Goal: Task Accomplishment & Management: Complete application form

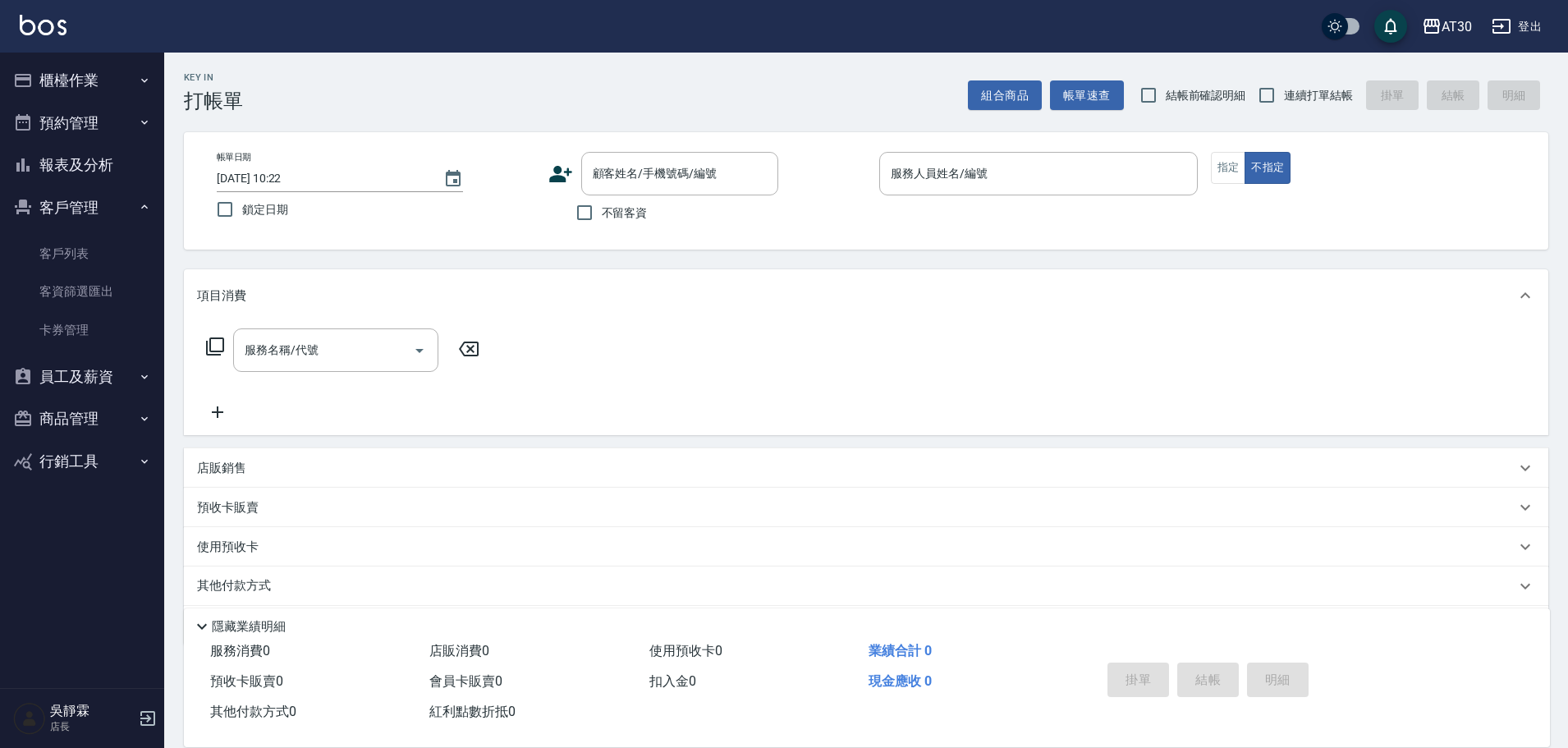
click at [96, 71] on button "櫃檯作業" at bounding box center [81, 81] width 151 height 43
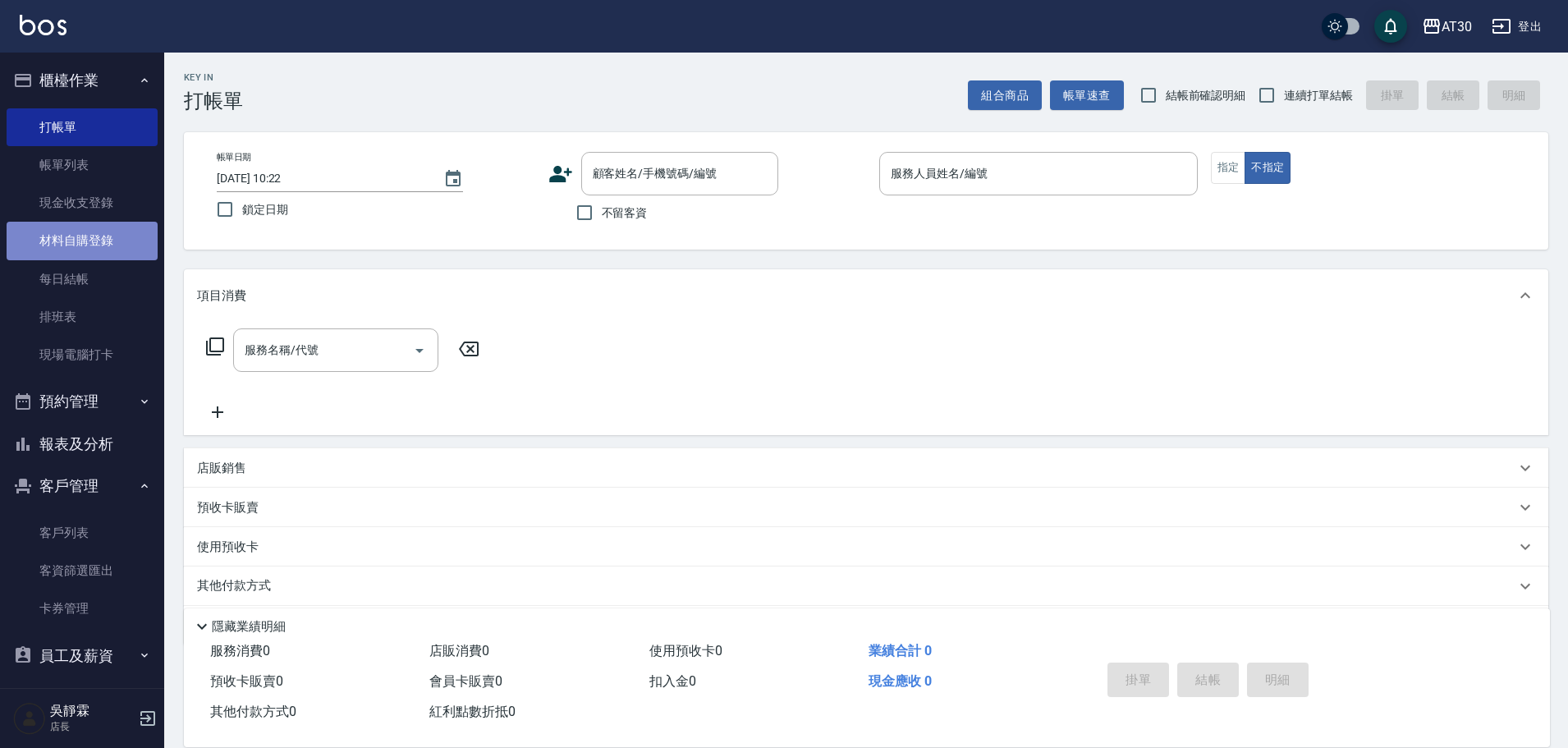
click at [100, 237] on link "材料自購登錄" at bounding box center [81, 241] width 151 height 37
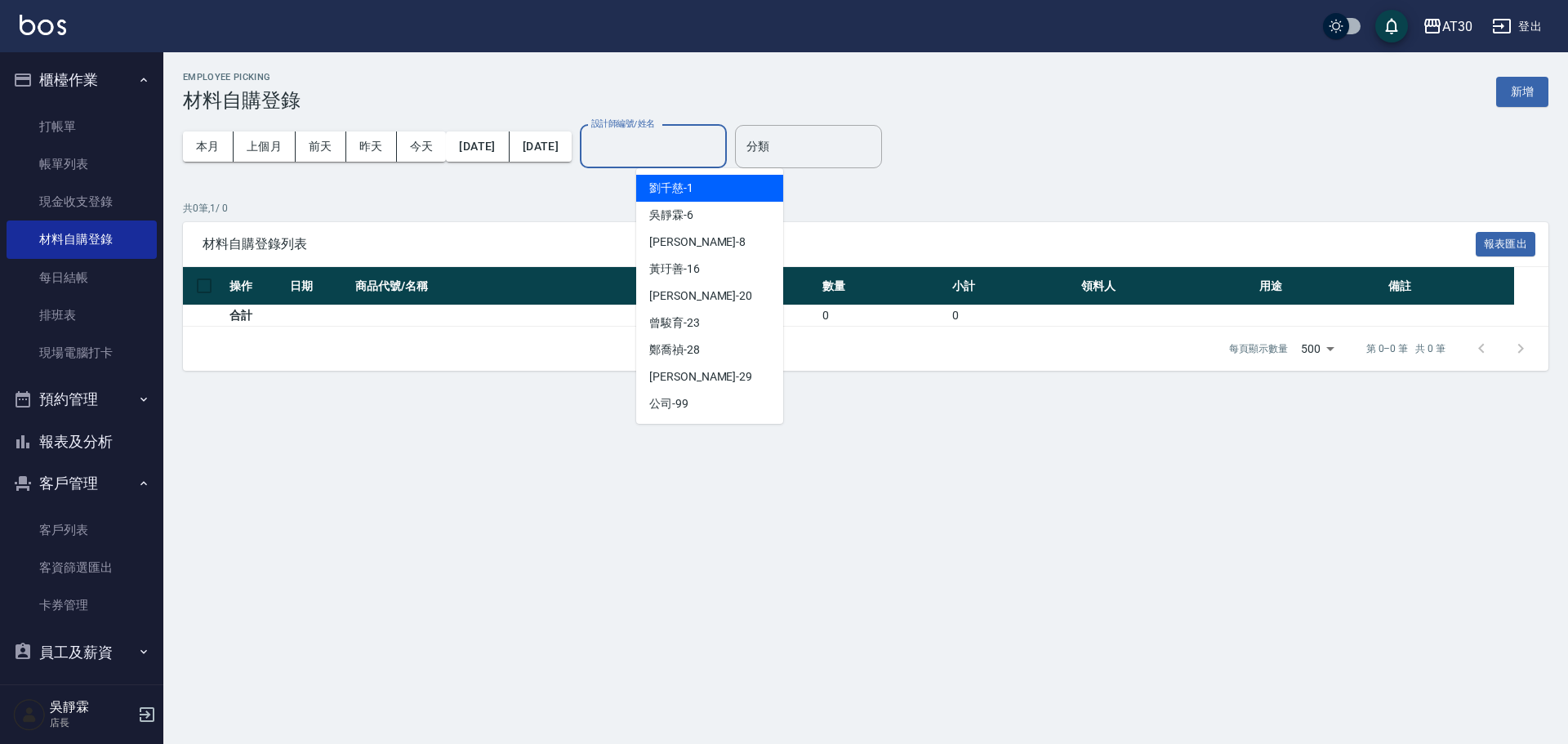
click at [658, 149] on input "設計師編號/姓名" at bounding box center [653, 146] width 132 height 29
click at [246, 146] on button "上個月" at bounding box center [265, 146] width 62 height 30
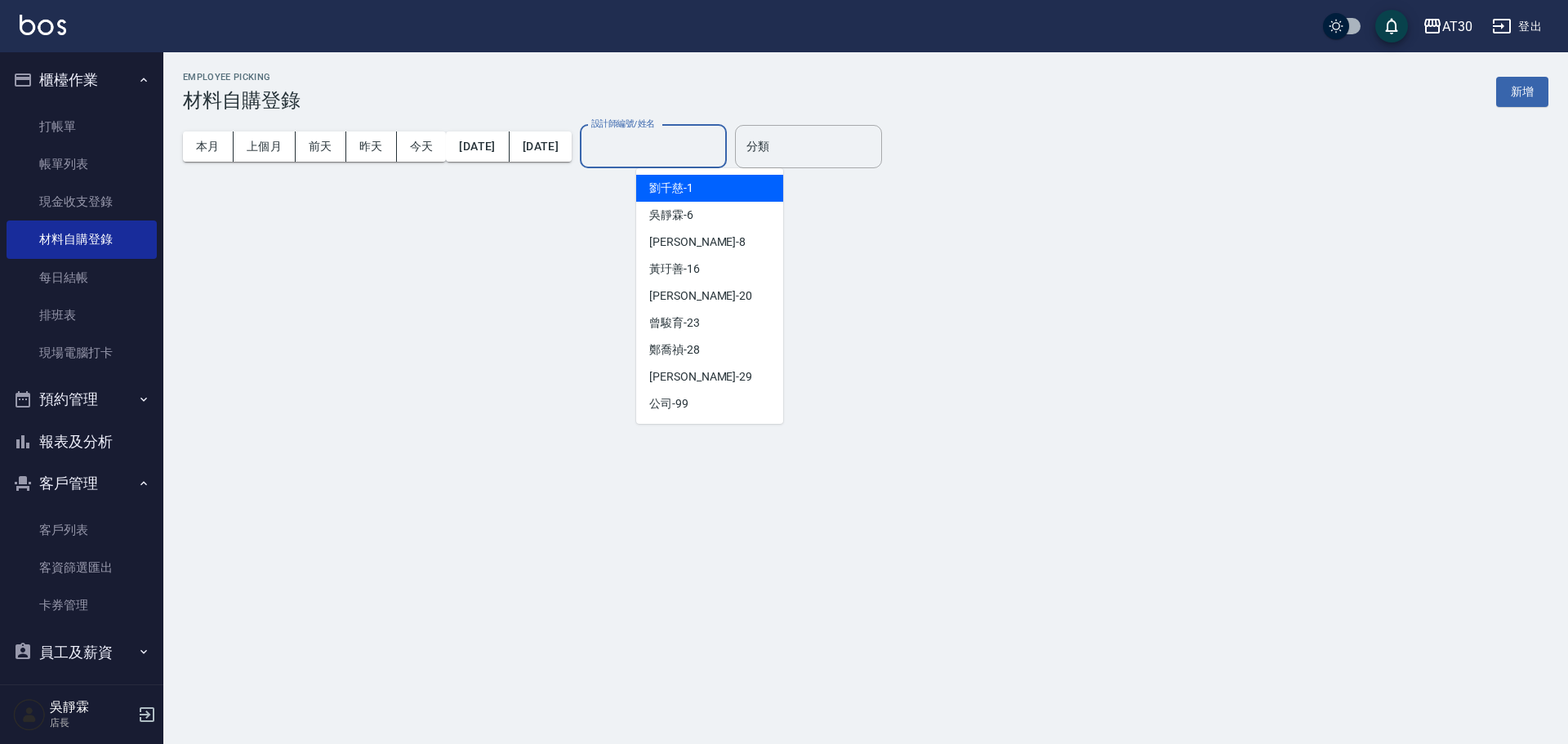
click at [700, 145] on input "設計師編號/姓名" at bounding box center [653, 146] width 132 height 29
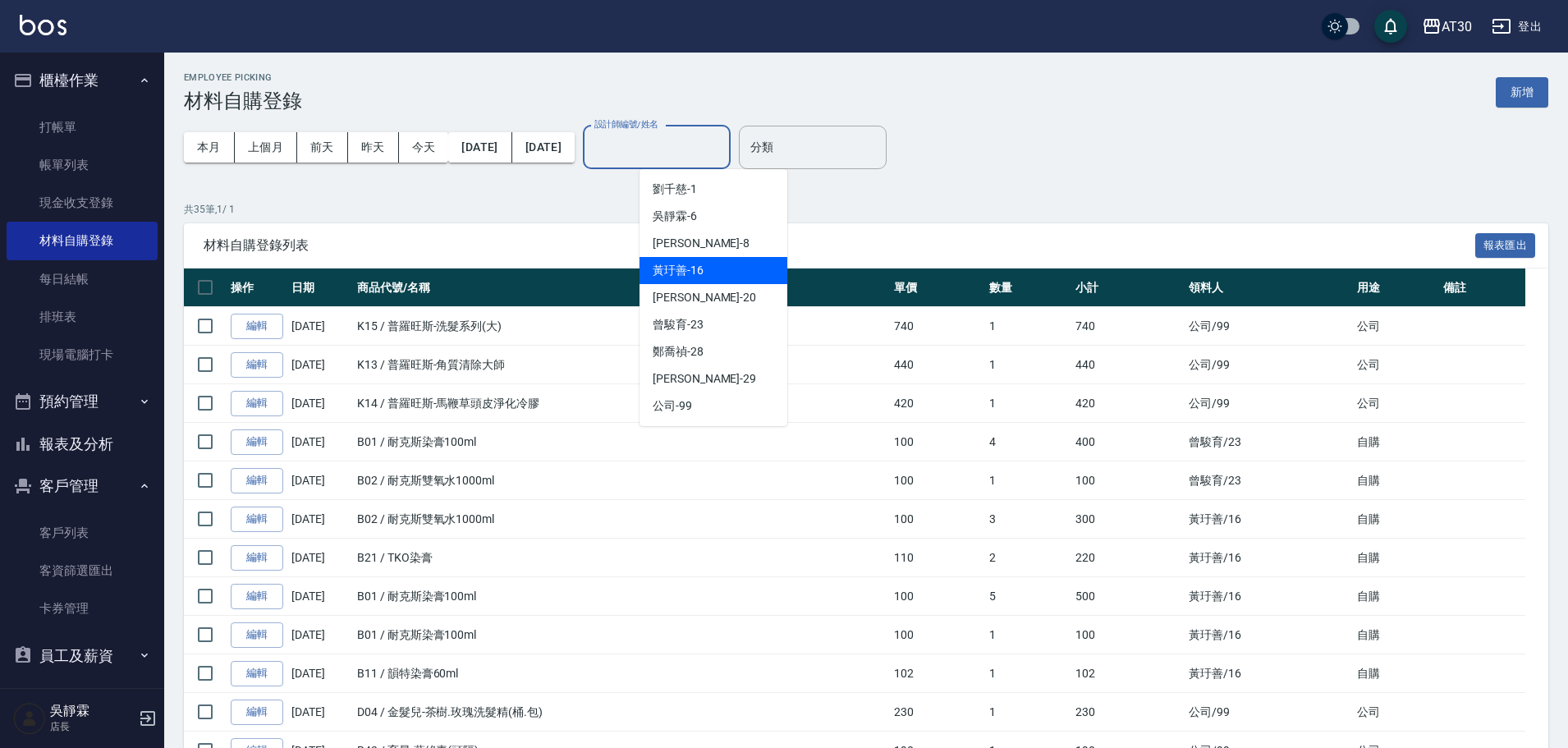
click at [725, 260] on div "[PERSON_NAME]-16" at bounding box center [714, 270] width 148 height 27
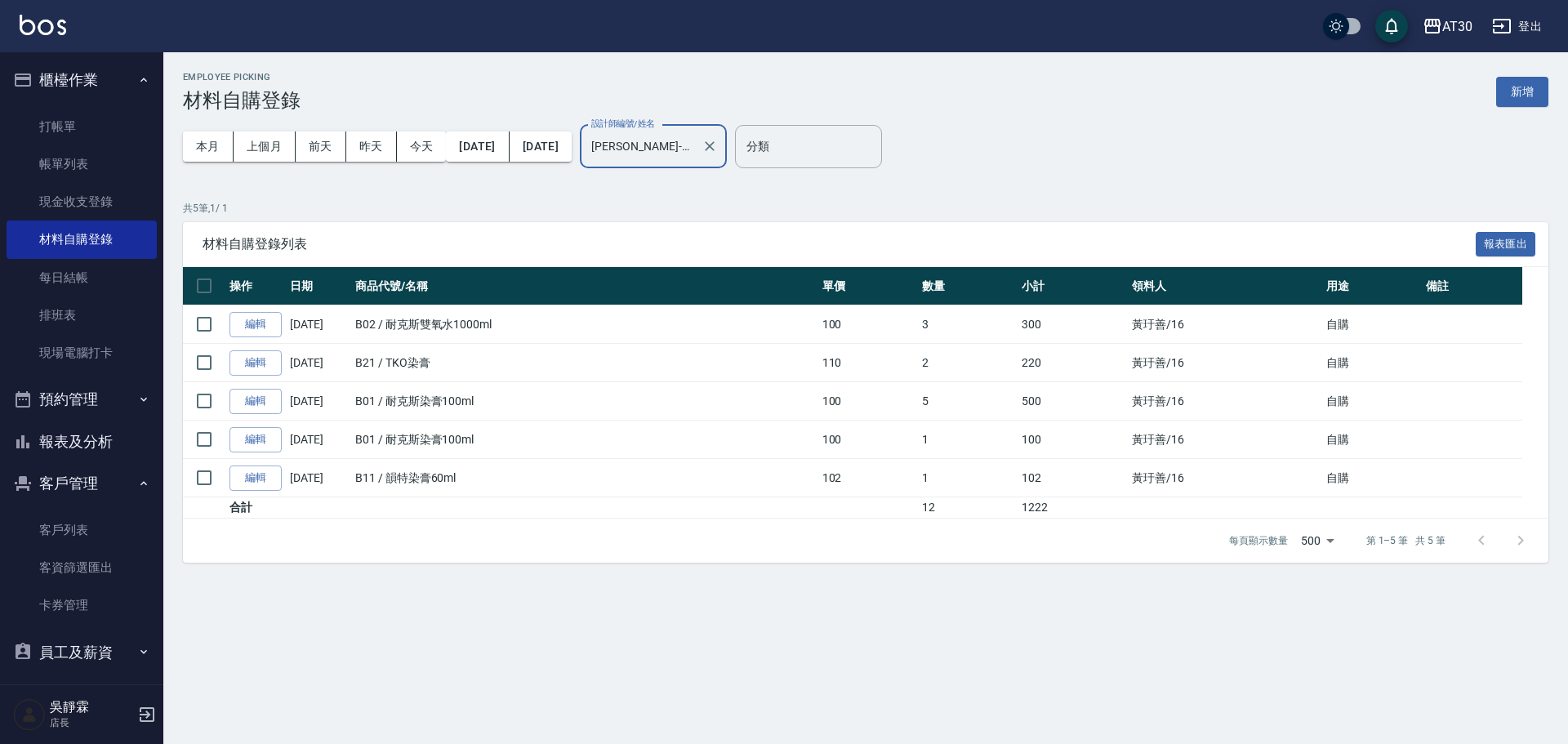
click at [680, 134] on input "[PERSON_NAME]-16" at bounding box center [641, 146] width 108 height 29
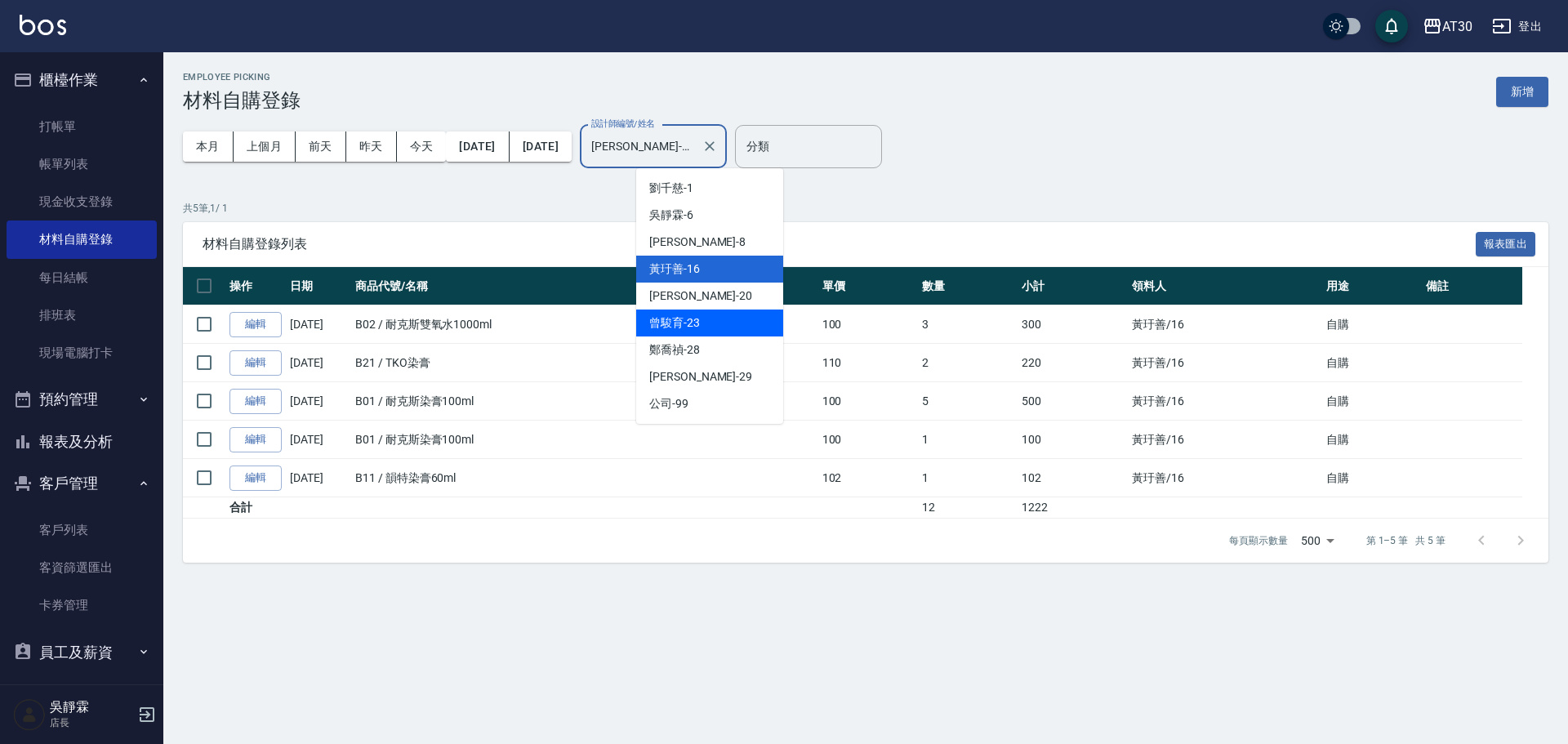
click at [718, 311] on div "[PERSON_NAME]育 -23" at bounding box center [710, 322] width 147 height 27
type input "[PERSON_NAME]育-23"
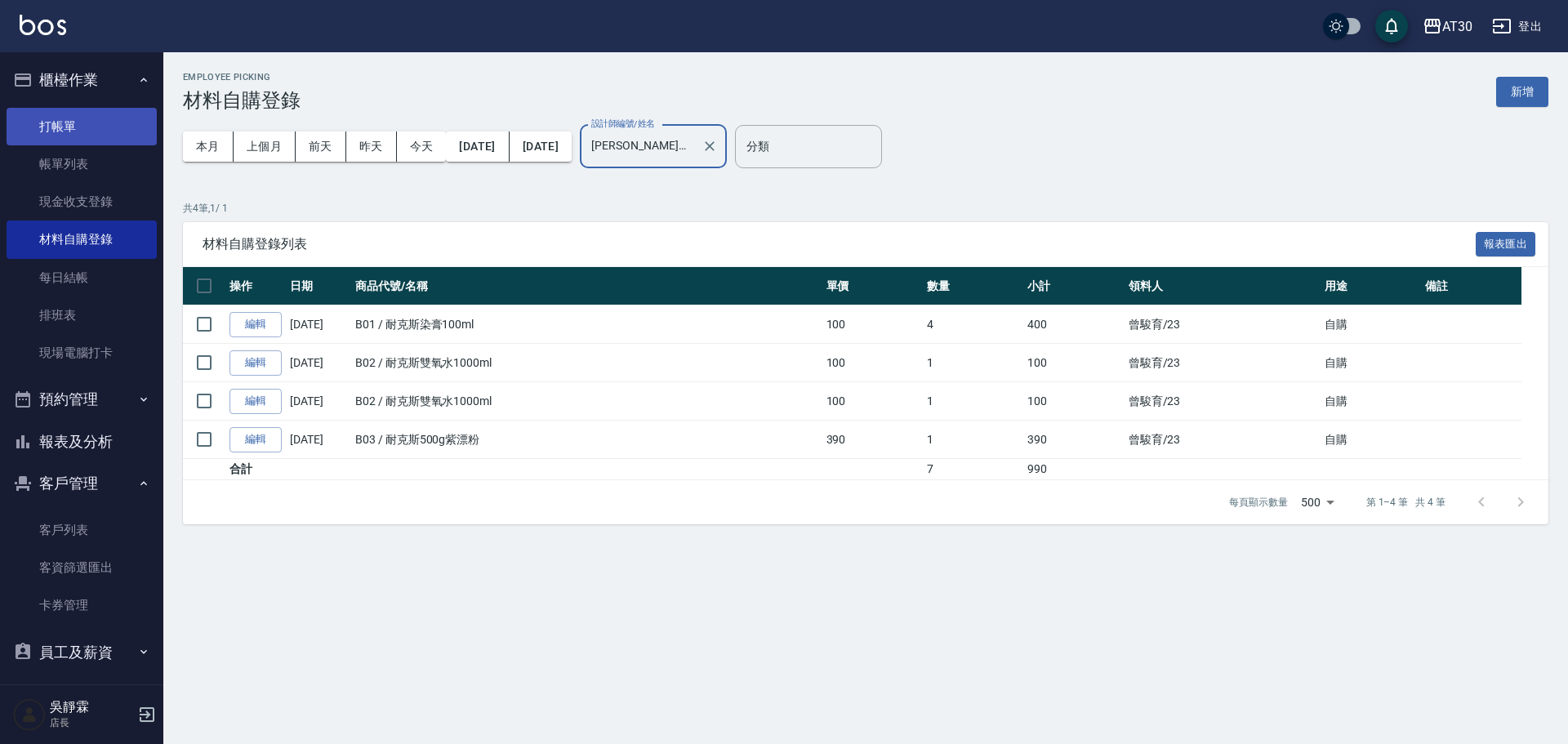
click at [55, 118] on link "打帳單" at bounding box center [81, 127] width 150 height 37
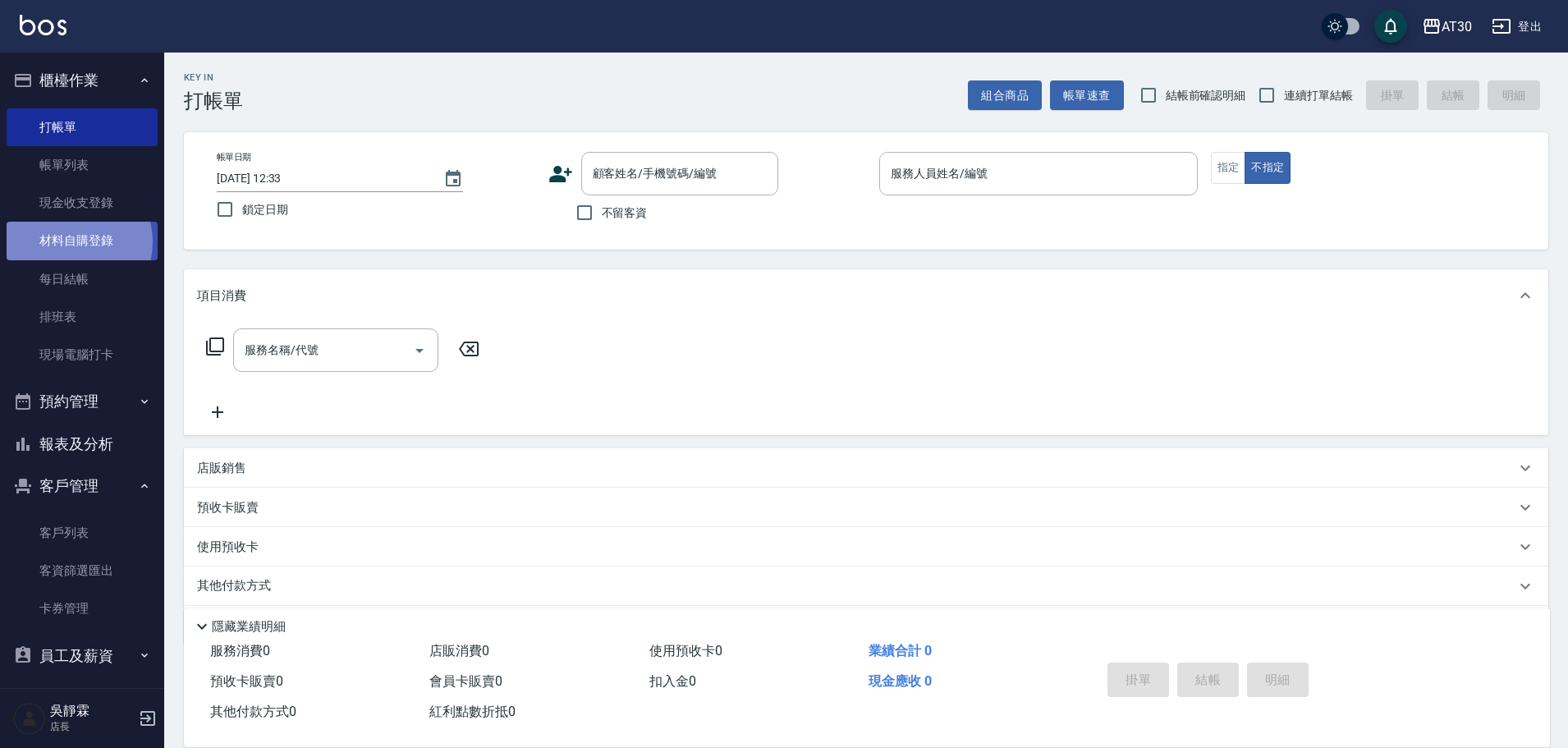
click at [76, 242] on link "材料自購登錄" at bounding box center [81, 241] width 151 height 37
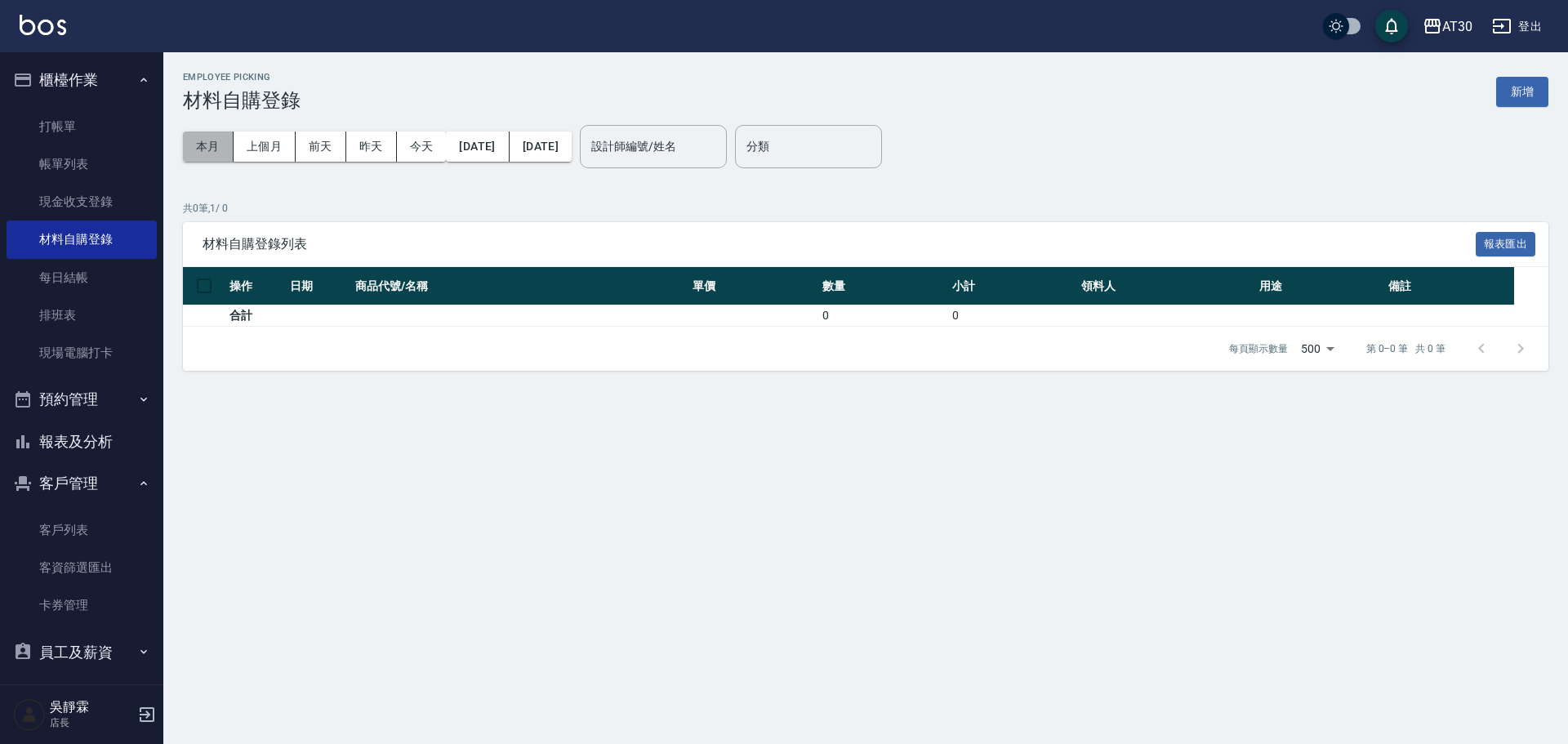
click at [227, 145] on button "本月" at bounding box center [208, 146] width 50 height 30
click at [265, 139] on button "上個月" at bounding box center [265, 146] width 62 height 30
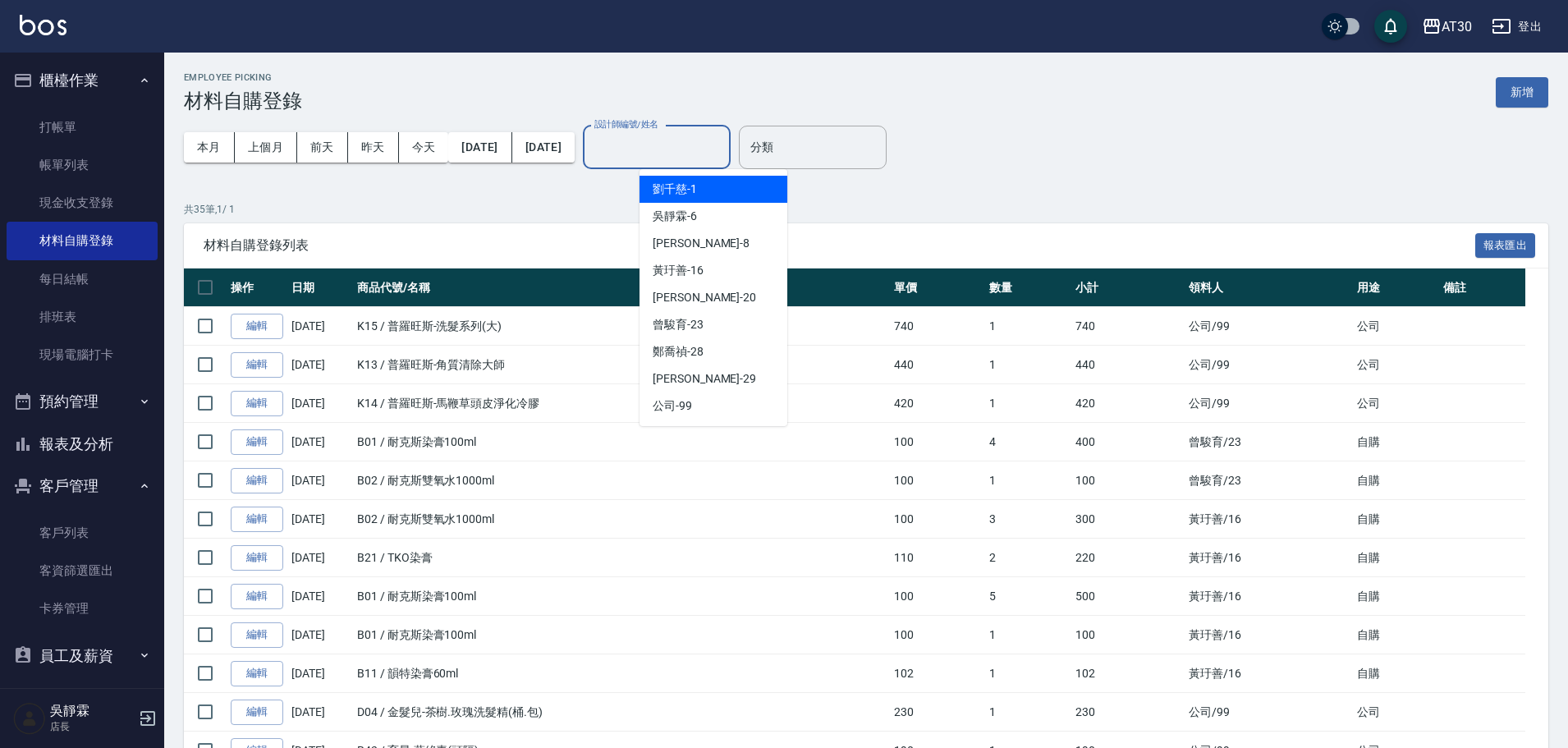
click at [723, 134] on input "設計師編號/姓名" at bounding box center [657, 147] width 133 height 29
click at [722, 182] on div "[PERSON_NAME]1" at bounding box center [714, 189] width 148 height 27
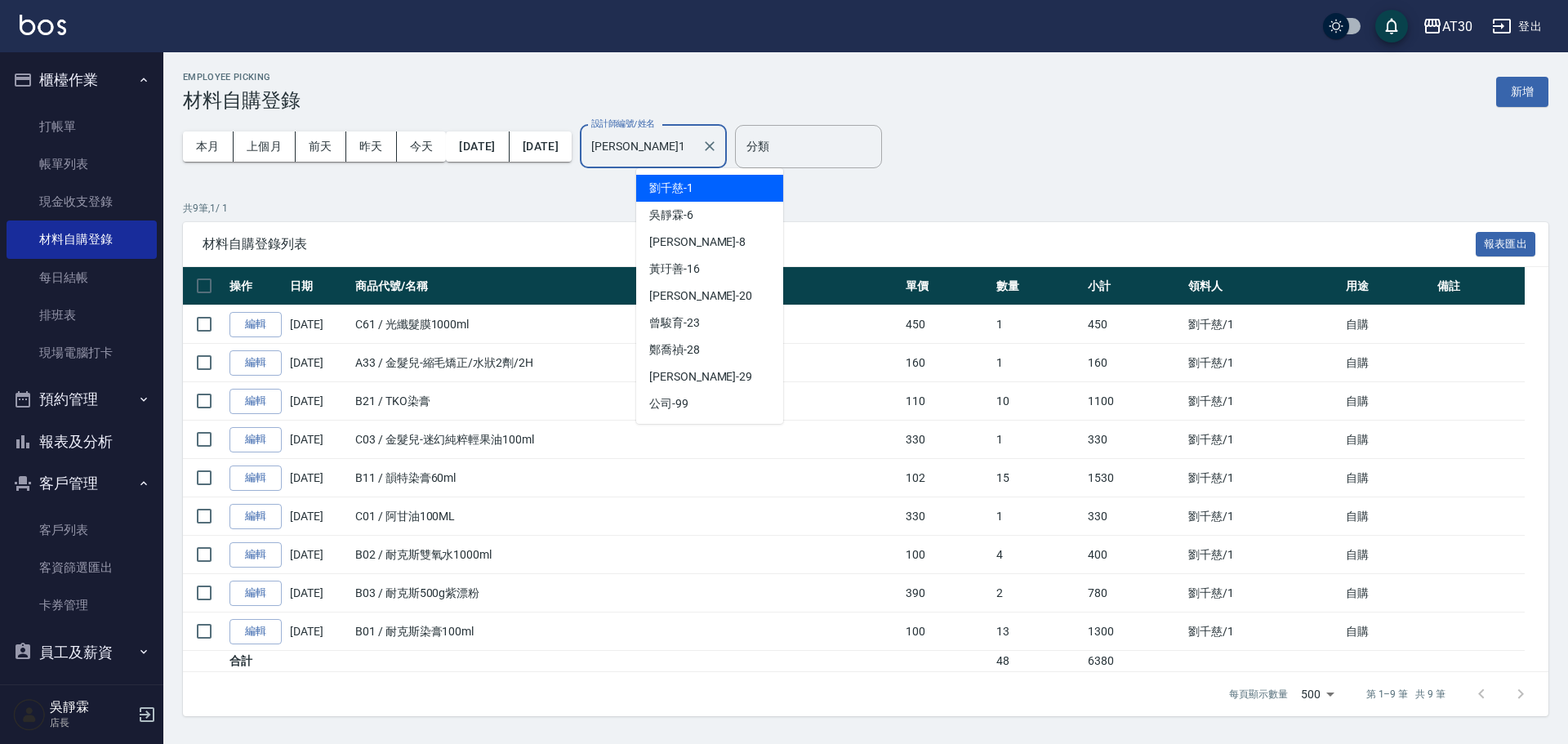
click at [695, 150] on input "[PERSON_NAME]1" at bounding box center [641, 146] width 108 height 29
click at [709, 215] on div "[PERSON_NAME]-6" at bounding box center [710, 215] width 147 height 27
type input "[PERSON_NAME]-6"
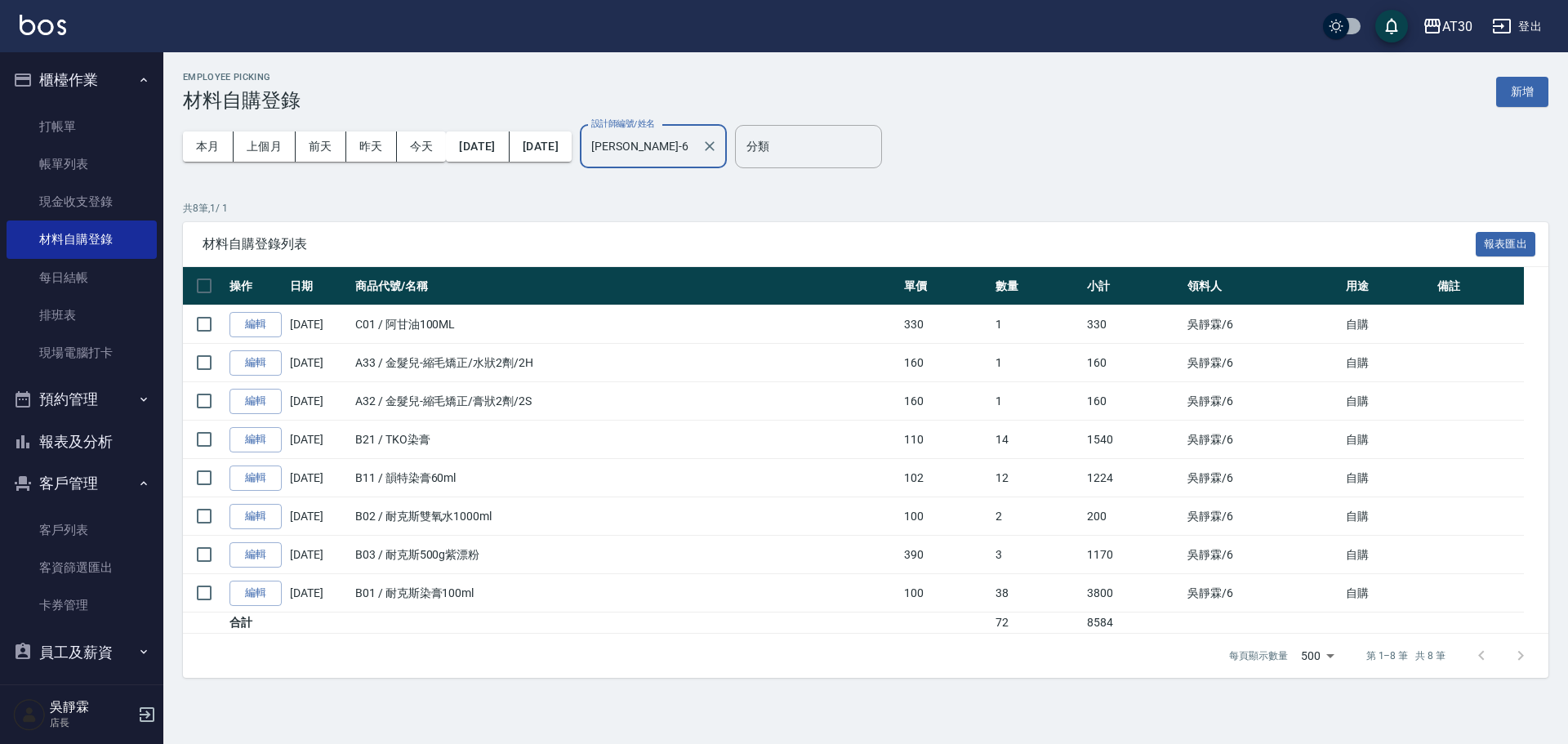
click at [1518, 89] on button "新增" at bounding box center [1522, 91] width 52 height 30
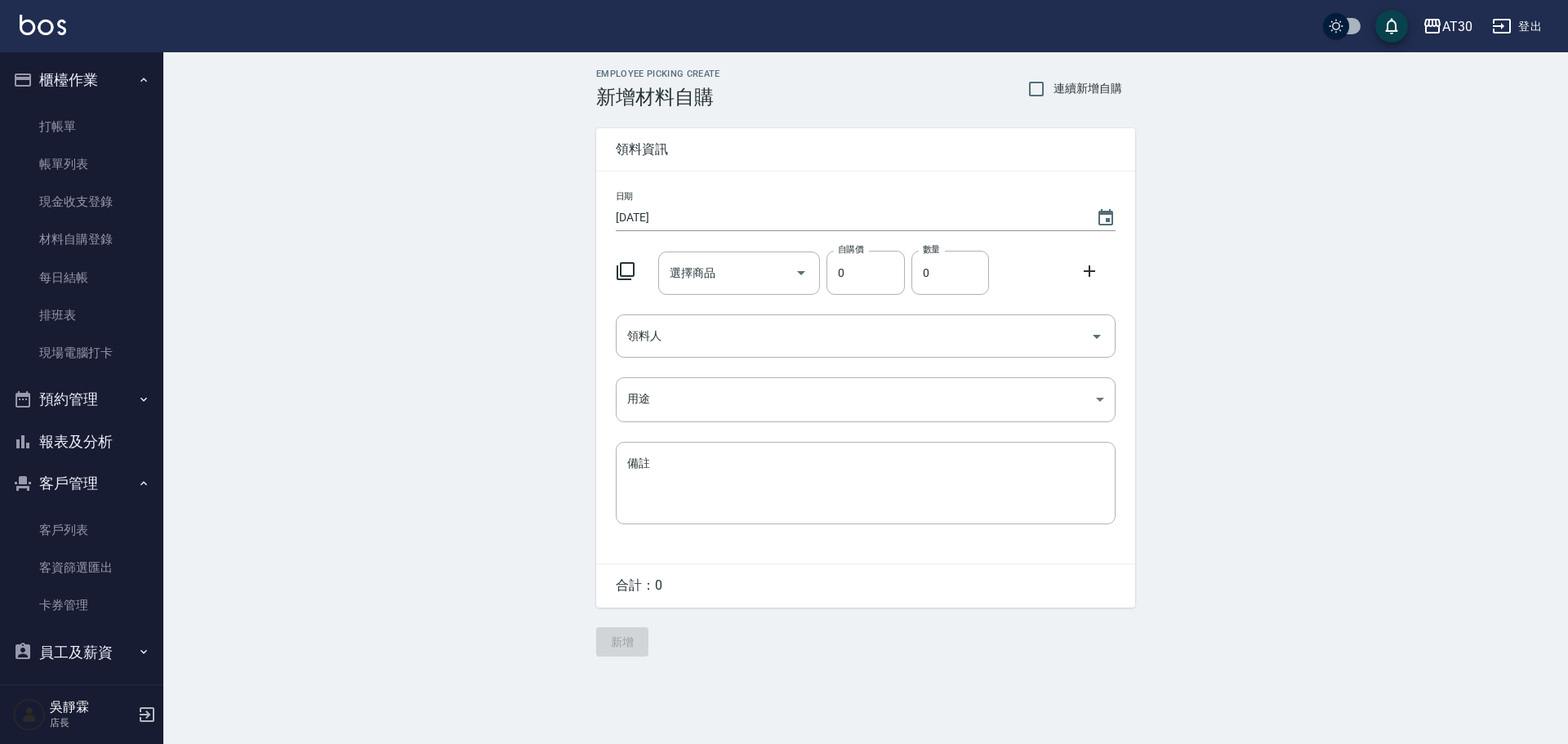
click at [626, 267] on icon at bounding box center [625, 271] width 20 height 20
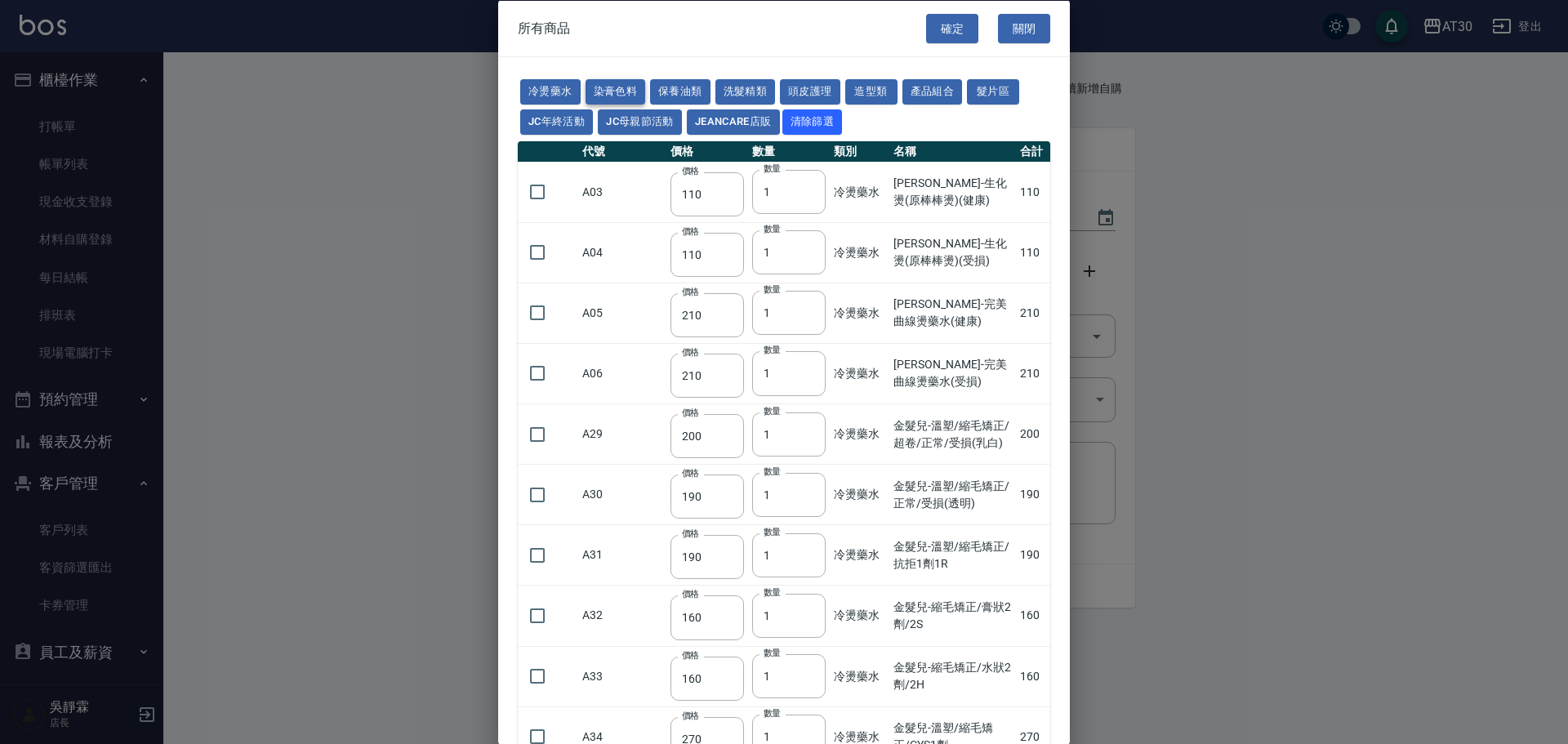
click at [609, 90] on button "染膏色料" at bounding box center [616, 91] width 61 height 25
type input "100"
type input "390"
type input "250"
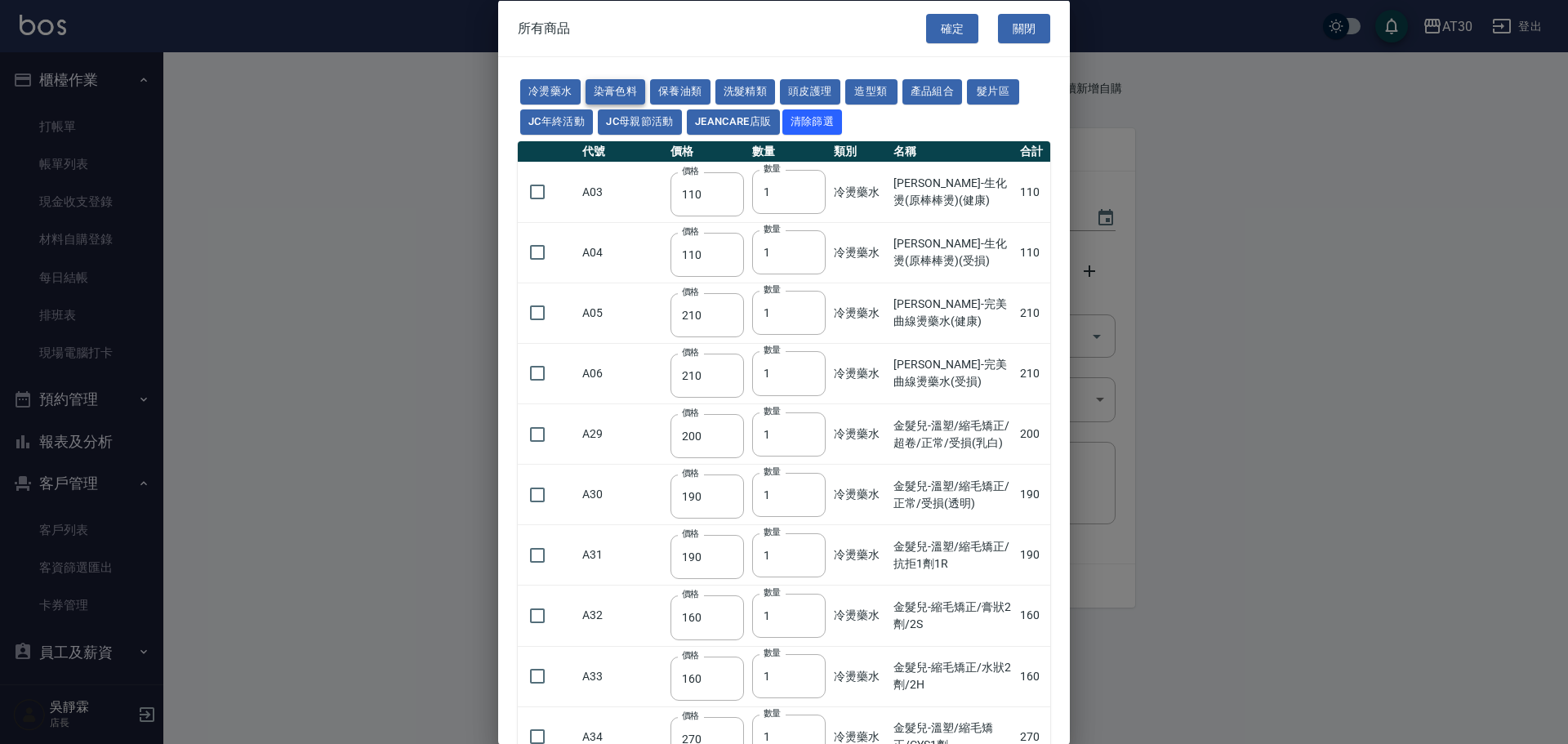
type input "105"
type input "406"
type input "105"
type input "102"
type input "137"
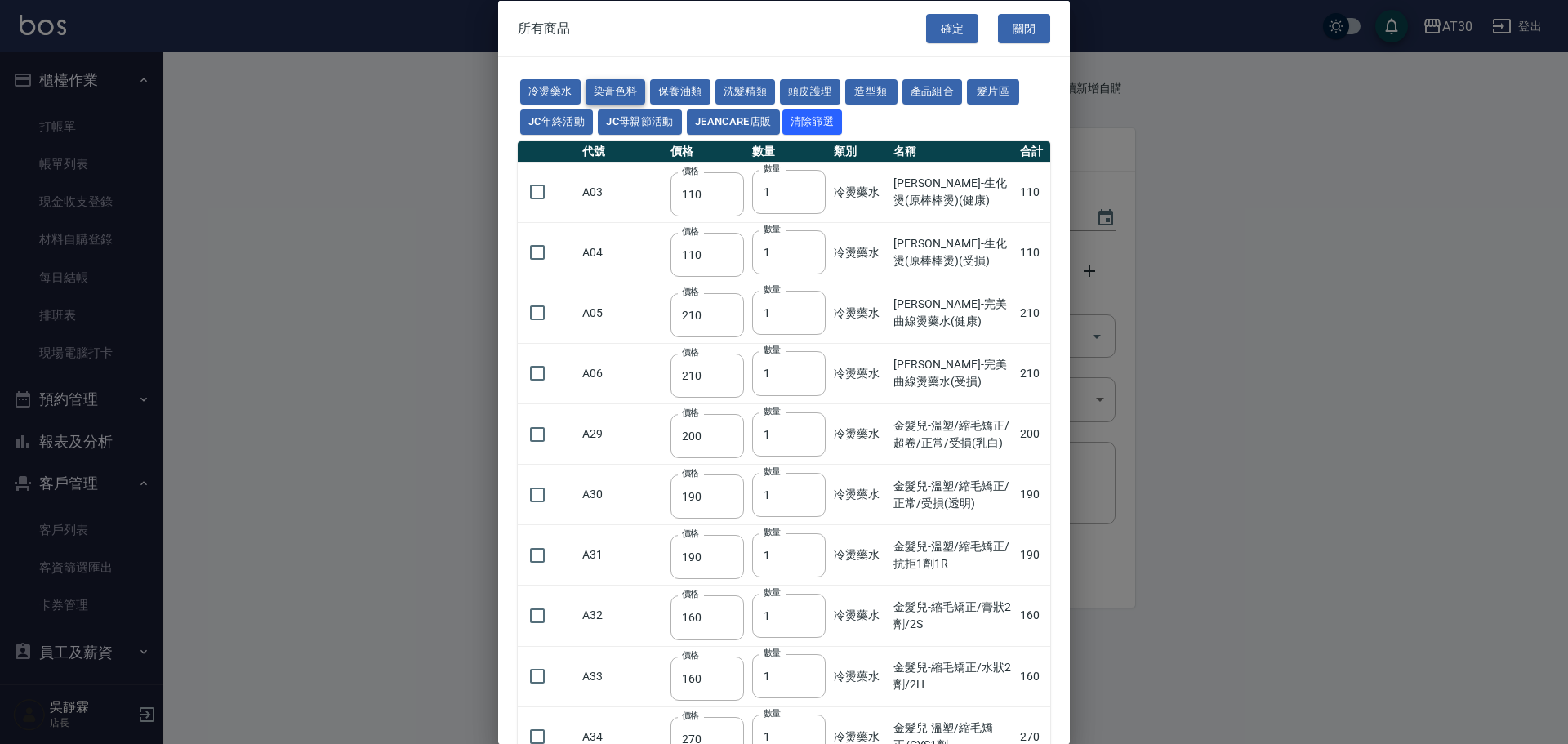
type input "110"
type input "100"
type input "133"
type input "186"
type input "133"
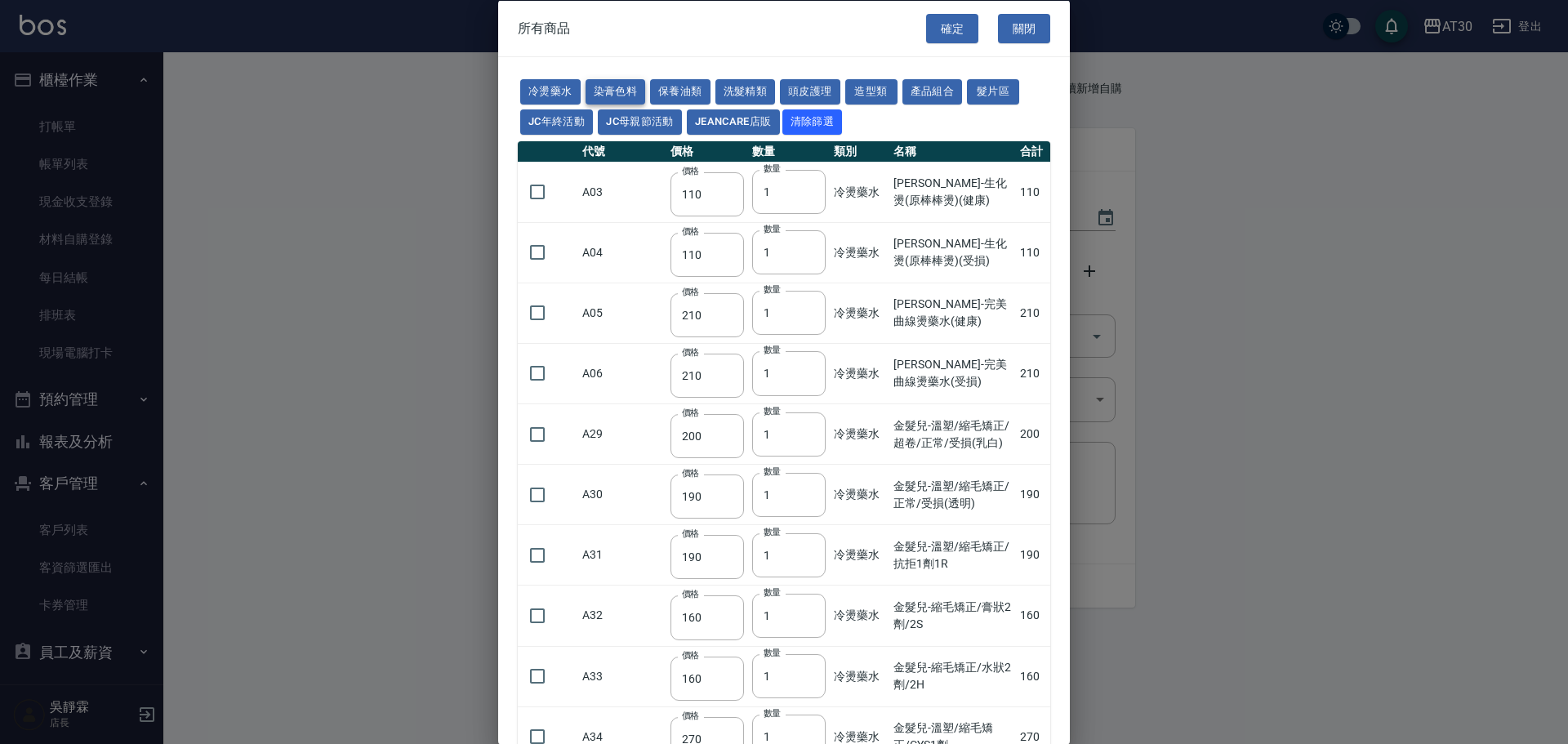
type input "450"
type input "350"
type input "112"
type input "450"
type input "1060"
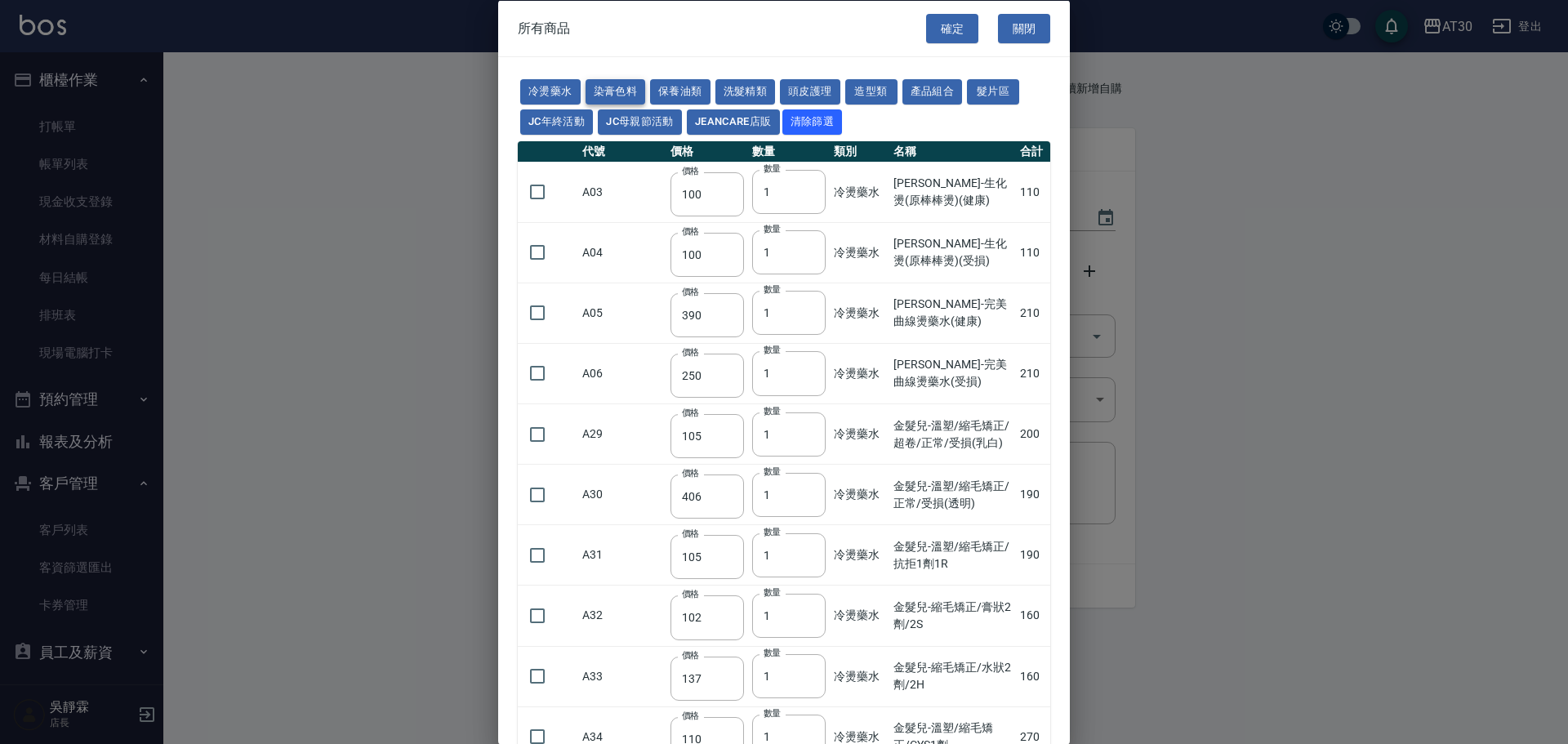
type input "190"
type input "250"
type input "350"
type input "735"
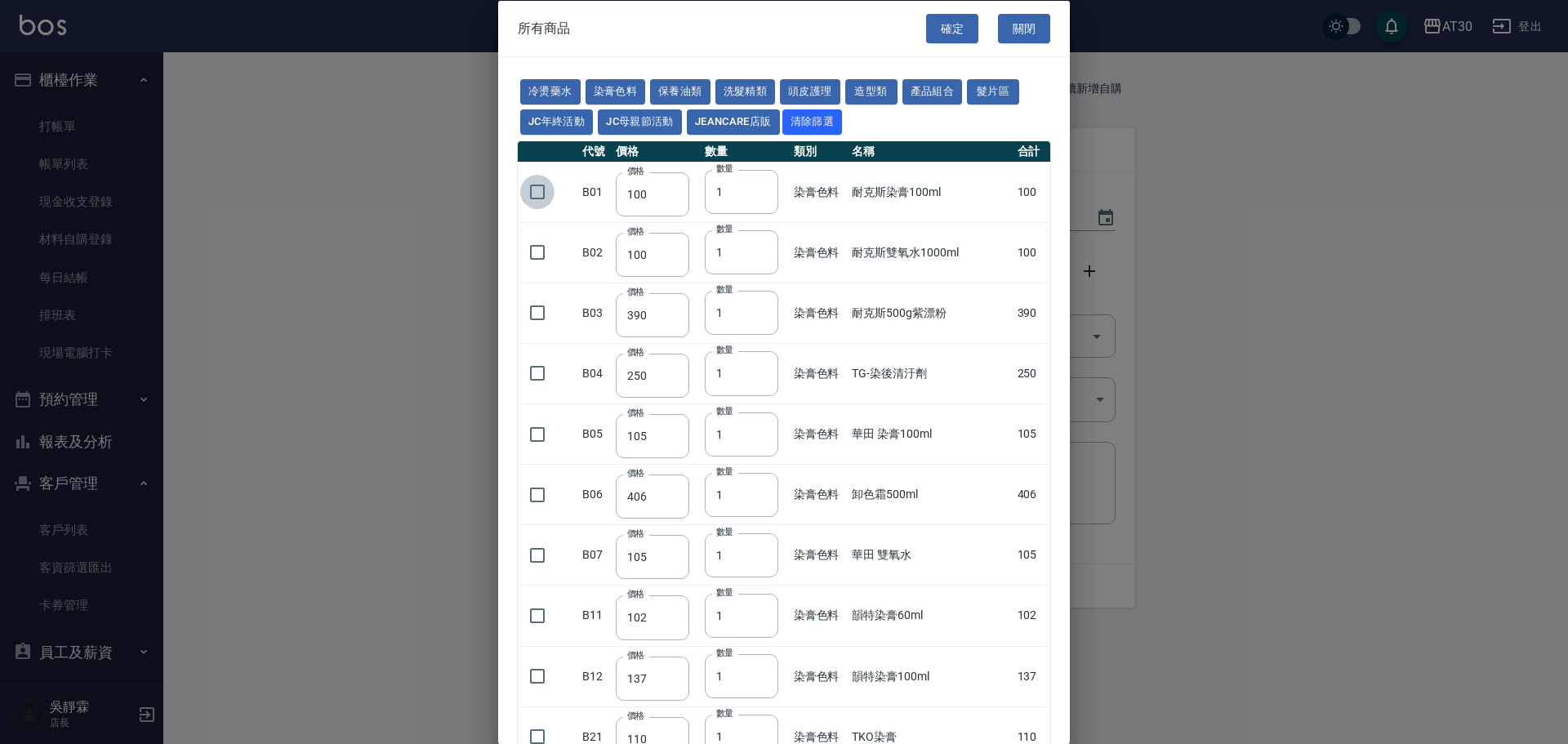
click at [540, 188] on input "checkbox" at bounding box center [537, 192] width 34 height 34
checkbox input "true"
click at [539, 262] on input "checkbox" at bounding box center [537, 251] width 34 height 34
checkbox input "true"
click at [540, 331] on td at bounding box center [548, 312] width 61 height 61
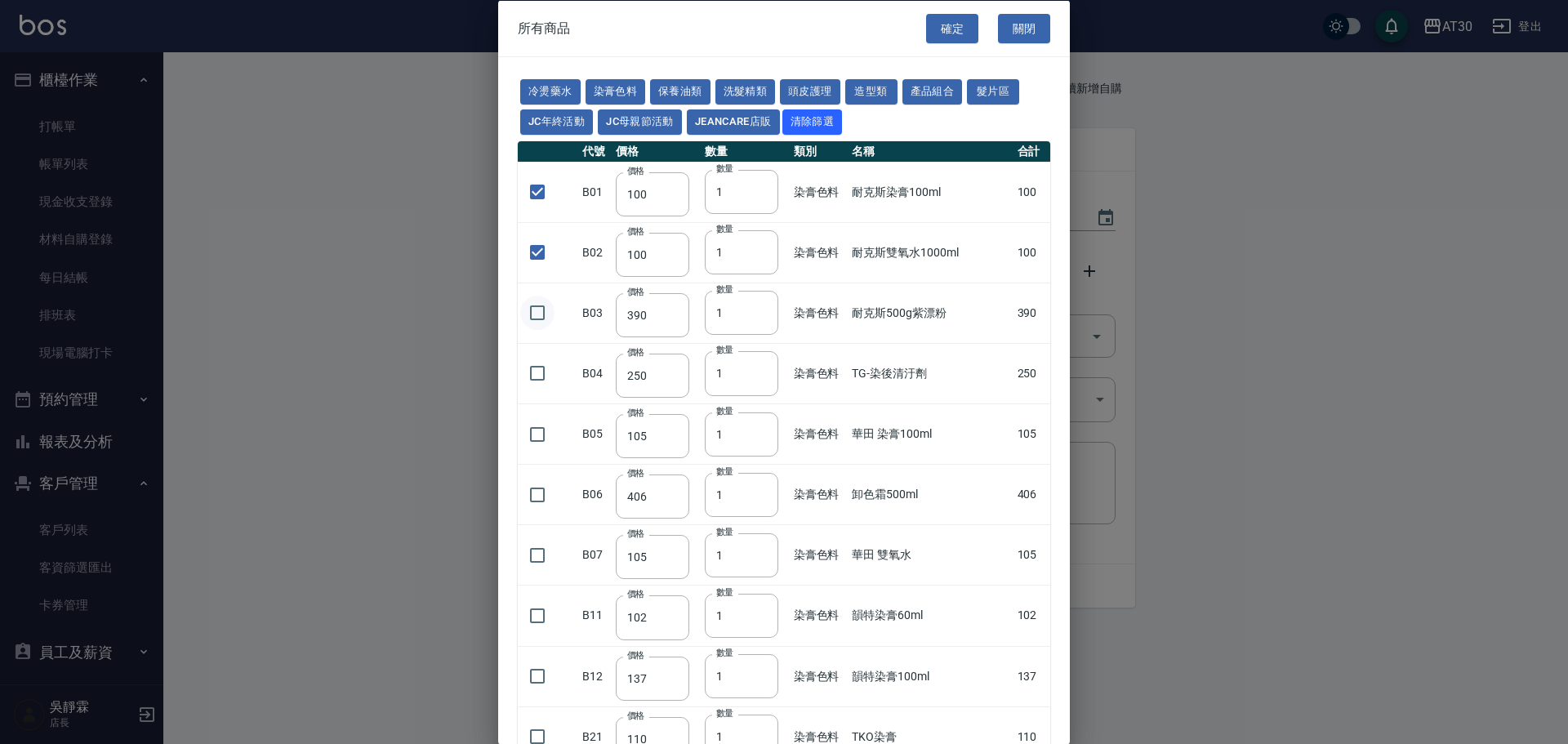
click at [540, 318] on input "checkbox" at bounding box center [537, 312] width 34 height 34
checkbox input "true"
click at [934, 27] on button "確定" at bounding box center [952, 28] width 52 height 30
type input "耐克斯染膏100ml"
type input "100"
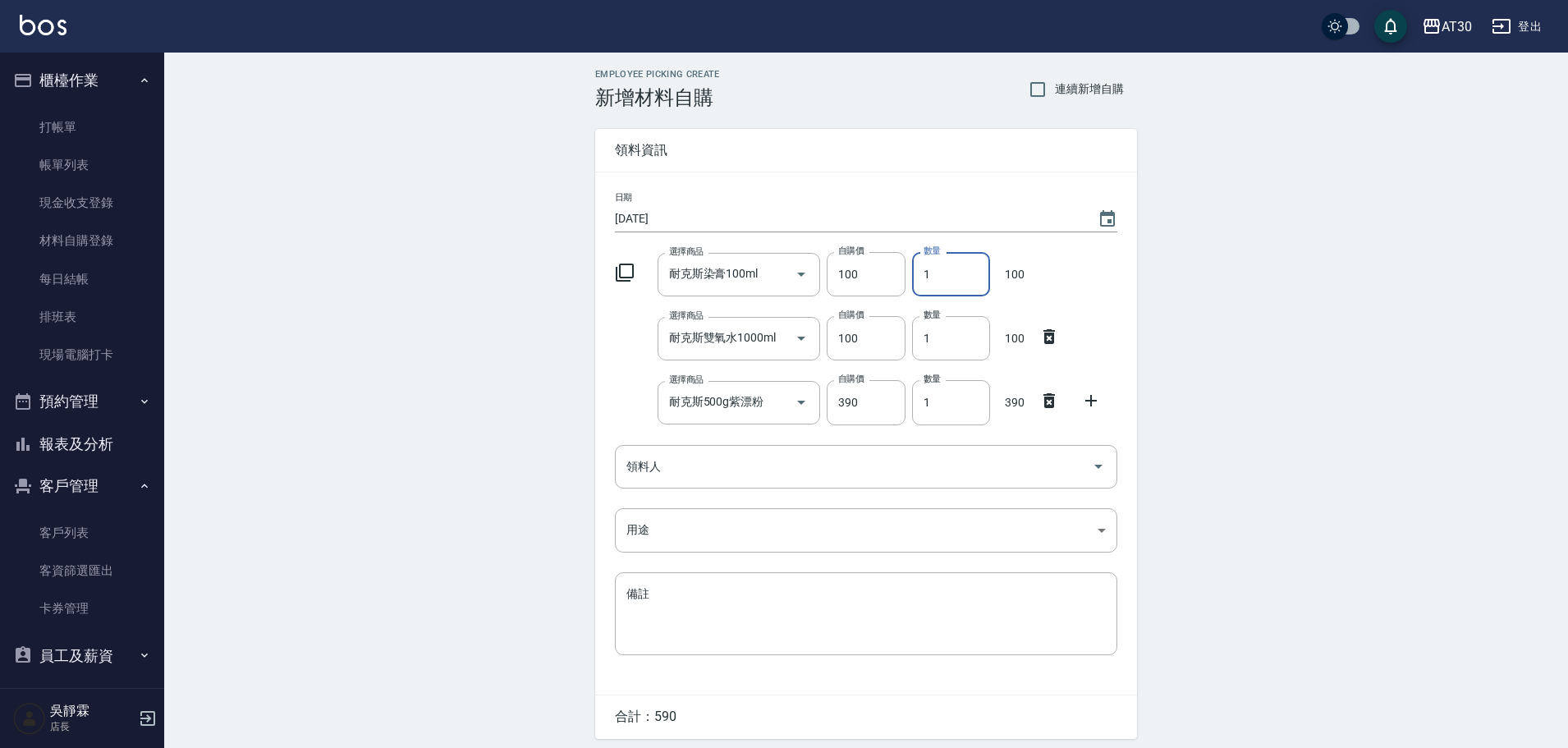
drag, startPoint x: 962, startPoint y: 261, endPoint x: 943, endPoint y: 279, distance: 26.2
click at [943, 279] on input "1" at bounding box center [951, 273] width 78 height 44
drag, startPoint x: 936, startPoint y: 280, endPoint x: 918, endPoint y: 285, distance: 18.7
click at [918, 285] on input "1" at bounding box center [951, 273] width 78 height 44
type input "24"
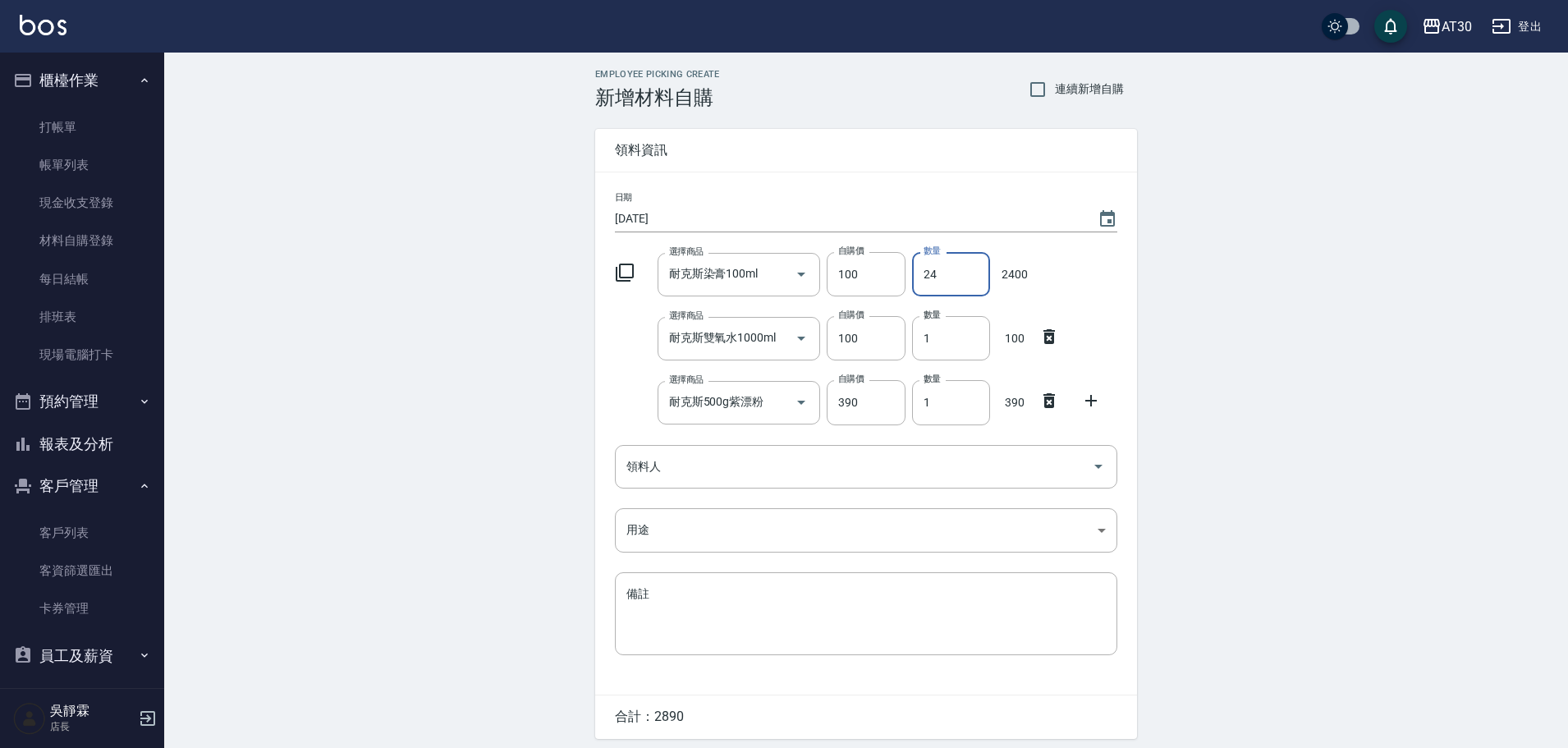
click at [819, 368] on div "日期 [DATE] 選擇商品 耐克斯染膏100ml 選擇商品 自購價 100 自購價 數量 24 數量 2400 選擇商品 耐克斯雙氧水1000ml 選擇商品…" at bounding box center [866, 433] width 542 height 522
type input "13"
drag, startPoint x: 884, startPoint y: 416, endPoint x: 873, endPoint y: 417, distance: 11.0
click at [873, 417] on div "選擇商品 耐克斯500g紫漂粉 選擇商品 自購價 390 自購價 數量 1 數量 390" at bounding box center [864, 399] width 510 height 51
type input "3"
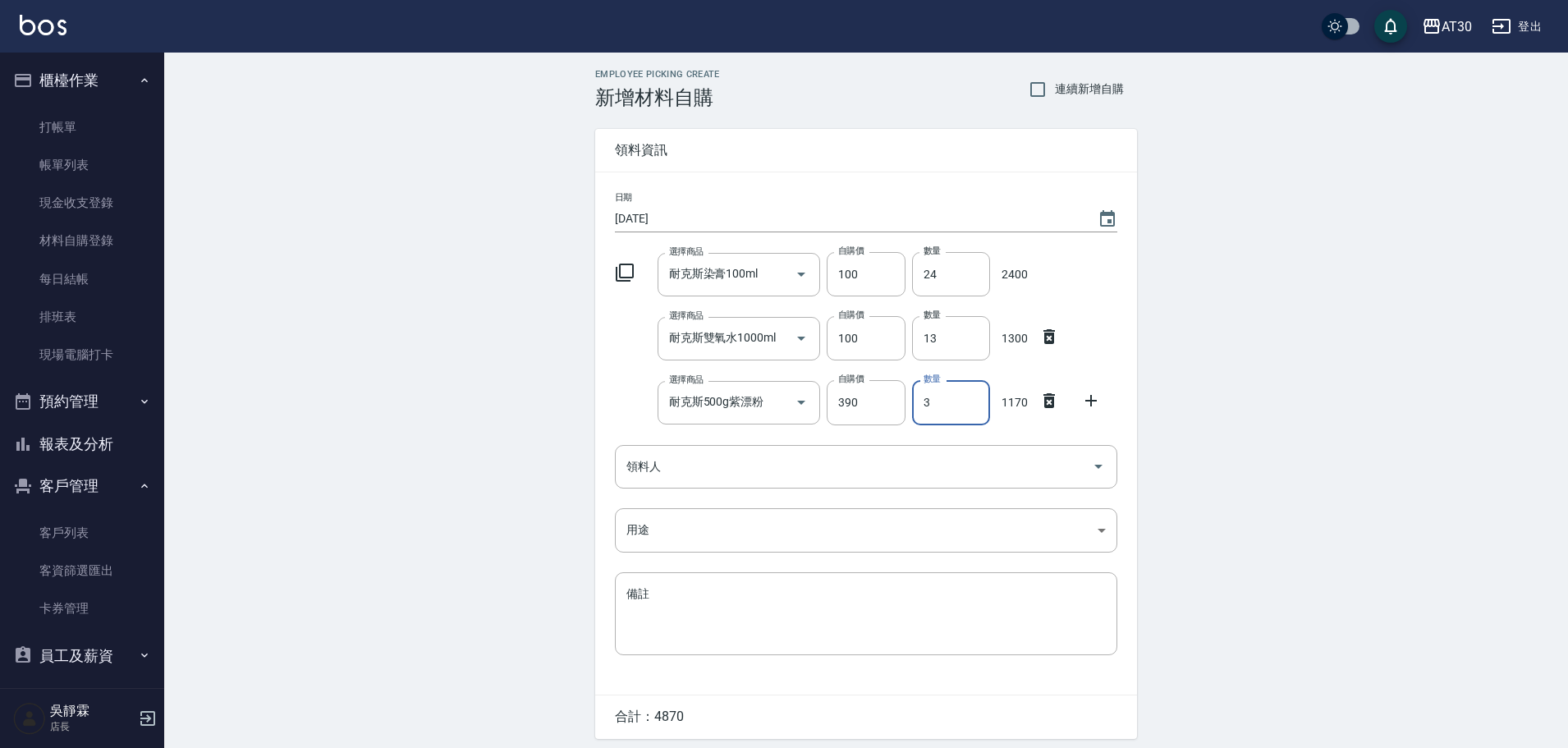
click at [621, 272] on icon at bounding box center [625, 271] width 18 height 18
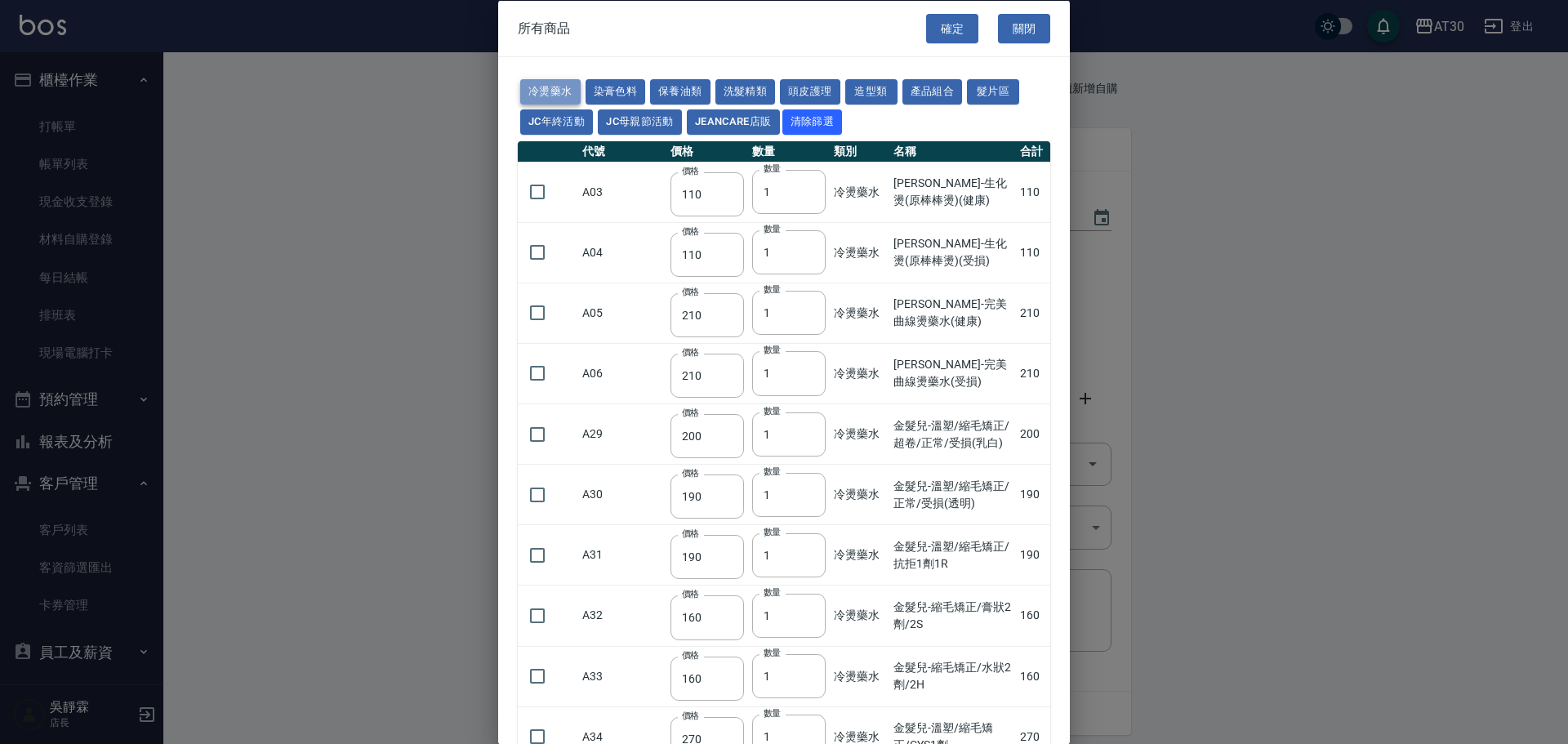
click at [566, 87] on button "冷燙藥水" at bounding box center [550, 91] width 61 height 25
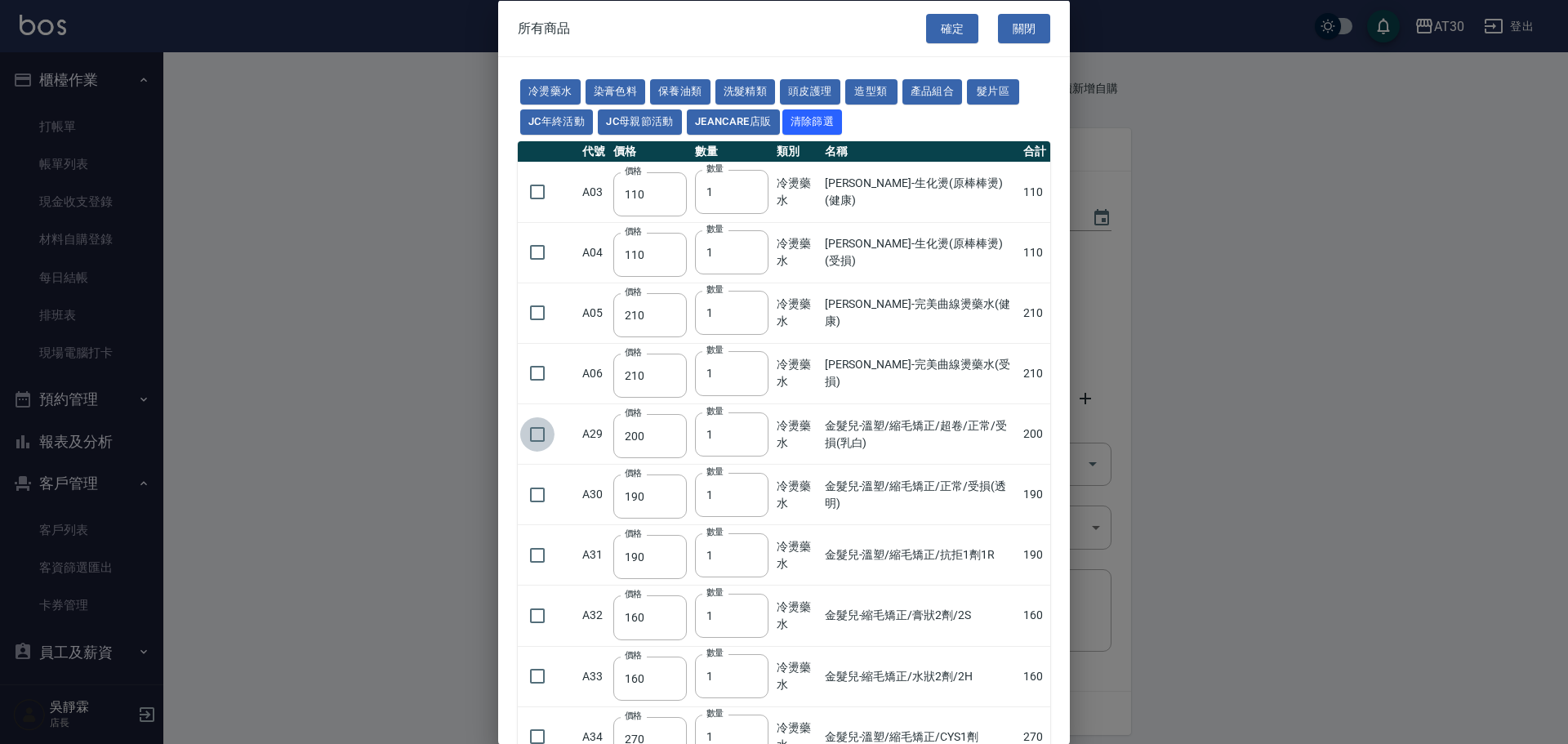
click at [534, 434] on input "checkbox" at bounding box center [537, 433] width 34 height 34
checkbox input "true"
click at [539, 492] on input "checkbox" at bounding box center [537, 494] width 34 height 34
checkbox input "true"
click at [541, 670] on input "checkbox" at bounding box center [537, 675] width 34 height 34
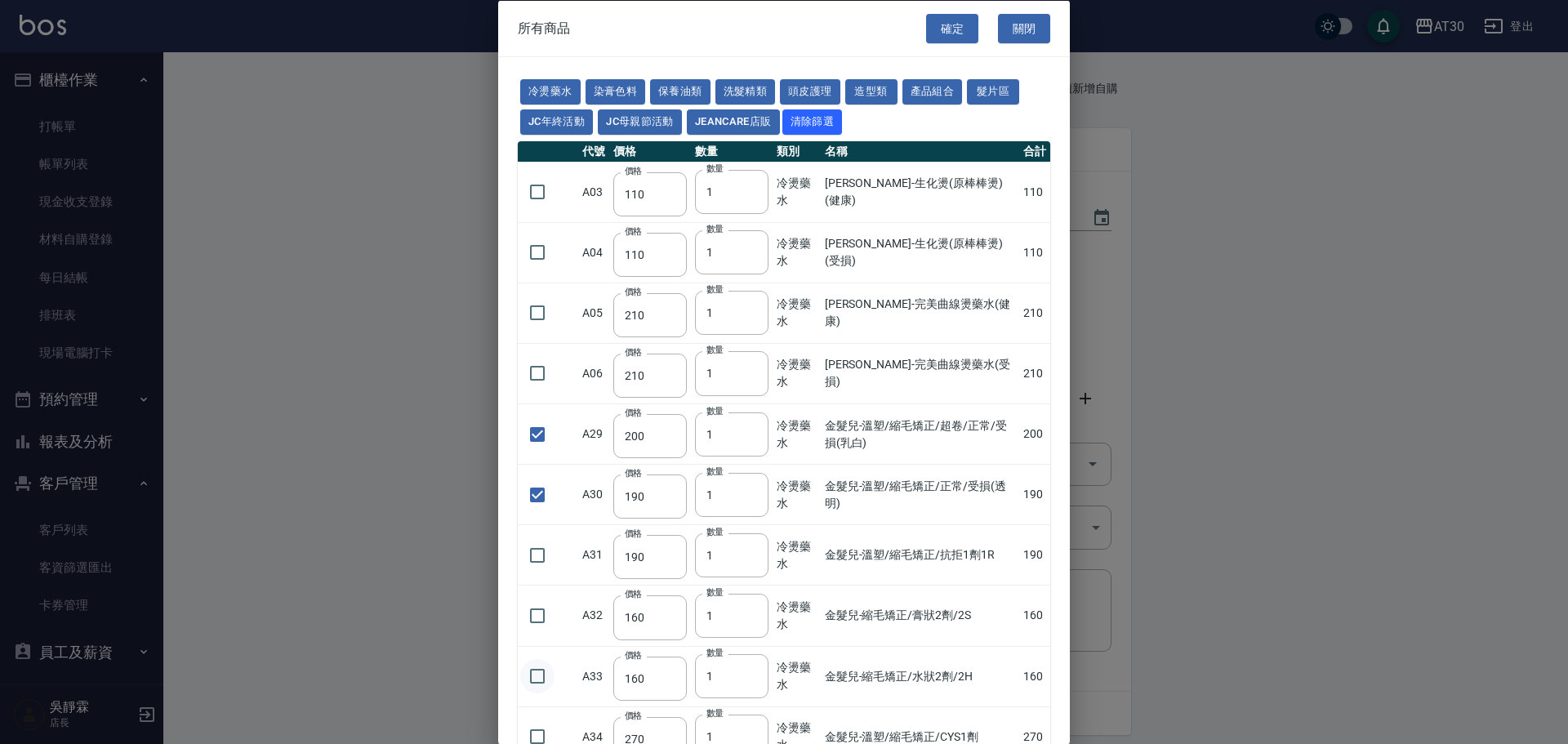
checkbox input "true"
click at [947, 28] on button "確定" at bounding box center [952, 28] width 52 height 30
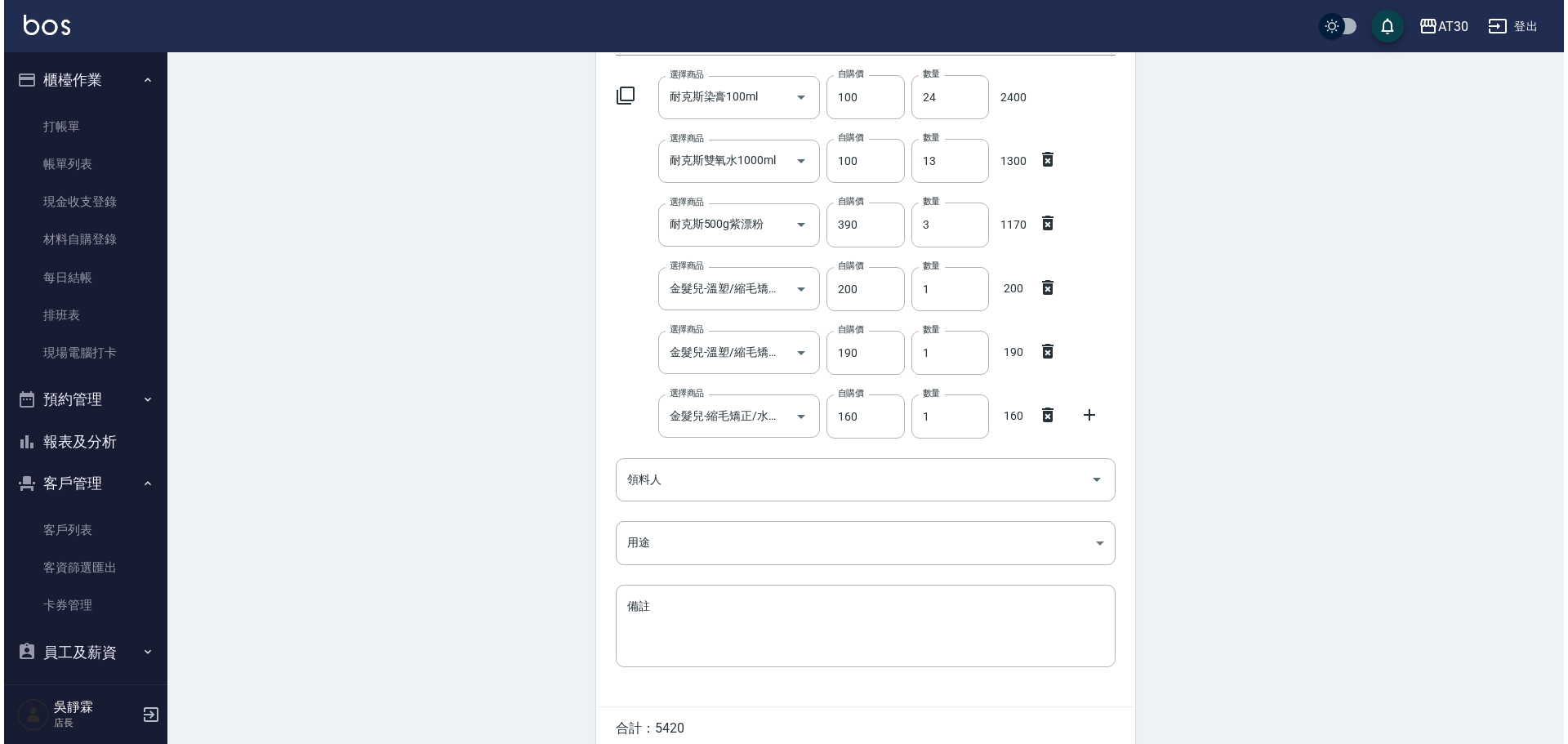
scroll to position [176, 0]
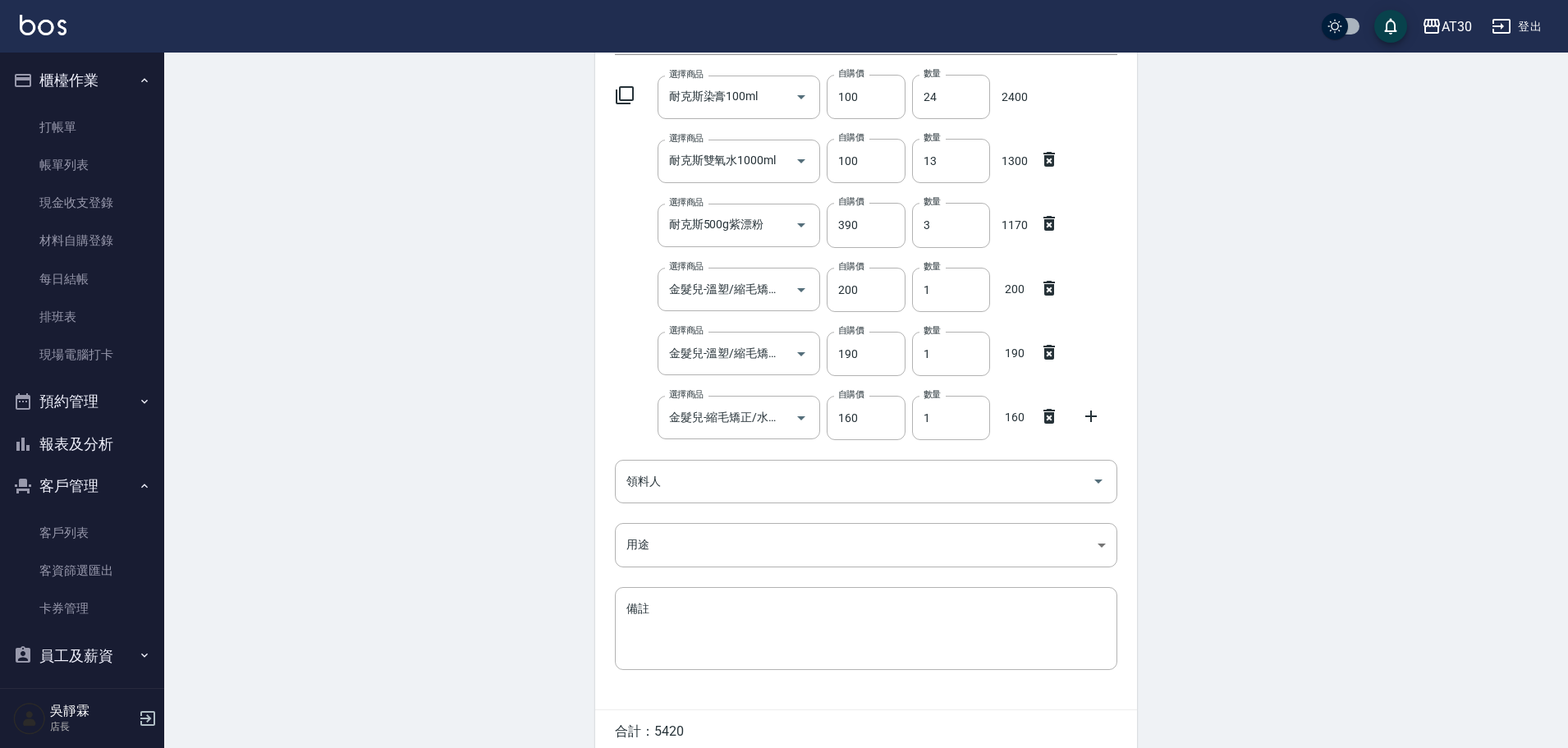
click at [618, 95] on icon at bounding box center [625, 95] width 20 height 20
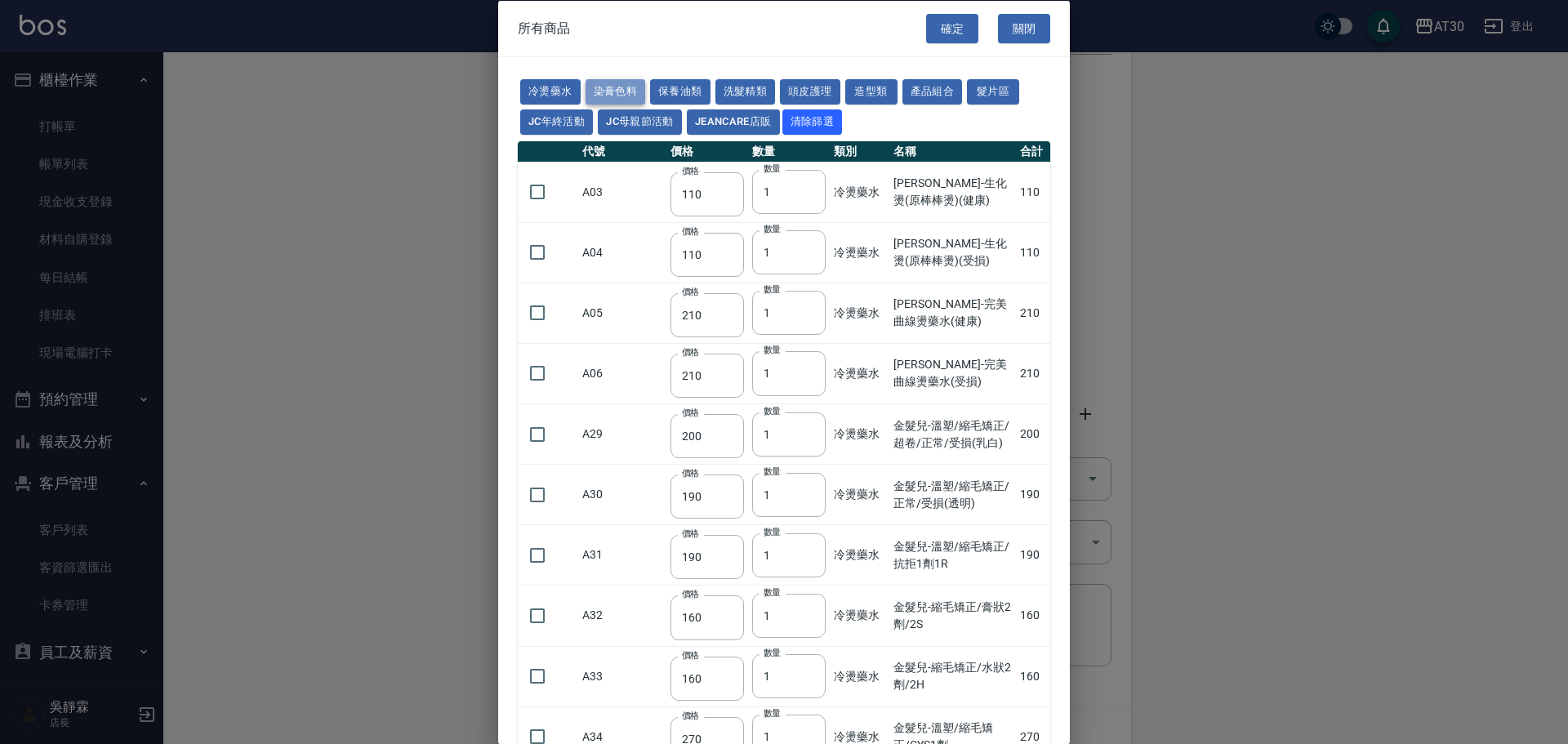
click at [588, 89] on button "染膏色料" at bounding box center [616, 91] width 61 height 25
type input "100"
type input "390"
type input "250"
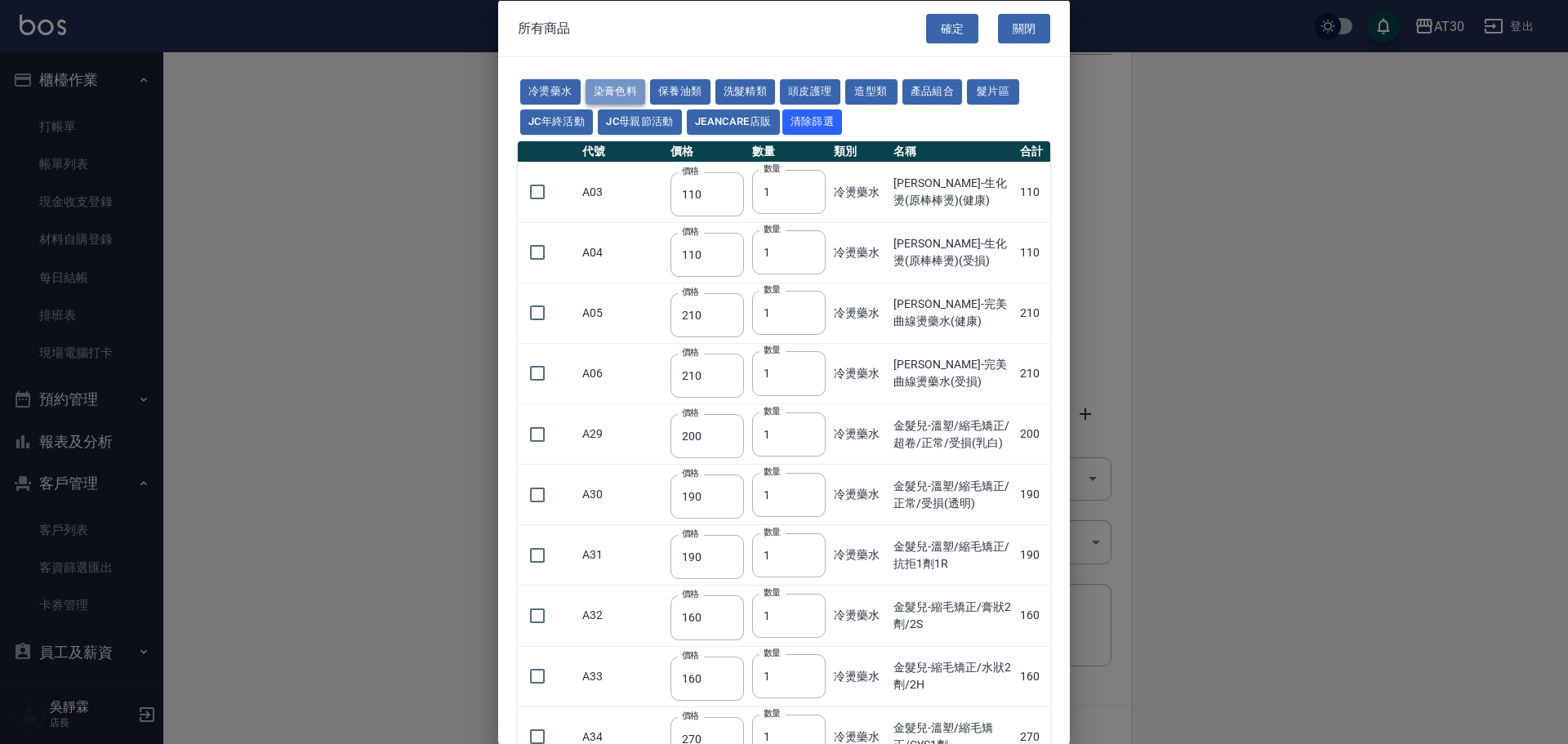
type input "105"
type input "406"
type input "105"
type input "450"
type input "102"
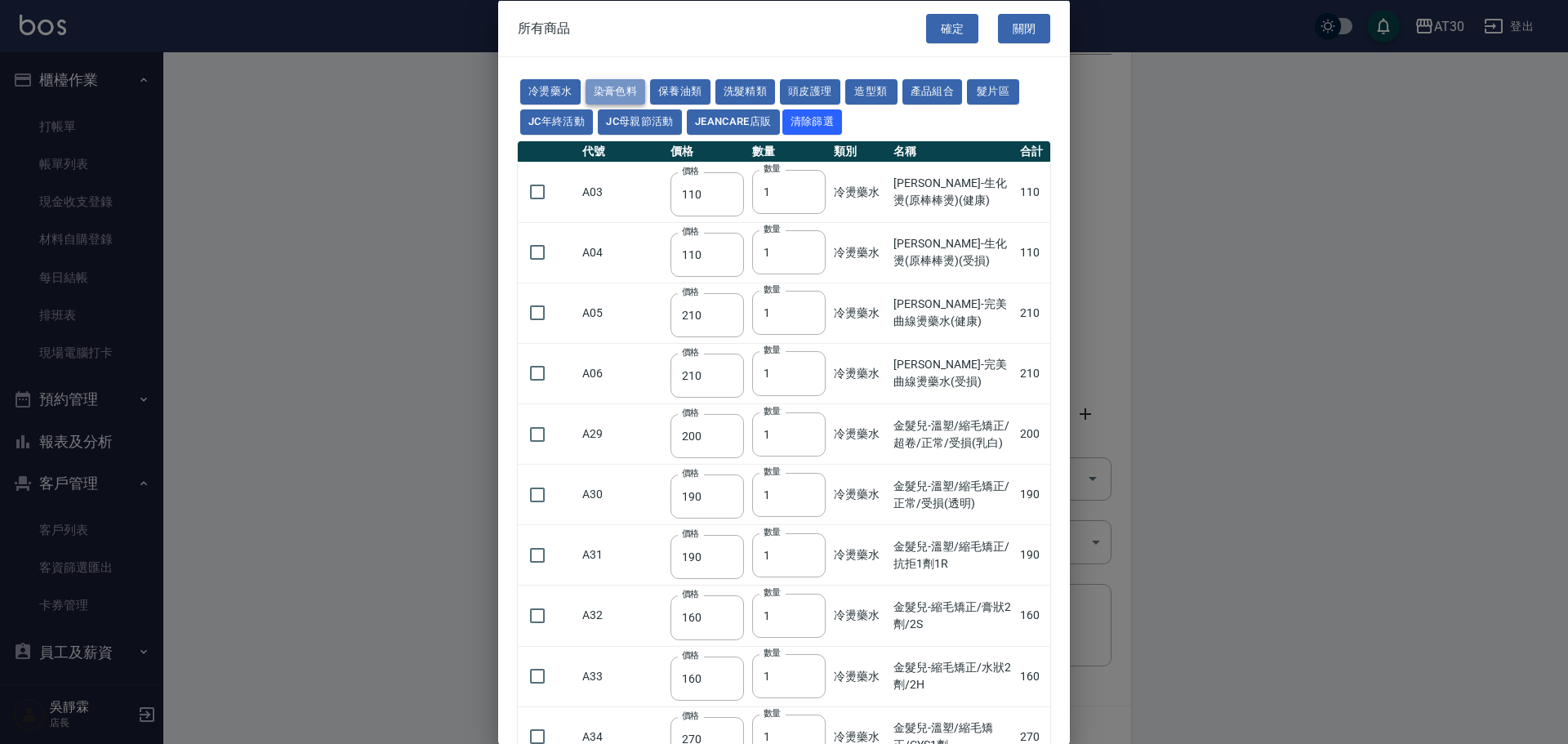
type input "137"
type input "110"
type input "100"
type input "133"
type input "186"
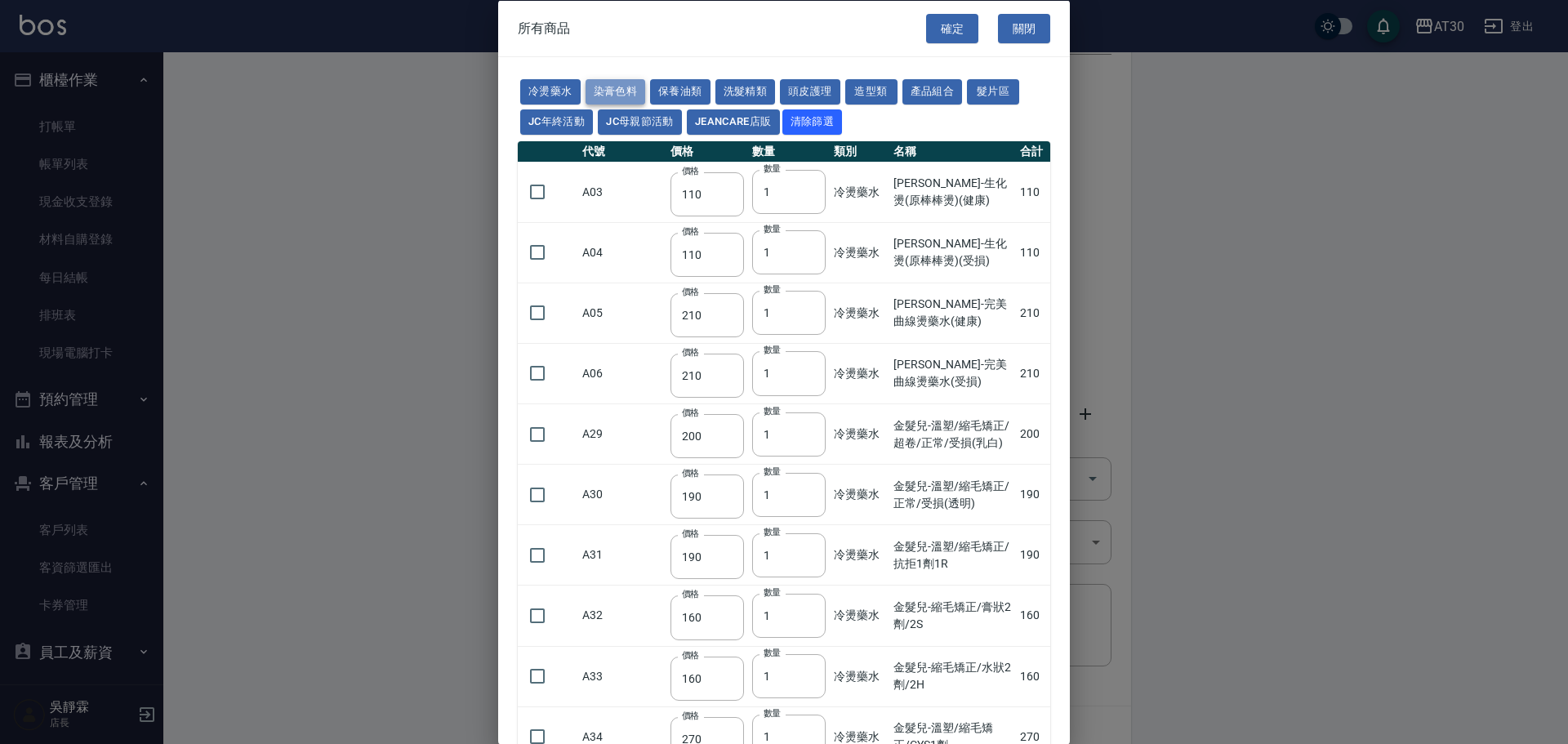
type input "133"
type input "450"
type input "350"
type input "112"
type input "450"
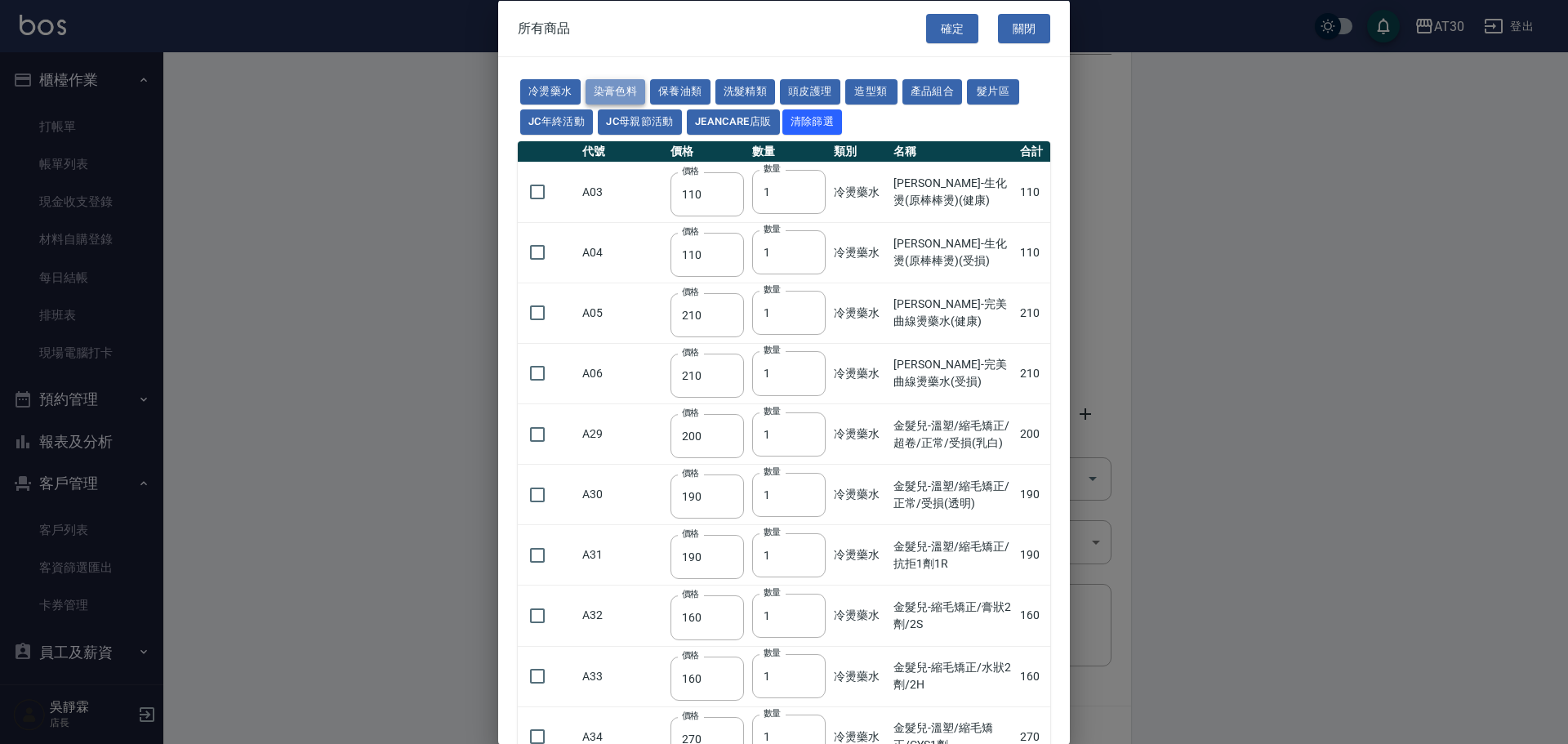
type input "1060"
type input "190"
type input "250"
type input "350"
type input "735"
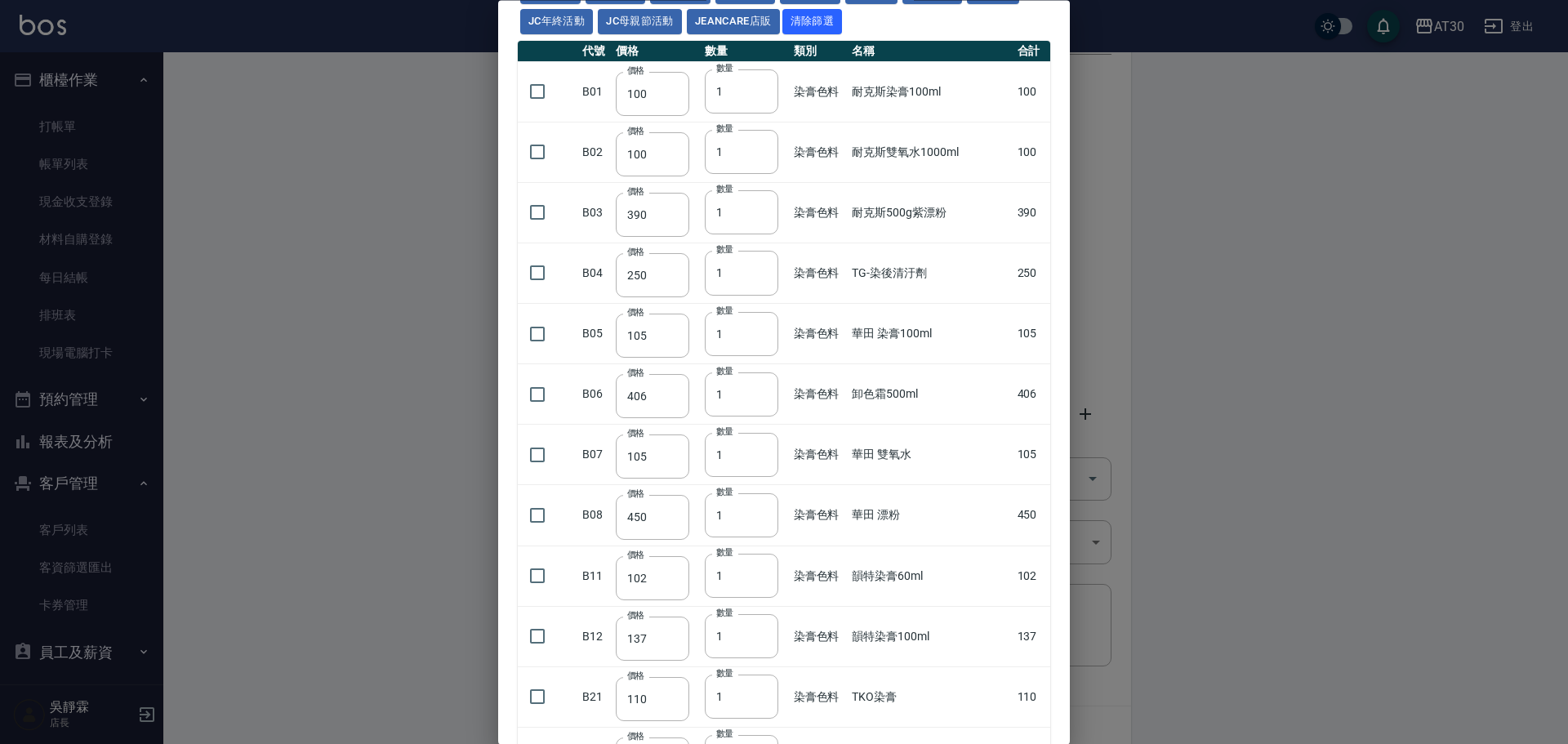
scroll to position [123, 0]
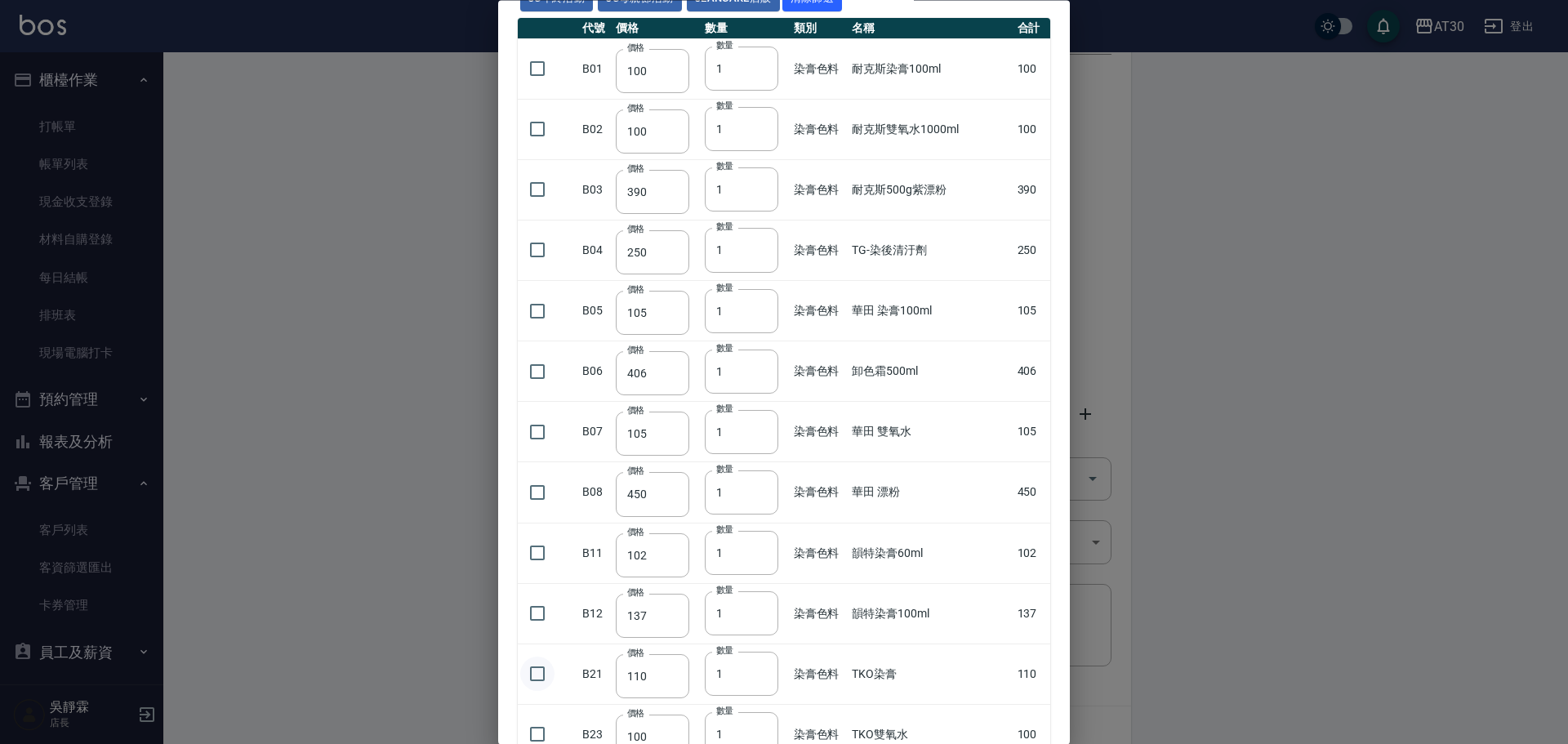
click at [538, 679] on input "checkbox" at bounding box center [537, 674] width 34 height 34
checkbox input "true"
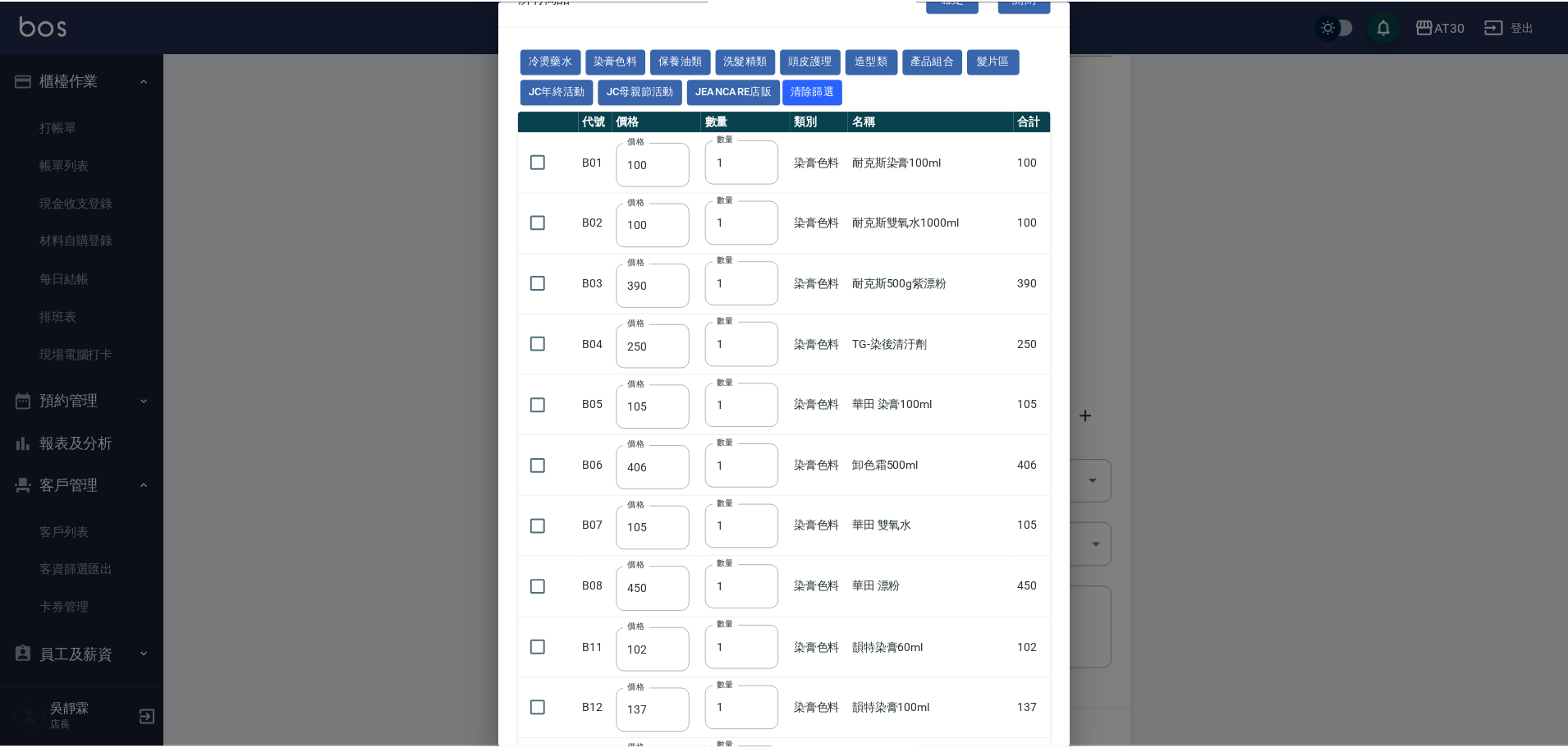
scroll to position [0, 0]
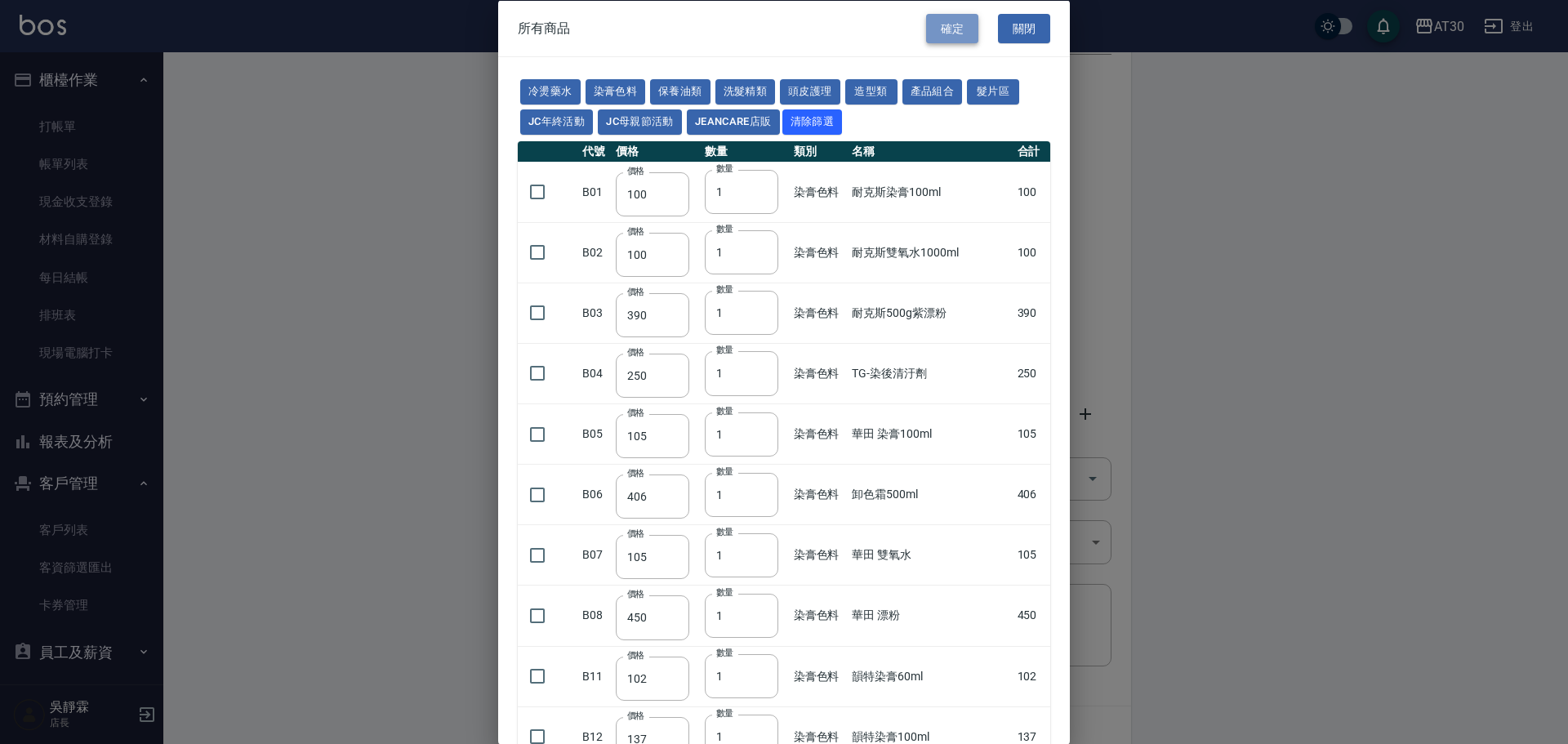
click at [943, 18] on button "確定" at bounding box center [952, 28] width 52 height 30
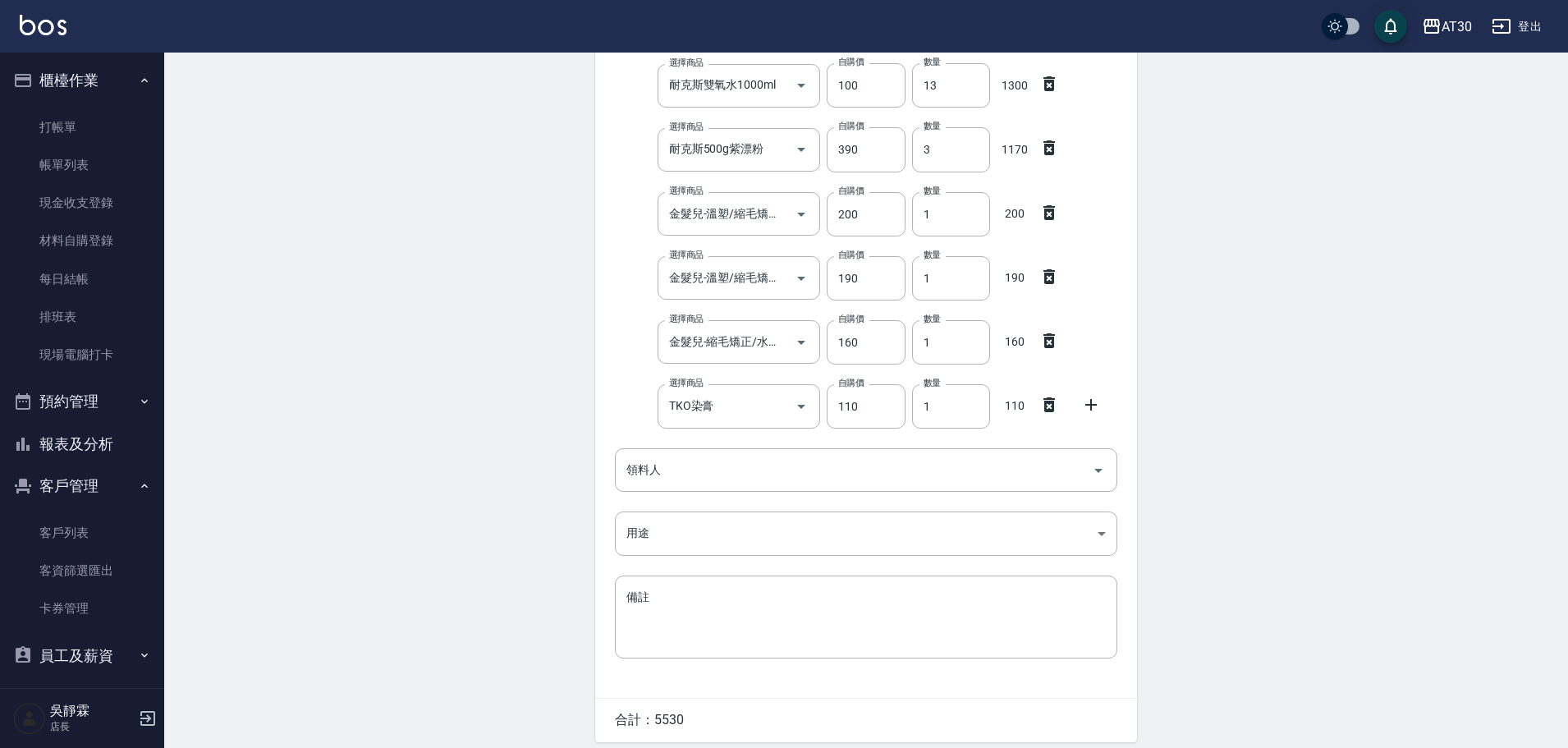
scroll to position [316, 0]
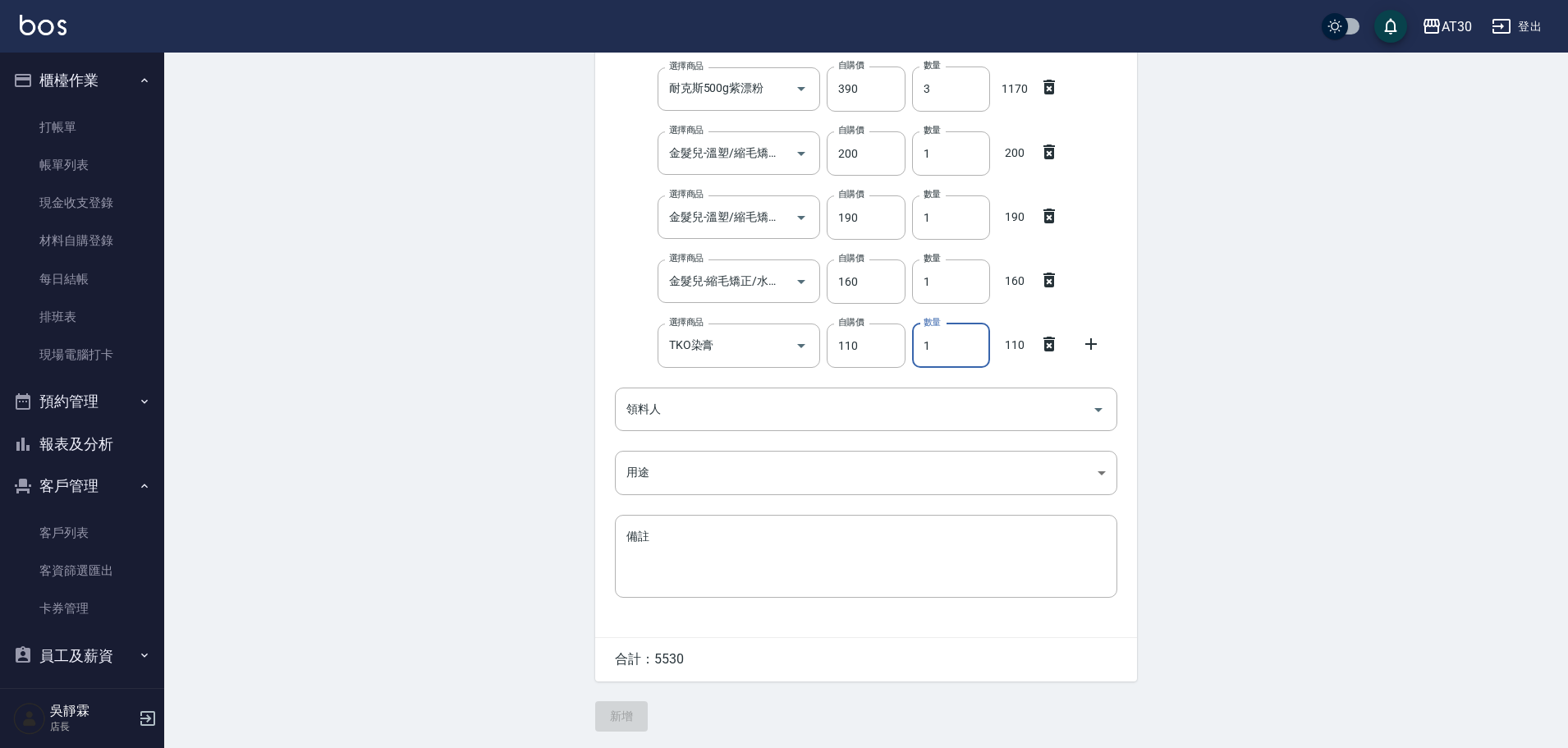
drag, startPoint x: 910, startPoint y: 358, endPoint x: 895, endPoint y: 355, distance: 15.3
click at [909, 359] on div "數量 1 數量" at bounding box center [948, 342] width 84 height 51
type input "20"
click at [718, 414] on input "領料人" at bounding box center [854, 409] width 463 height 29
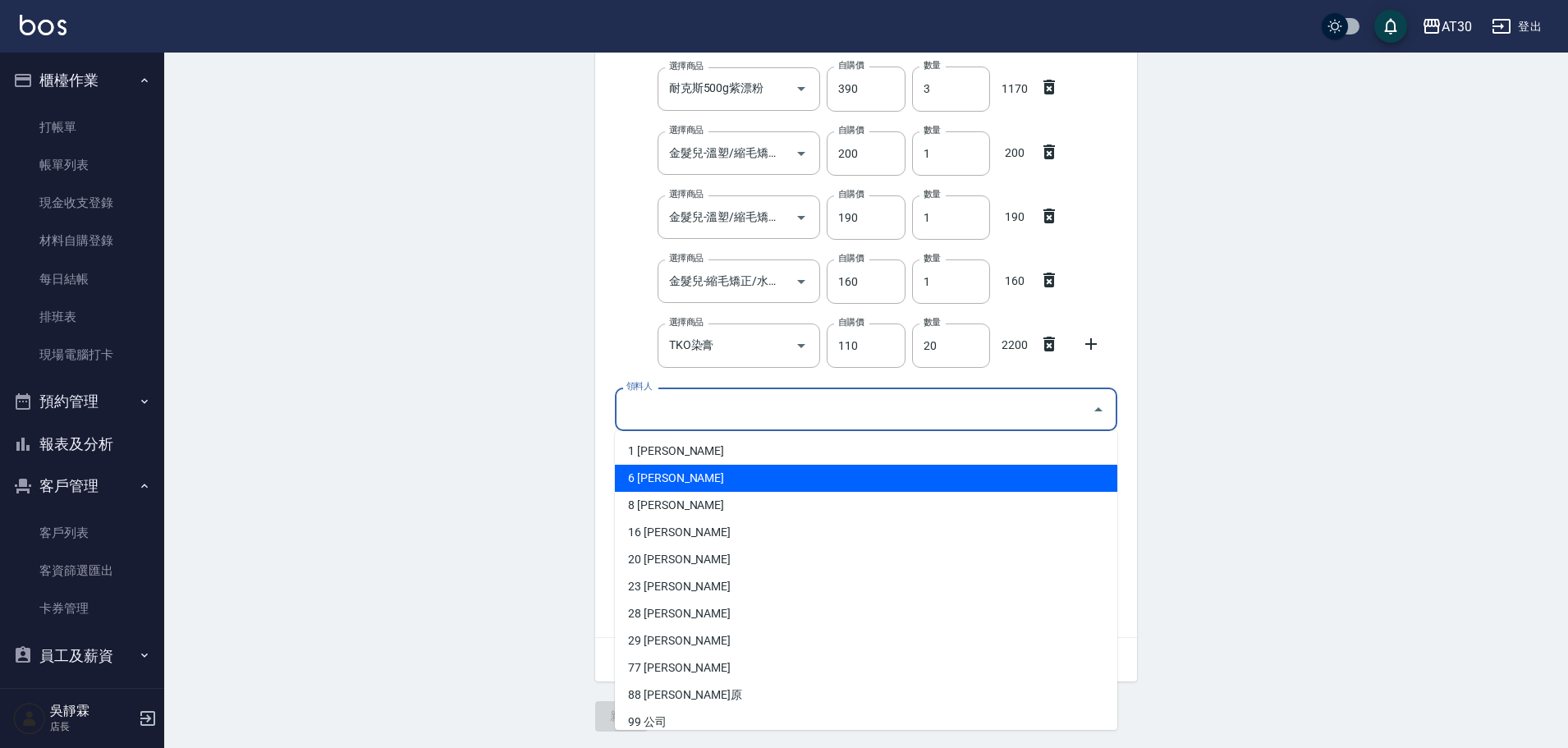
click at [684, 470] on li "6 [PERSON_NAME]" at bounding box center [866, 477] width 503 height 27
type input "吳靜霖"
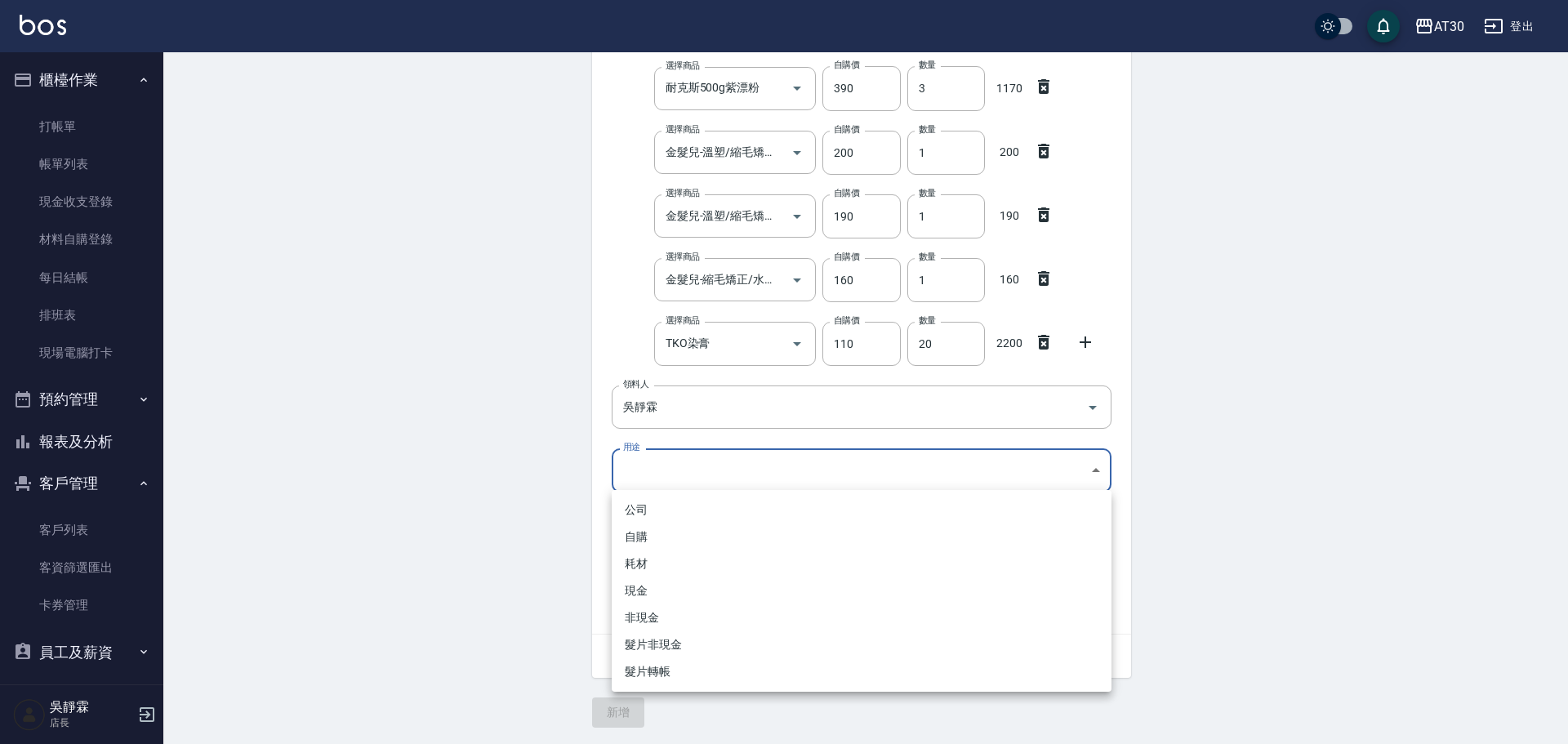
click at [680, 467] on body "AT30 登出 櫃檯作業 打帳單 帳單列表 現金收支登錄 材料自購登錄 每日結帳 排班表 現場電腦打卡 預約管理 預約管理 單日預約紀錄 單週預約紀錄 報表及…" at bounding box center [784, 216] width 1568 height 1056
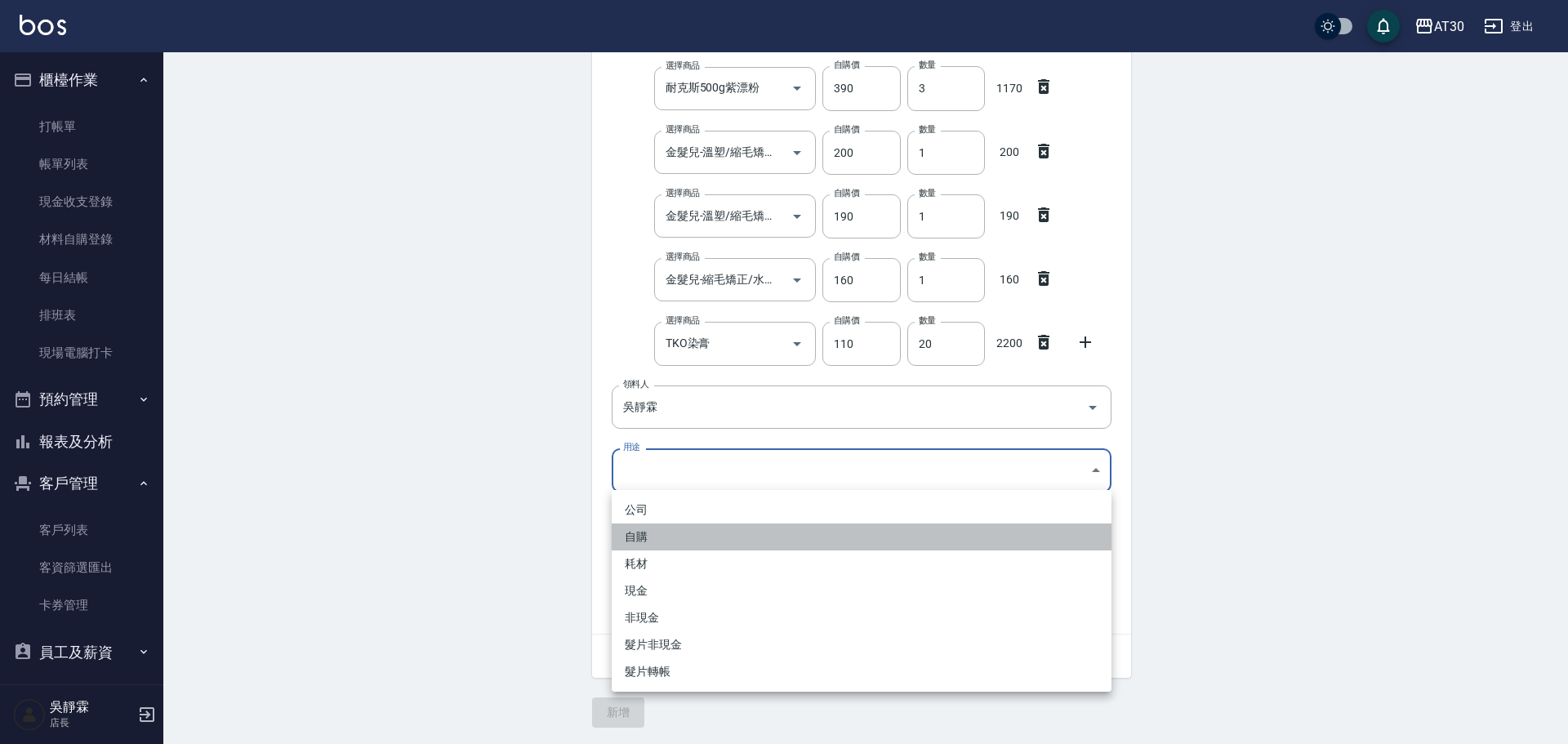
click at [661, 542] on li "自購" at bounding box center [862, 536] width 500 height 27
type input "自購"
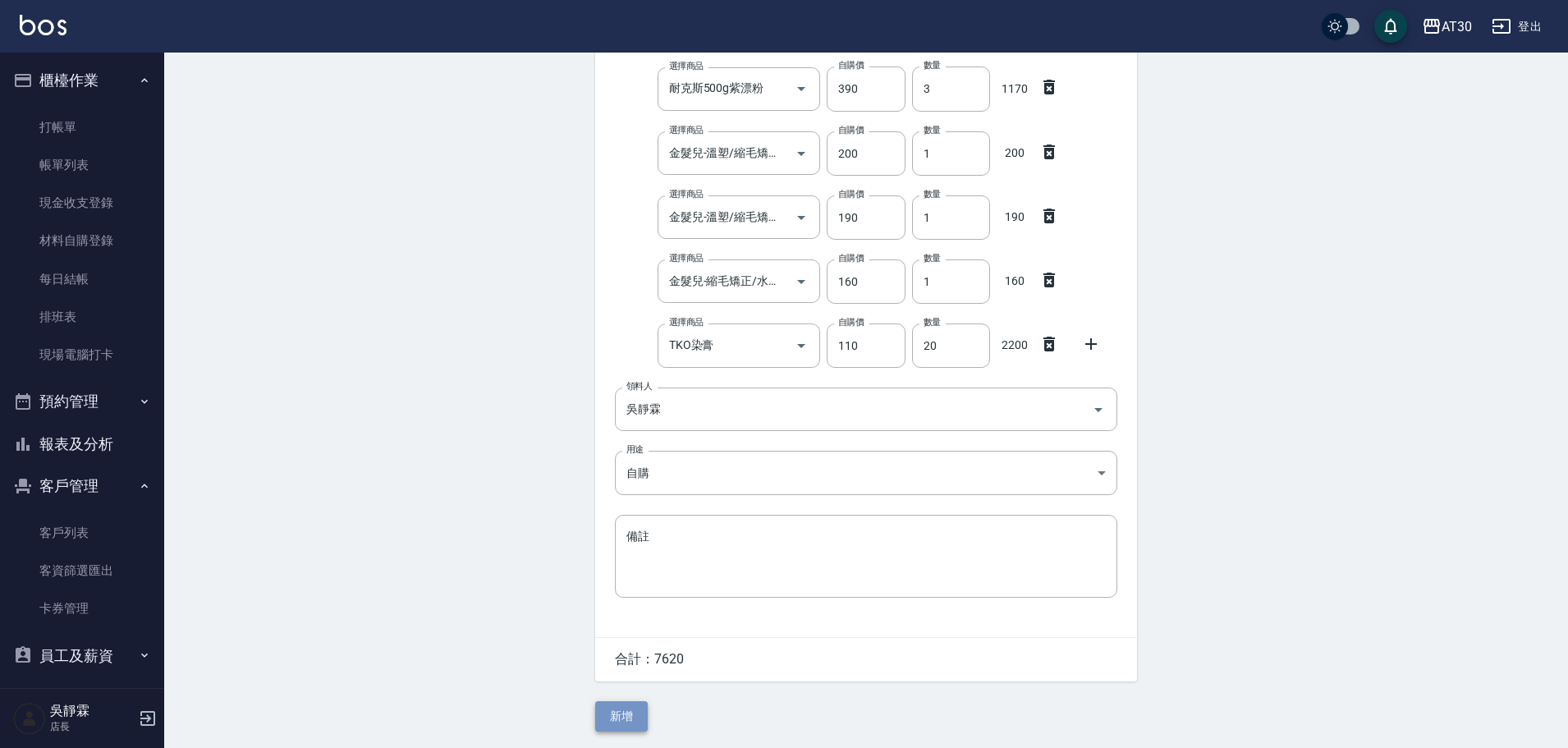
click at [625, 712] on button "新增" at bounding box center [622, 716] width 52 height 30
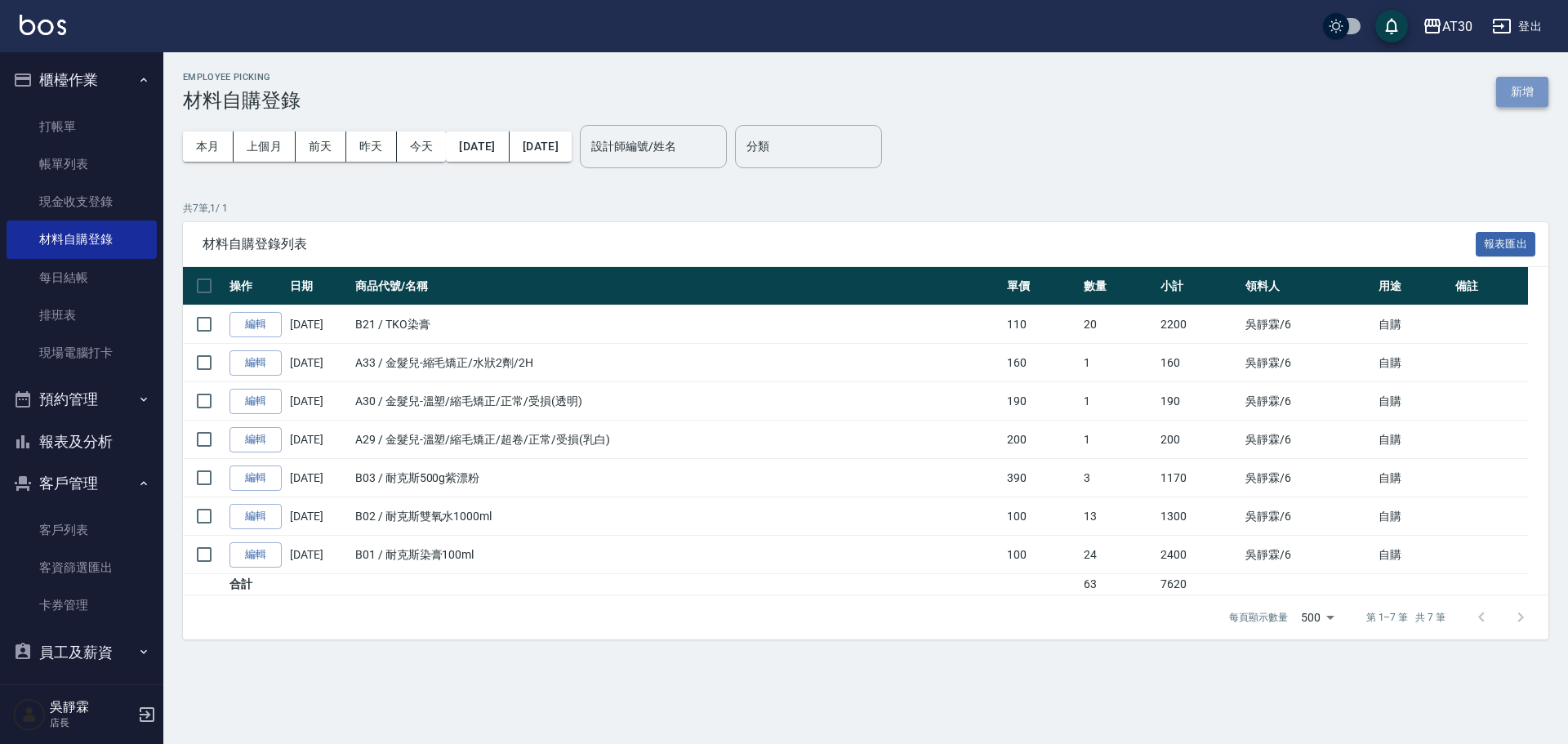
click at [1514, 89] on button "新增" at bounding box center [1522, 91] width 52 height 30
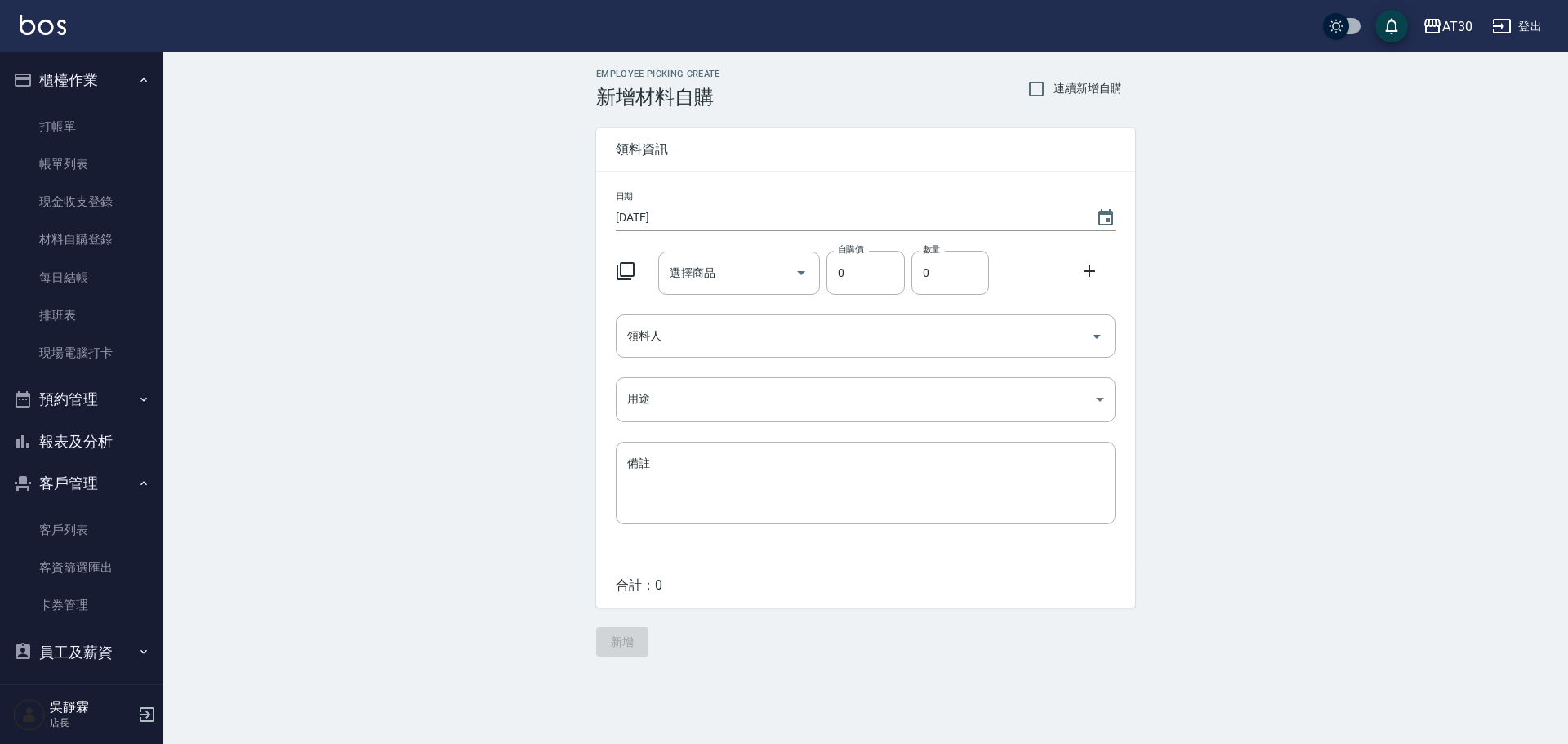
click at [625, 275] on icon at bounding box center [625, 271] width 20 height 20
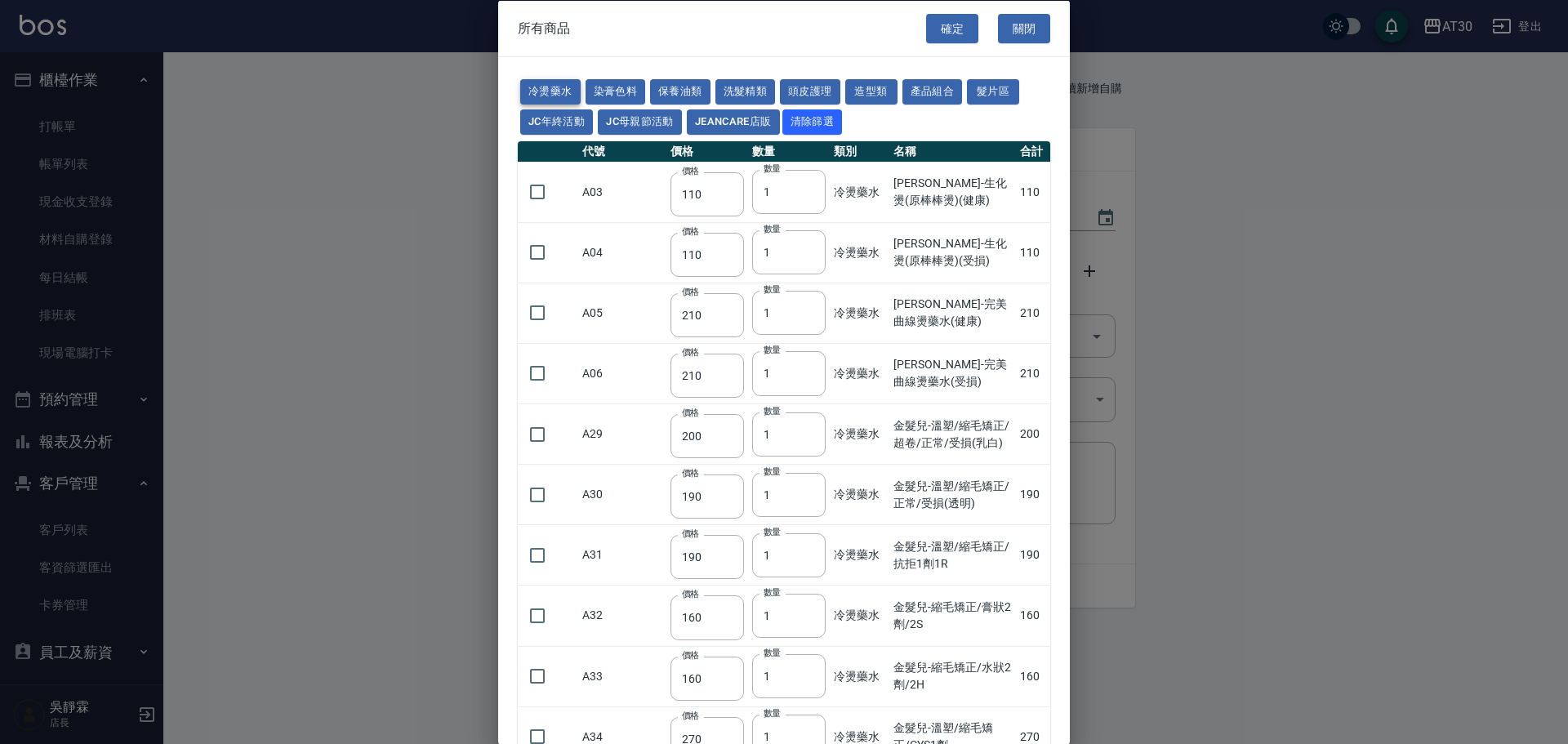
click at [548, 88] on button "冷燙藥水" at bounding box center [550, 91] width 61 height 25
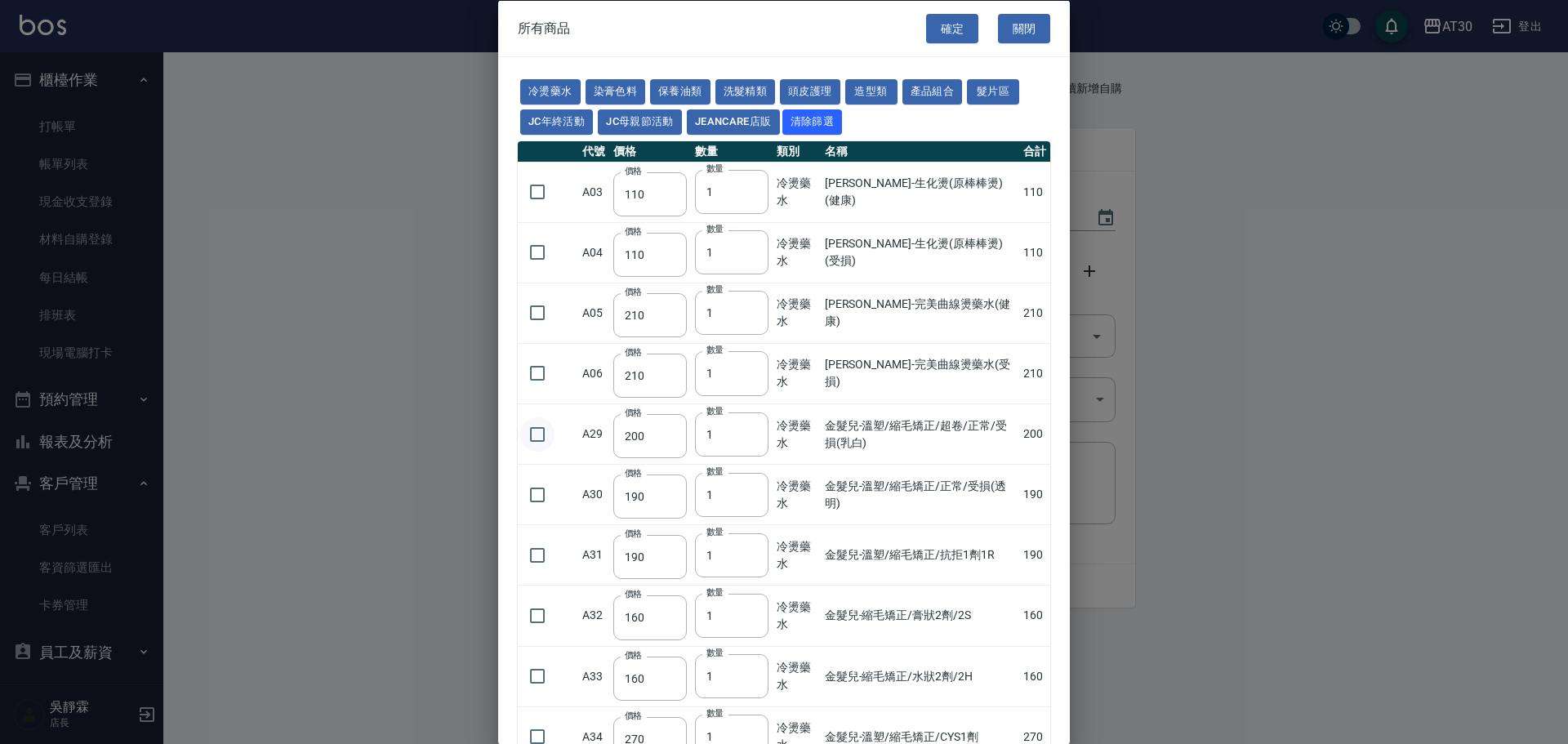
click at [539, 429] on input "checkbox" at bounding box center [537, 433] width 34 height 34
checkbox input "true"
drag, startPoint x: 712, startPoint y: 435, endPoint x: 699, endPoint y: 438, distance: 13.3
click at [699, 438] on input "1" at bounding box center [731, 433] width 74 height 44
type input "3"
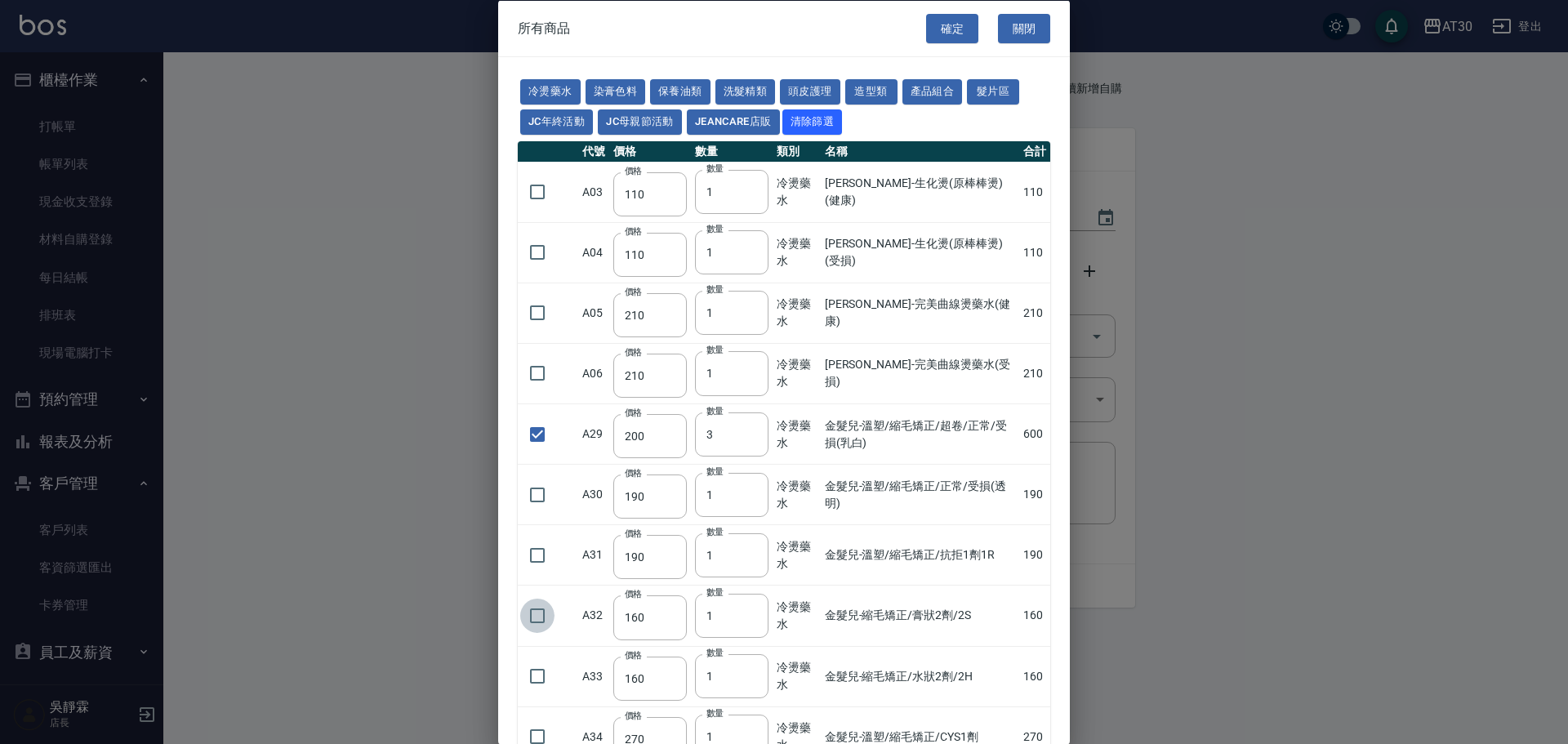
click at [532, 626] on input "checkbox" at bounding box center [537, 615] width 34 height 34
checkbox input "true"
click at [539, 677] on input "checkbox" at bounding box center [537, 675] width 34 height 34
checkbox input "true"
click at [939, 29] on button "確定" at bounding box center [952, 28] width 52 height 30
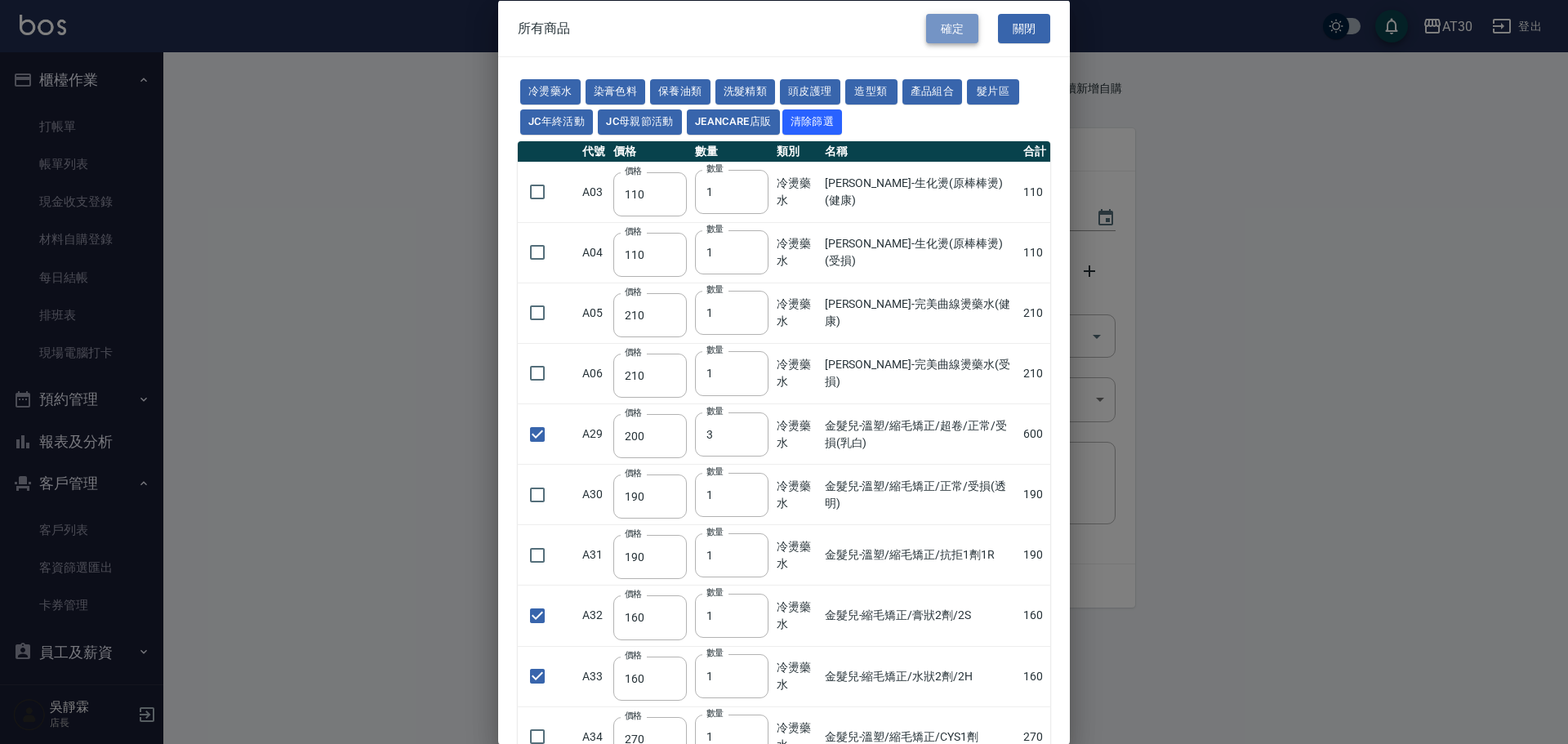
type input "金髮兒-溫塑/縮毛矯正/超卷/正常/受損(乳白)"
type input "200"
type input "3"
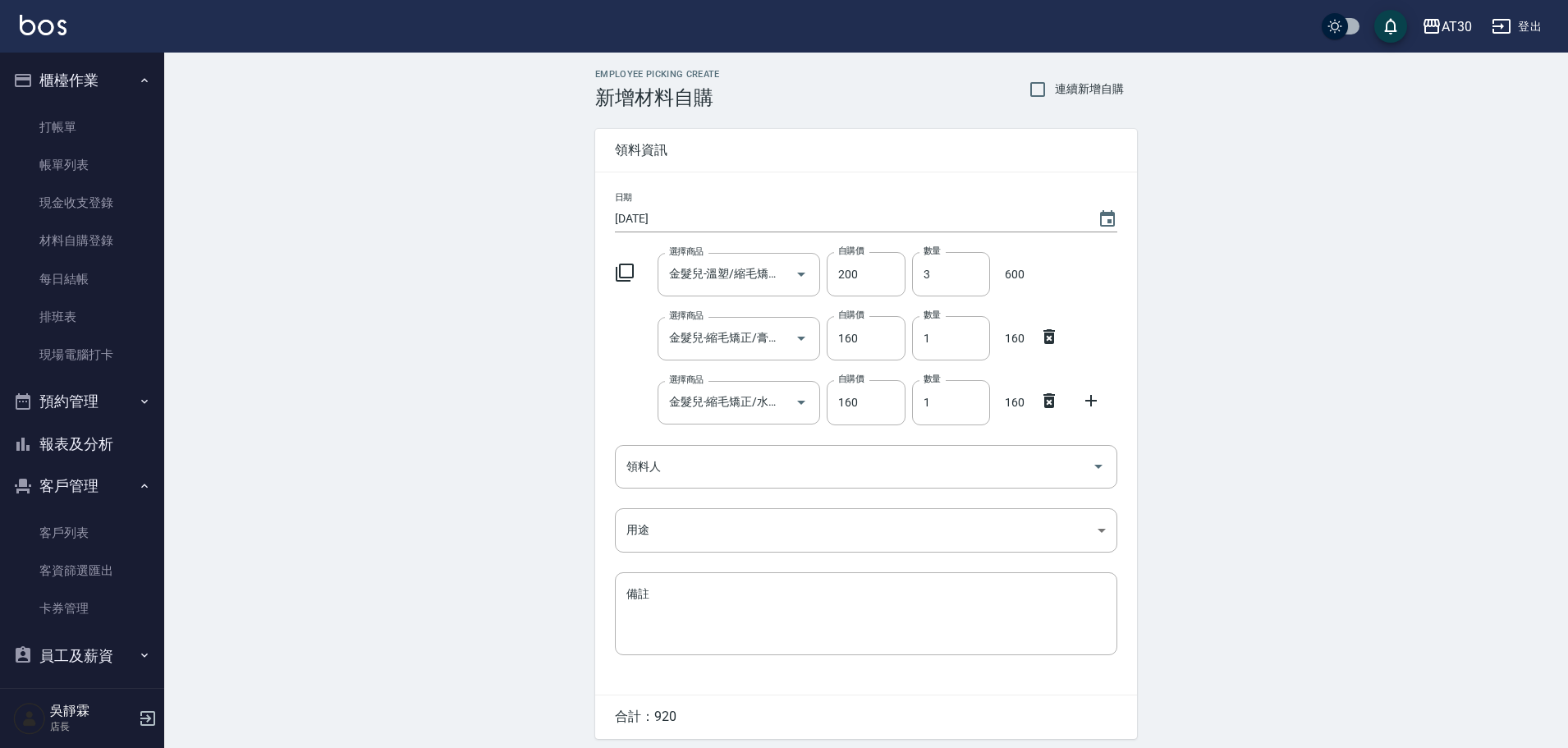
click at [627, 272] on icon at bounding box center [625, 272] width 20 height 20
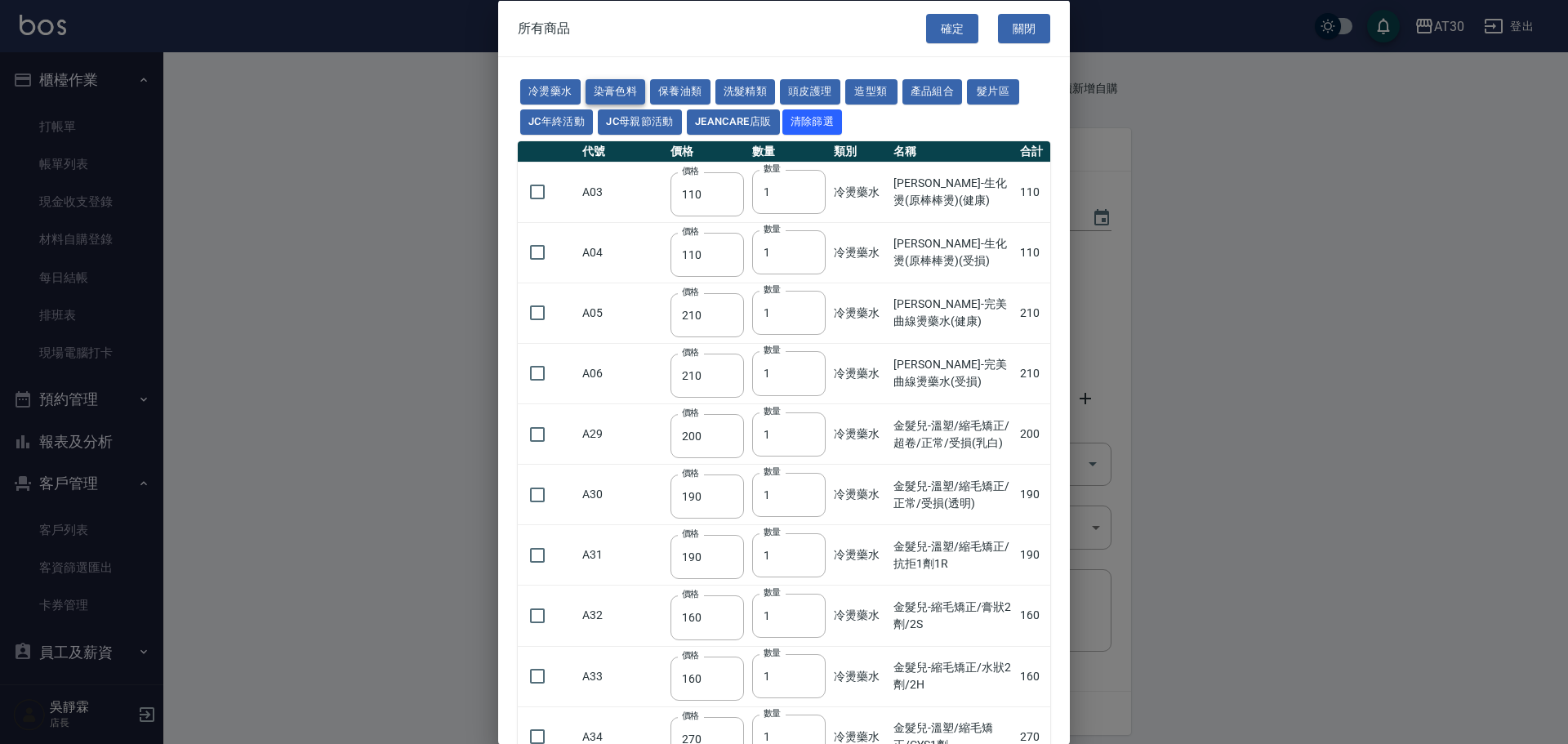
click at [613, 91] on button "染膏色料" at bounding box center [616, 91] width 61 height 25
type input "100"
type input "390"
type input "250"
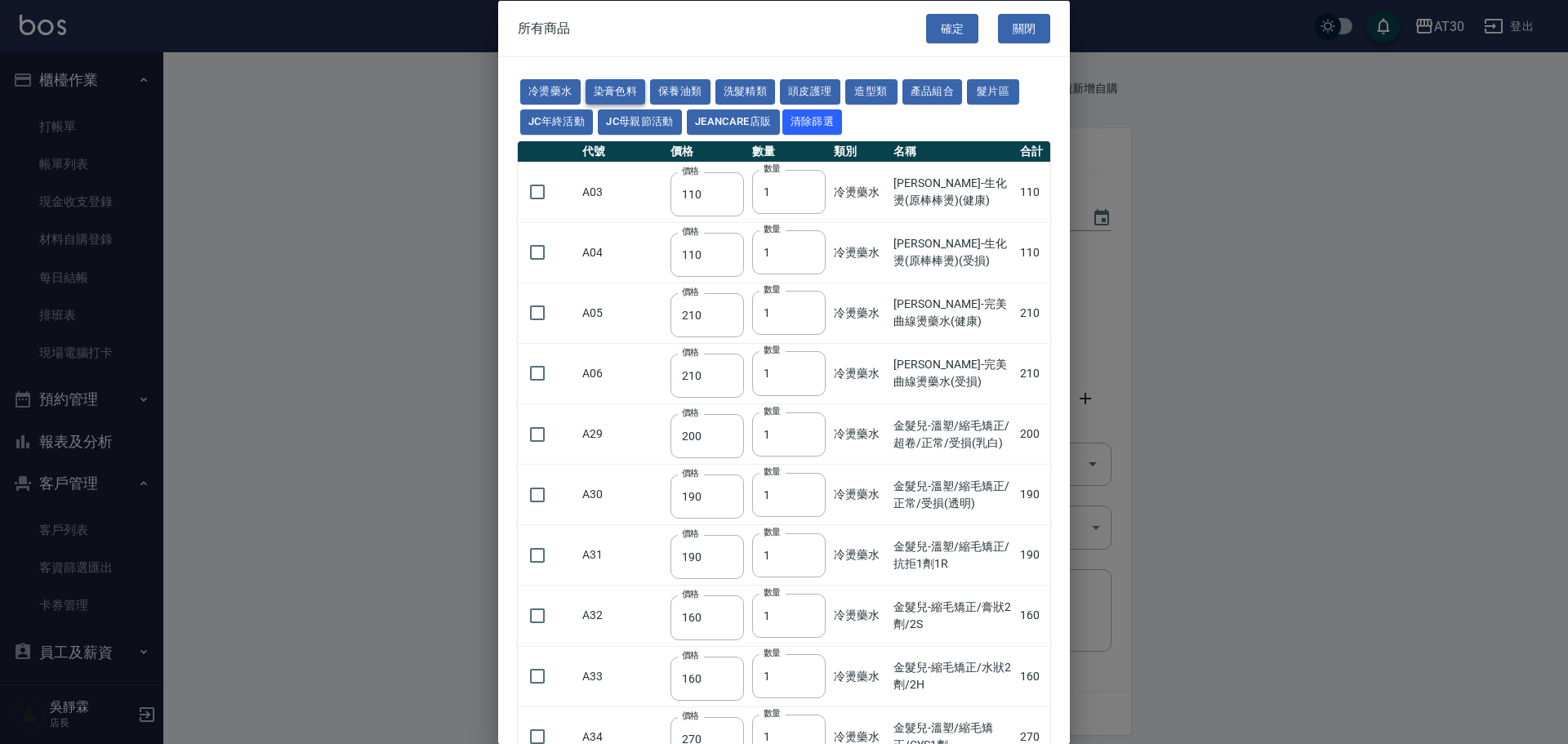
type input "105"
type input "406"
type input "105"
type input "450"
type input "102"
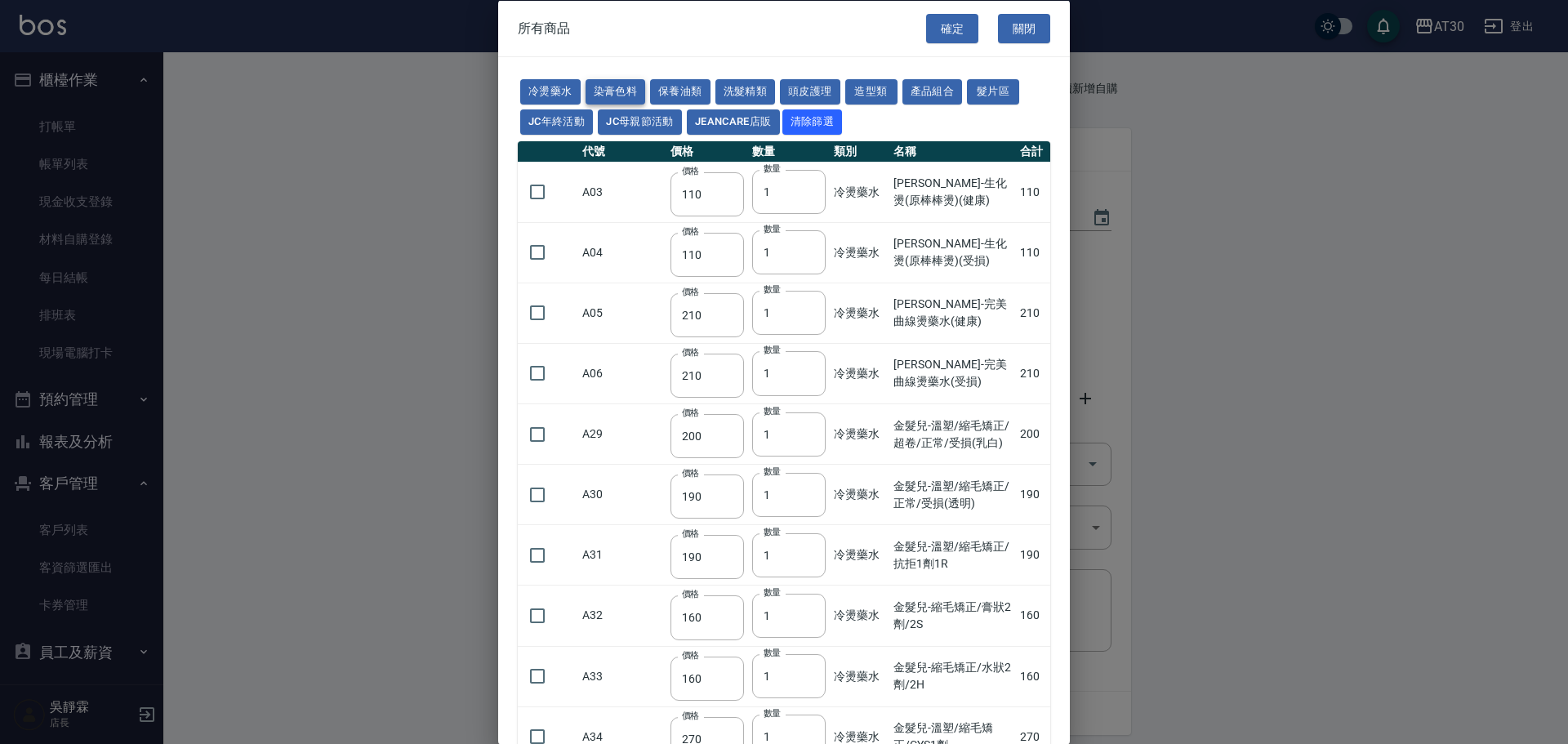
type input "137"
type input "110"
type input "100"
type input "133"
type input "186"
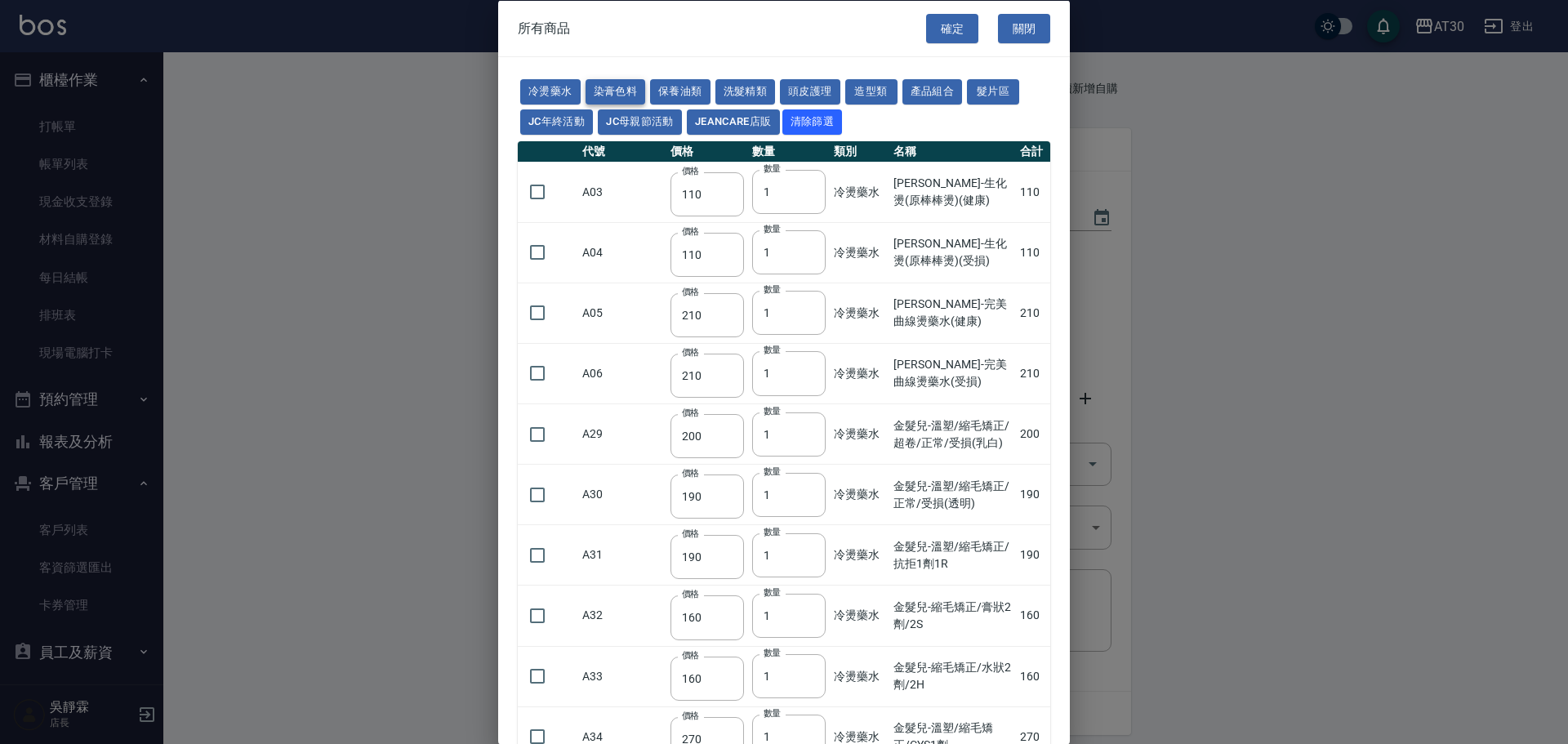
type input "133"
type input "450"
type input "350"
type input "112"
type input "450"
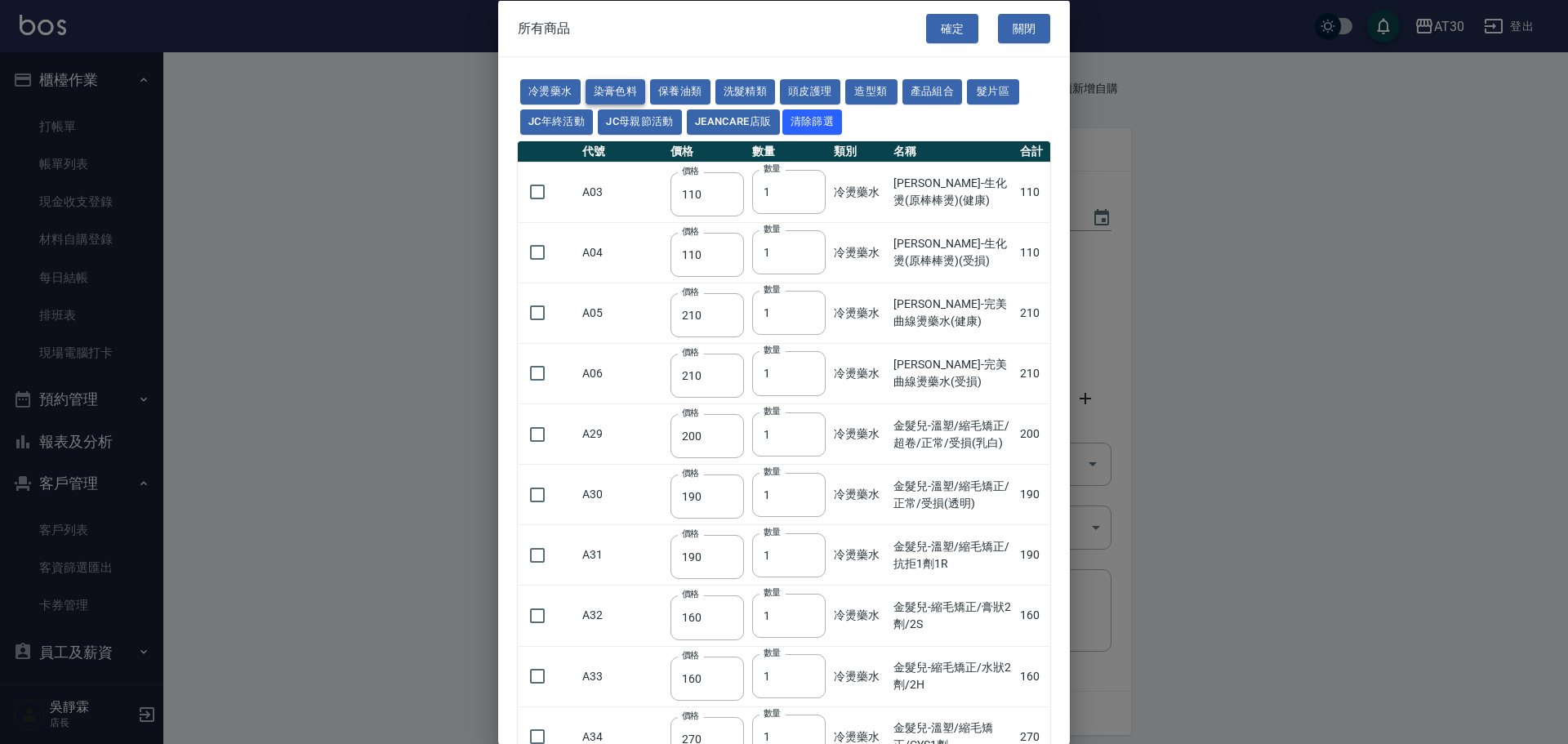
type input "1060"
type input "190"
type input "250"
type input "350"
type input "735"
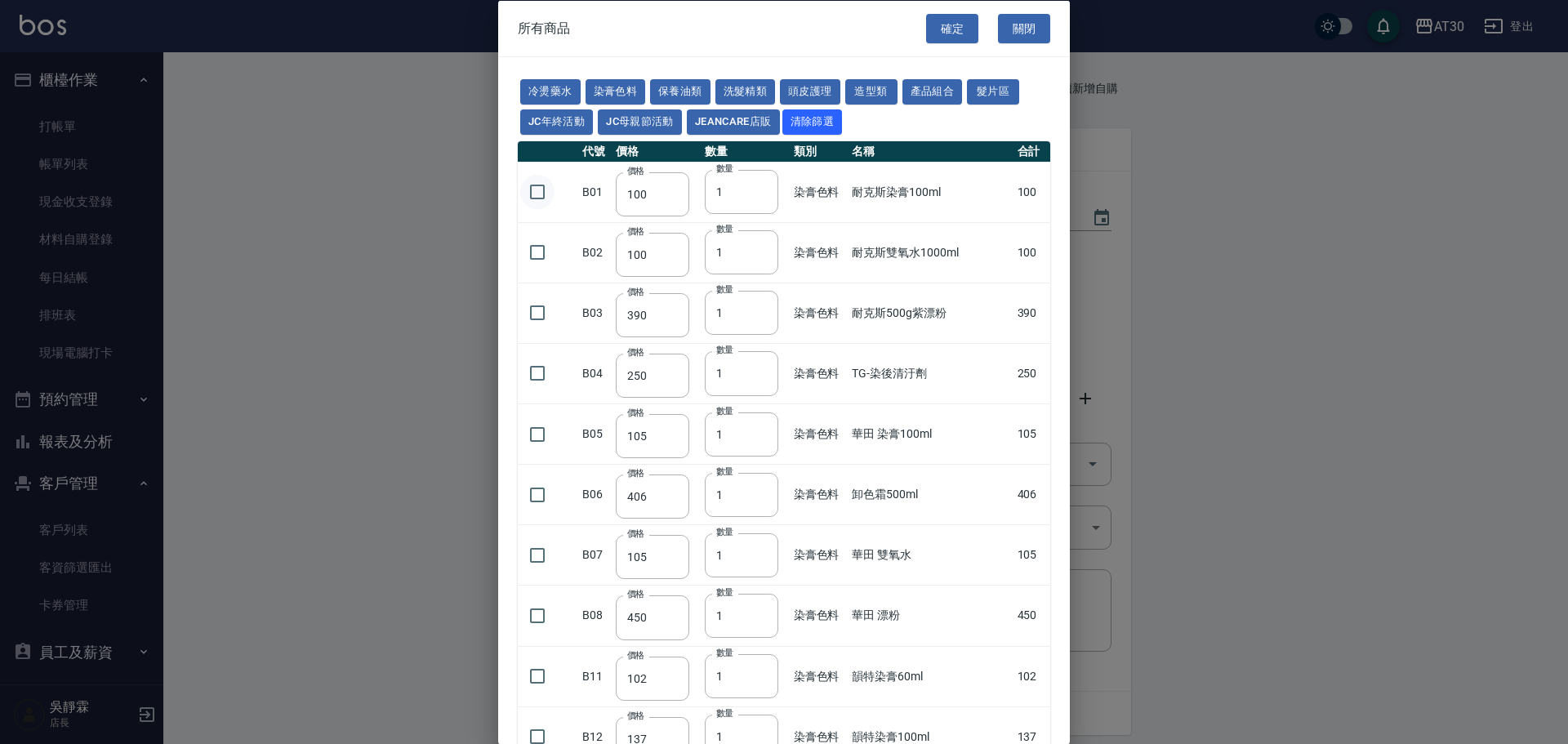
click at [539, 196] on input "checkbox" at bounding box center [537, 192] width 34 height 34
checkbox input "true"
click at [537, 253] on input "checkbox" at bounding box center [537, 251] width 34 height 34
checkbox input "true"
drag, startPoint x: 767, startPoint y: 195, endPoint x: 664, endPoint y: 215, distance: 104.9
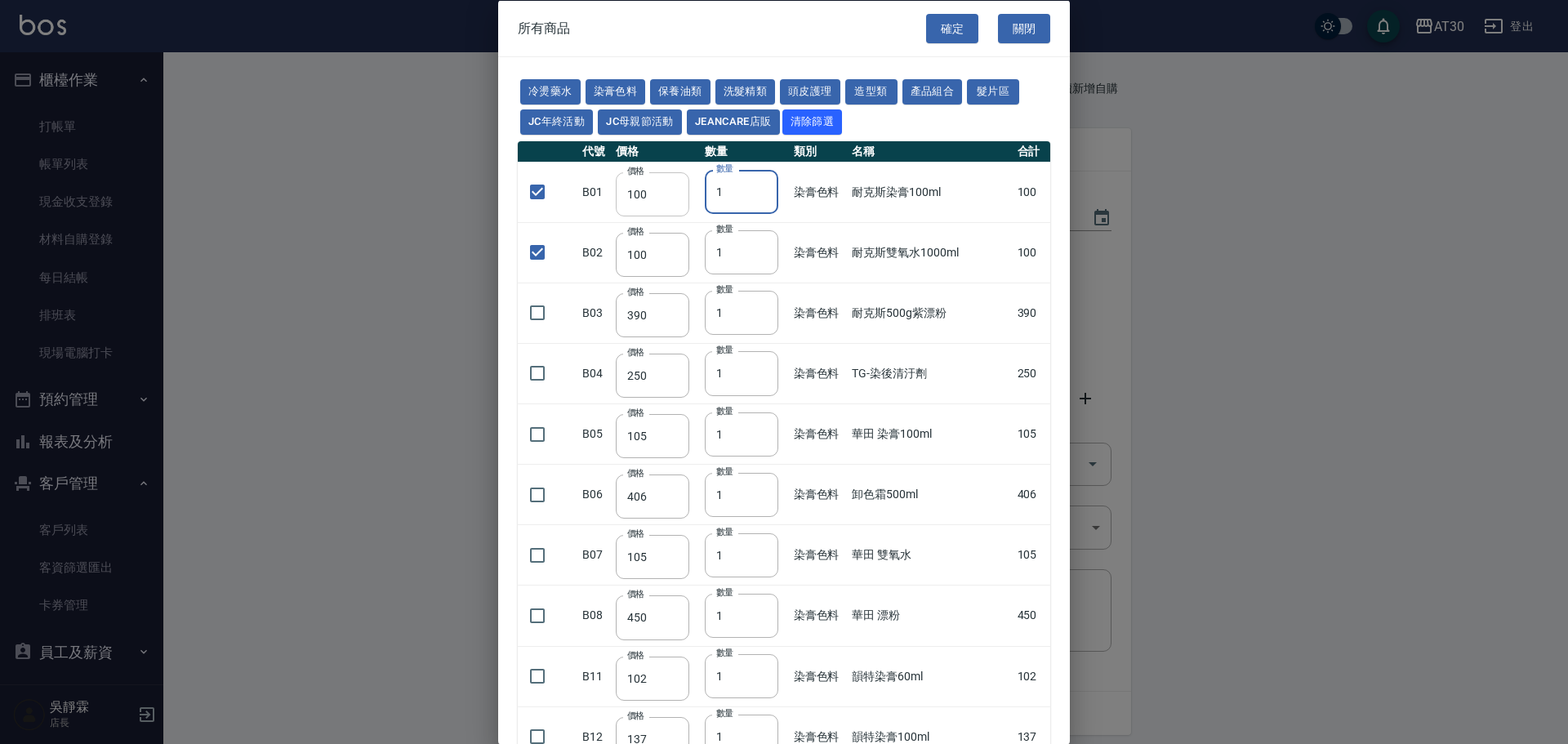
click at [664, 215] on tr "B01 價格 100 價格 數量 1 數量 染膏色料 耐克斯染膏100ml 100" at bounding box center [784, 192] width 533 height 61
type input "2"
drag, startPoint x: 720, startPoint y: 262, endPoint x: 666, endPoint y: 272, distance: 54.9
click at [667, 272] on tr "B02 價格 100 價格 數量 1 數量 染膏色料 耐克斯雙氧水1000ml 100" at bounding box center [784, 251] width 533 height 61
type input "9"
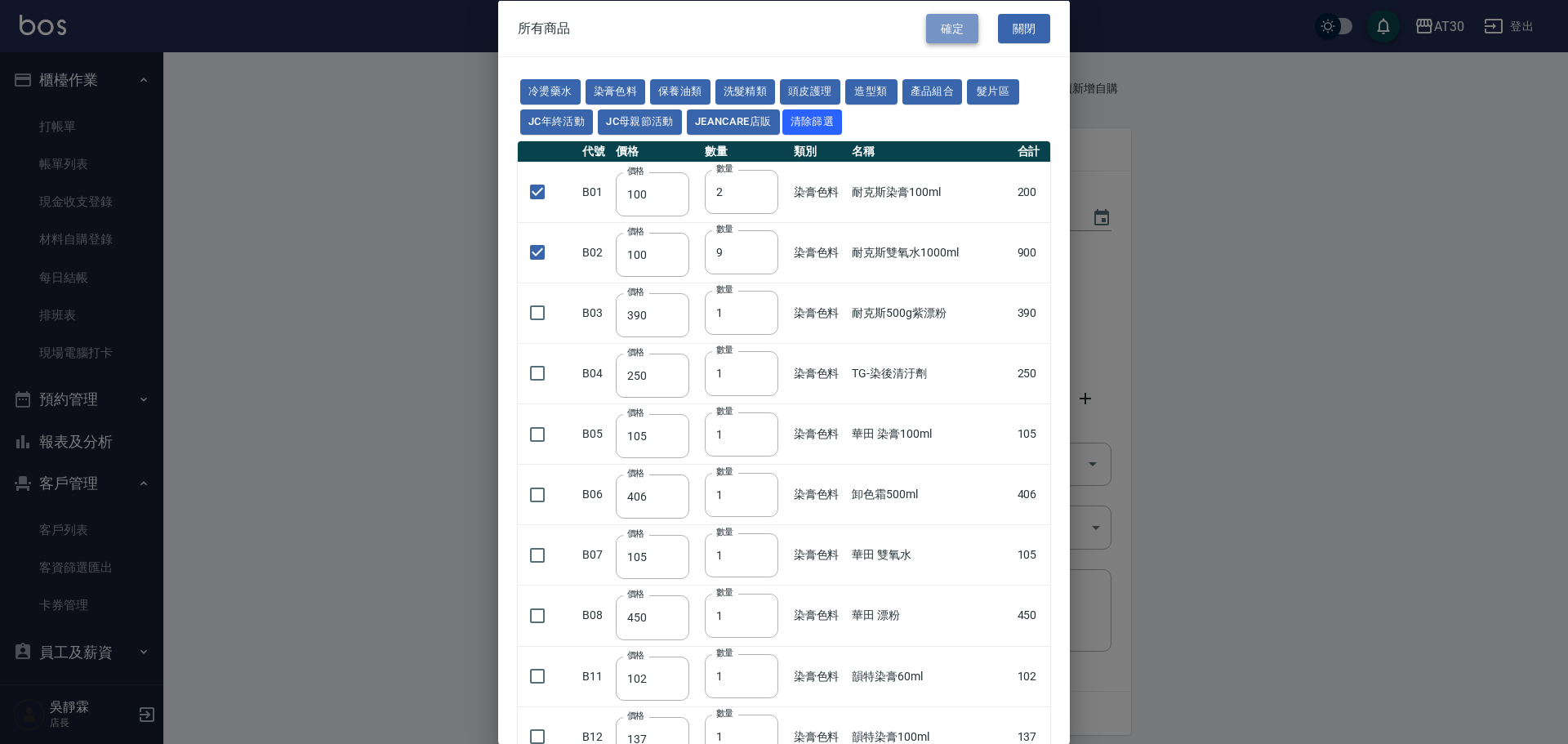
click at [936, 23] on button "確定" at bounding box center [952, 28] width 52 height 30
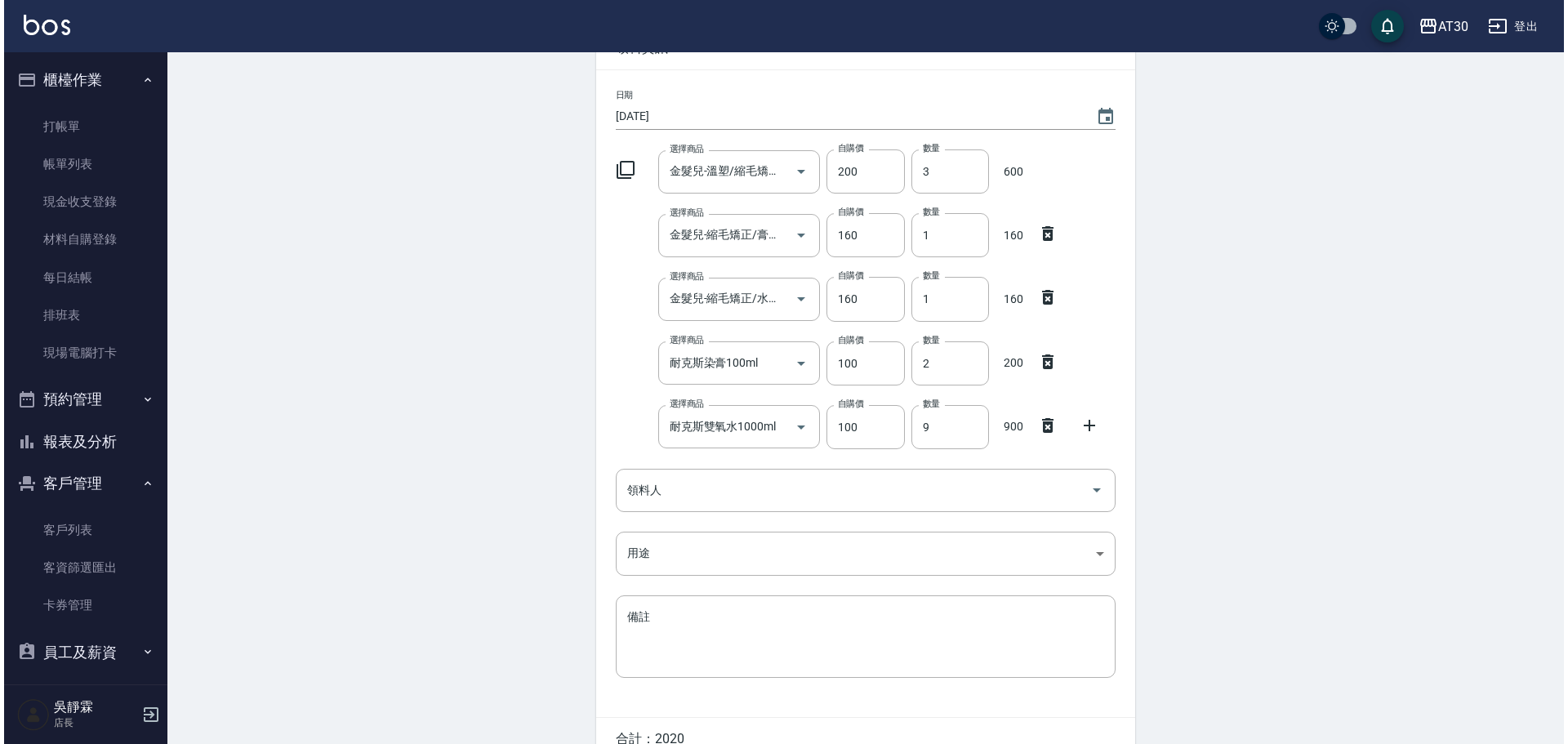
scroll to position [187, 0]
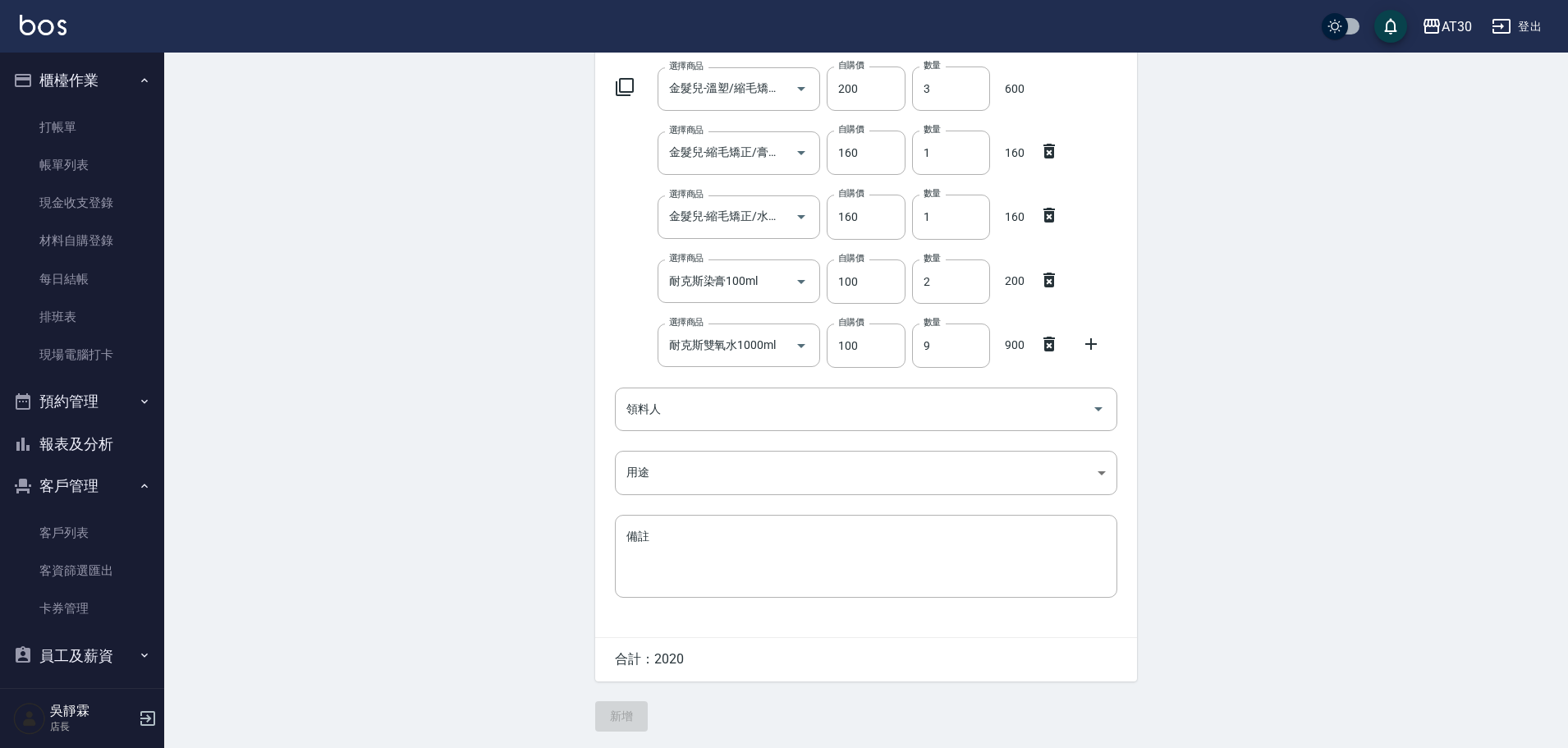
click at [629, 84] on icon at bounding box center [625, 86] width 20 height 20
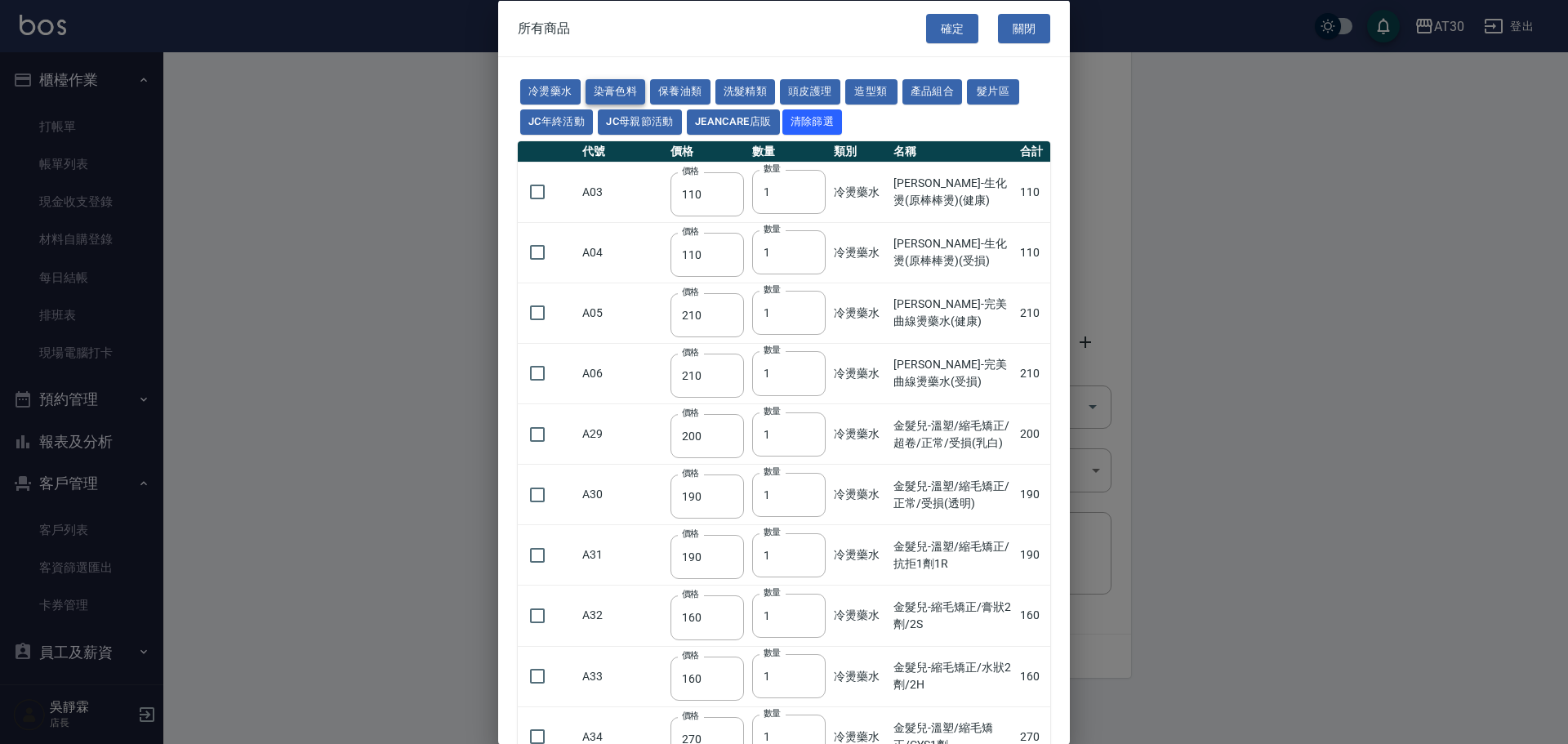
click at [627, 93] on button "染膏色料" at bounding box center [616, 91] width 61 height 25
type input "100"
type input "390"
type input "250"
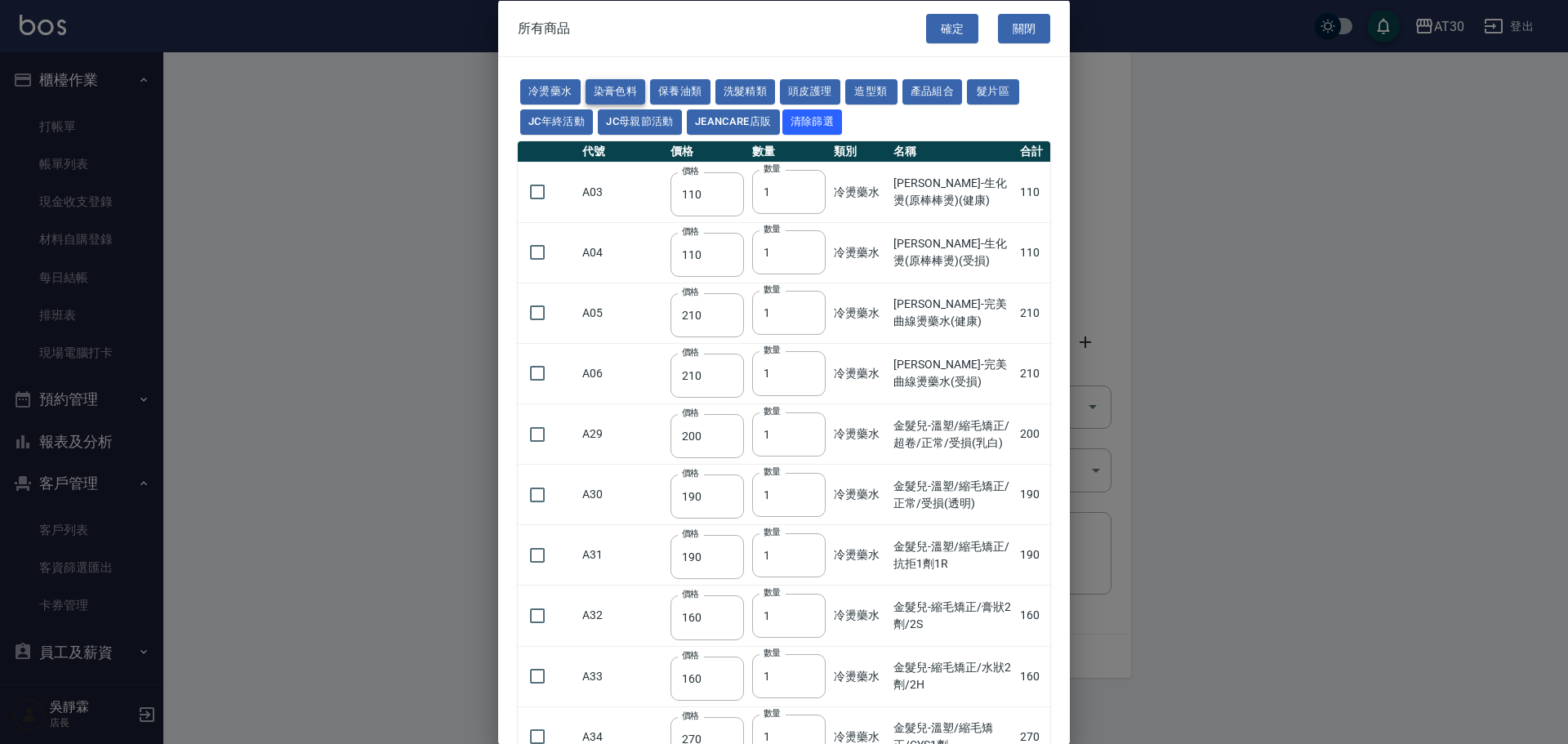
type input "105"
type input "406"
type input "105"
type input "450"
type input "102"
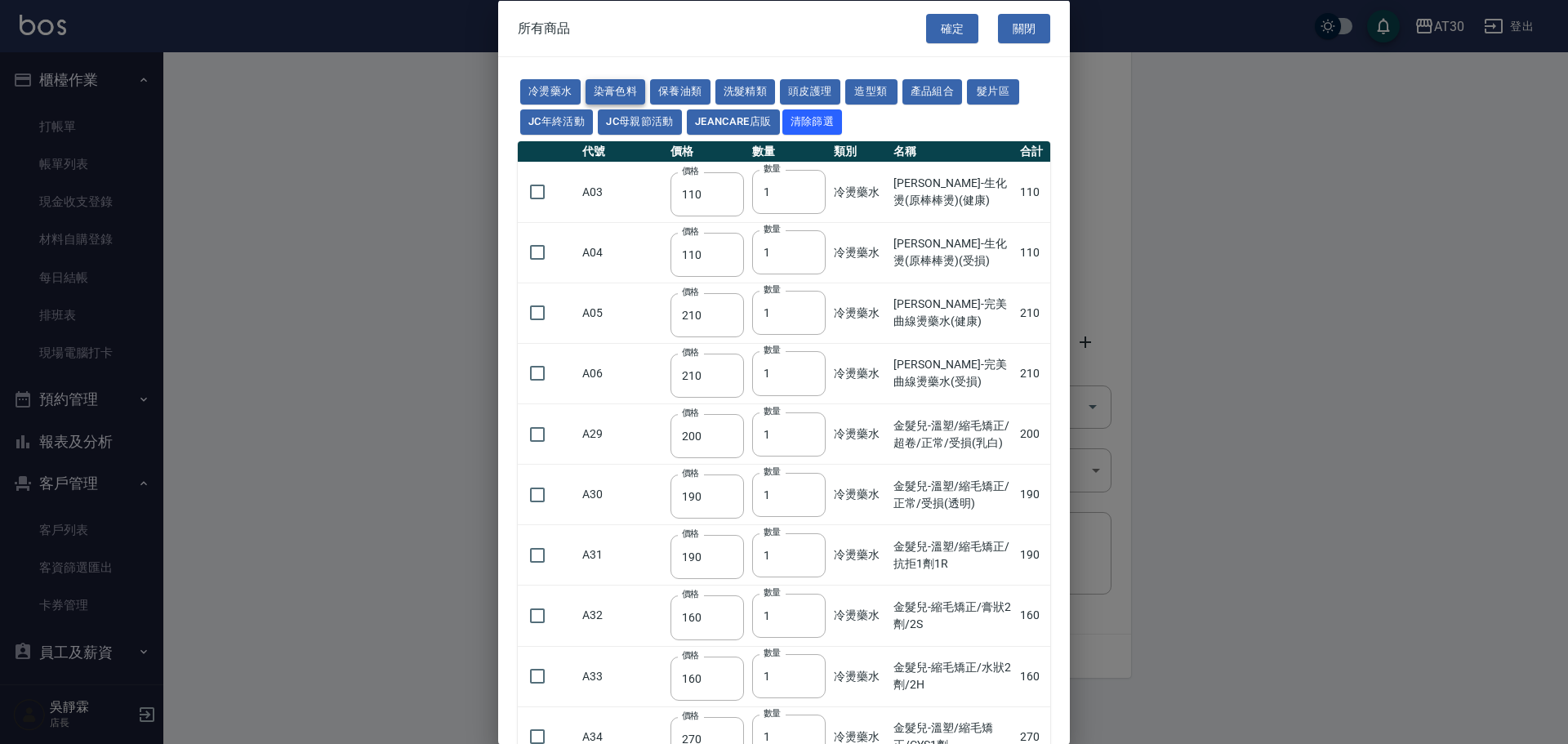
type input "137"
type input "110"
type input "100"
type input "133"
type input "186"
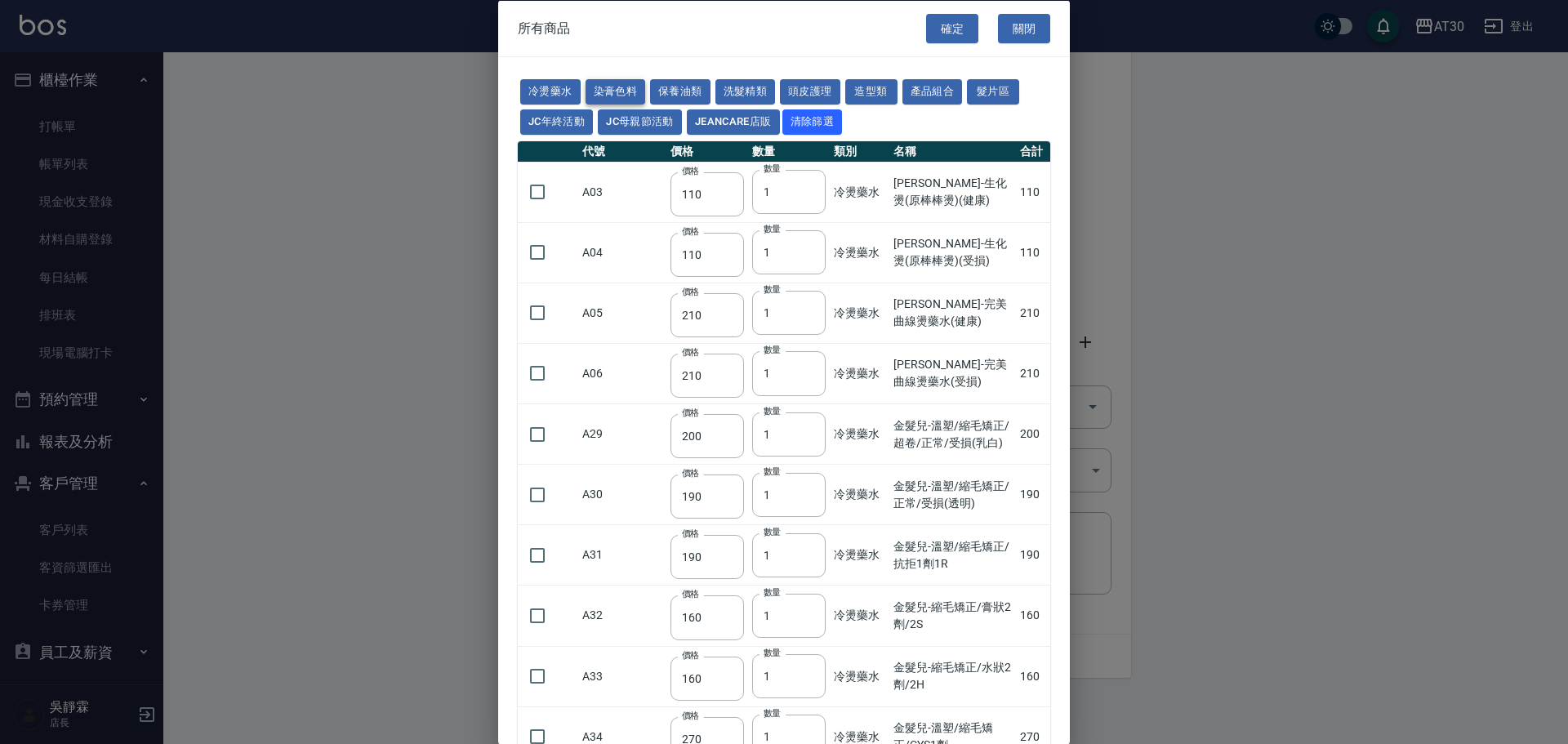
type input "133"
type input "450"
type input "350"
type input "112"
type input "450"
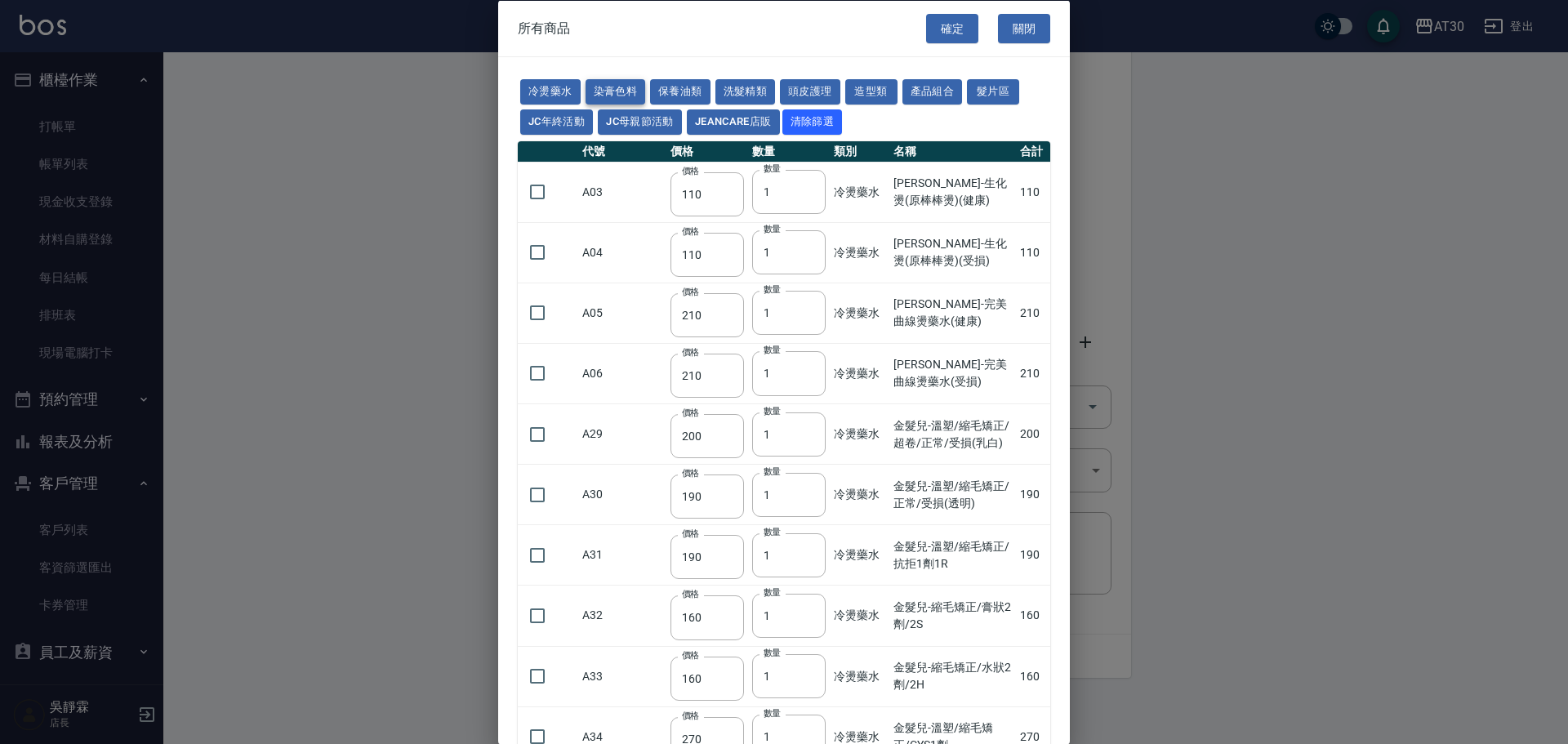
type input "1060"
type input "190"
type input "250"
type input "350"
type input "735"
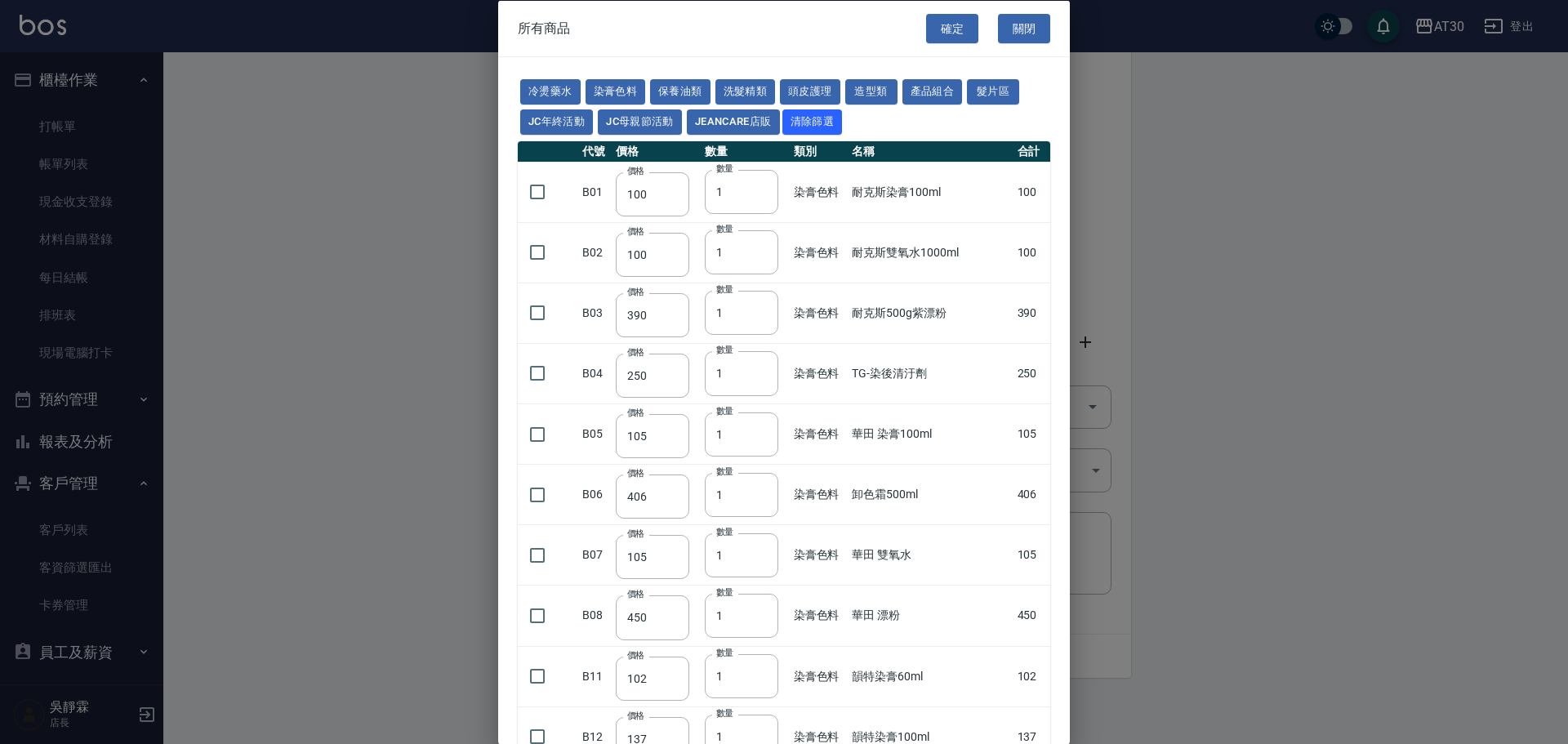
drag, startPoint x: 1567, startPoint y: 308, endPoint x: 1534, endPoint y: 345, distance: 49.6
click at [1560, 344] on div at bounding box center [784, 372] width 1568 height 744
click at [598, 96] on button "染膏色料" at bounding box center [616, 91] width 61 height 25
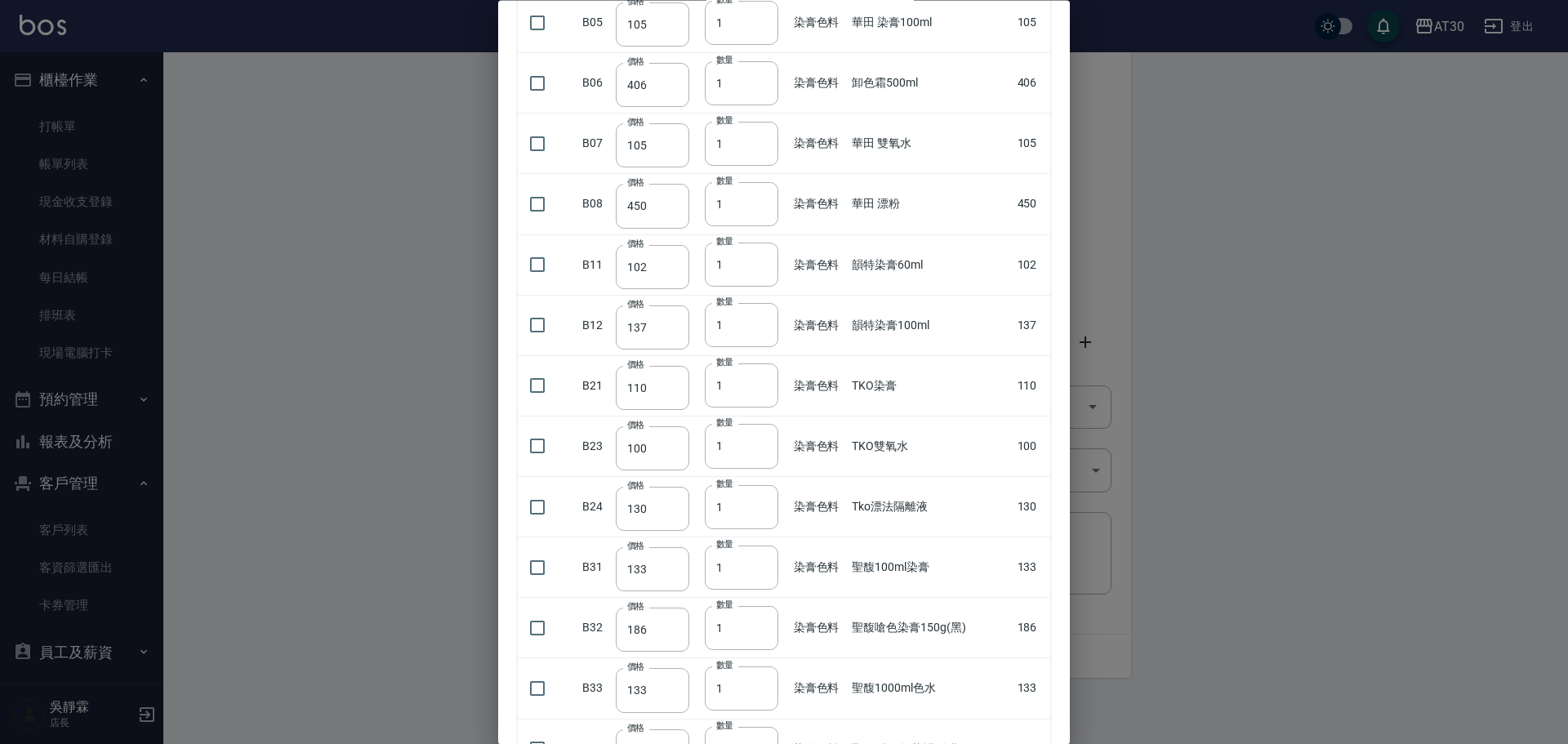
scroll to position [472, 0]
drag, startPoint x: 525, startPoint y: 320, endPoint x: 539, endPoint y: 322, distance: 14.1
click at [526, 320] on input "checkbox" at bounding box center [537, 325] width 34 height 34
checkbox input "true"
drag, startPoint x: 752, startPoint y: 324, endPoint x: 702, endPoint y: 334, distance: 51.0
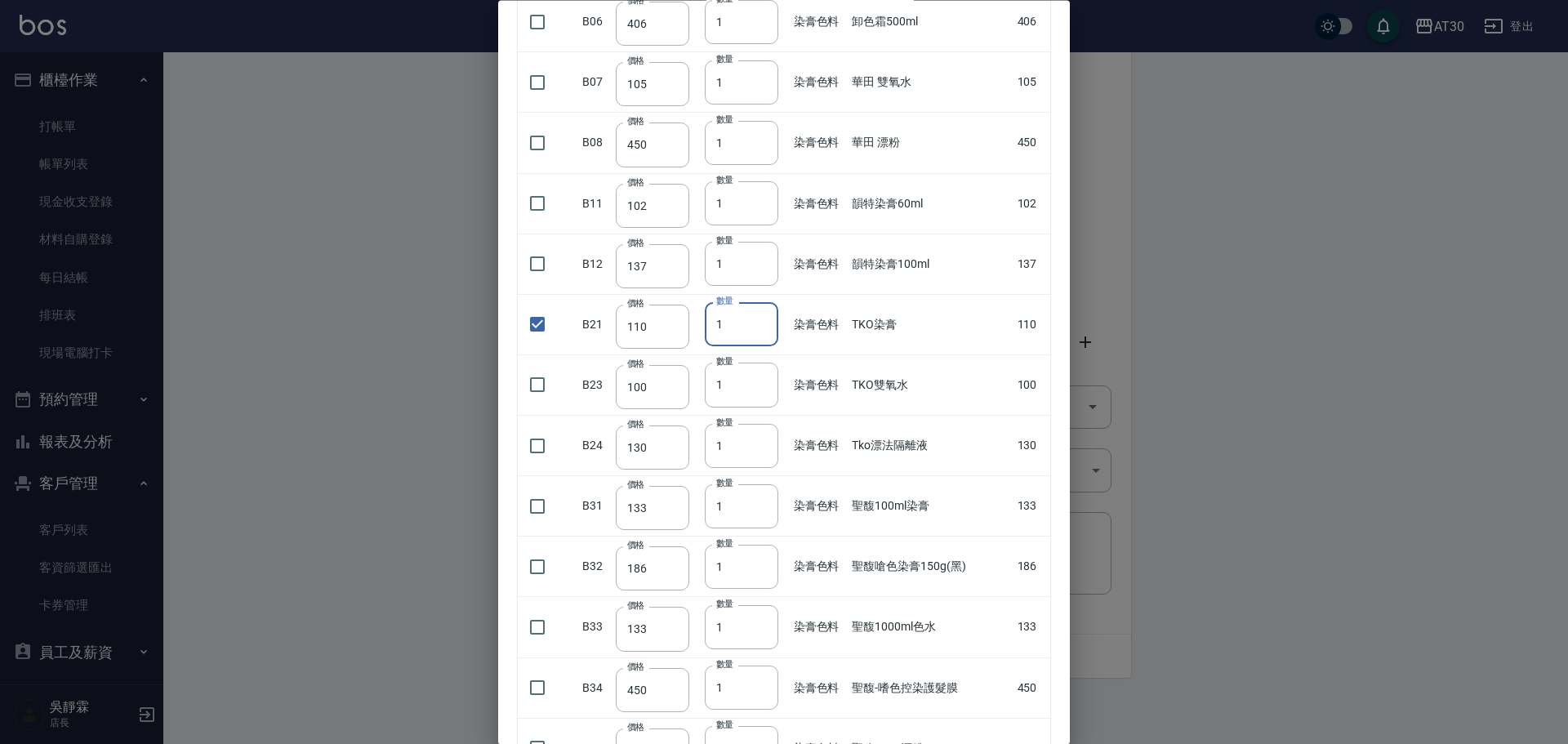
click at [702, 334] on td "數量 1 數量" at bounding box center [745, 324] width 89 height 61
type input "14"
drag, startPoint x: 1567, startPoint y: 281, endPoint x: 1547, endPoint y: 67, distance: 214.9
click at [1547, 67] on div at bounding box center [784, 372] width 1568 height 744
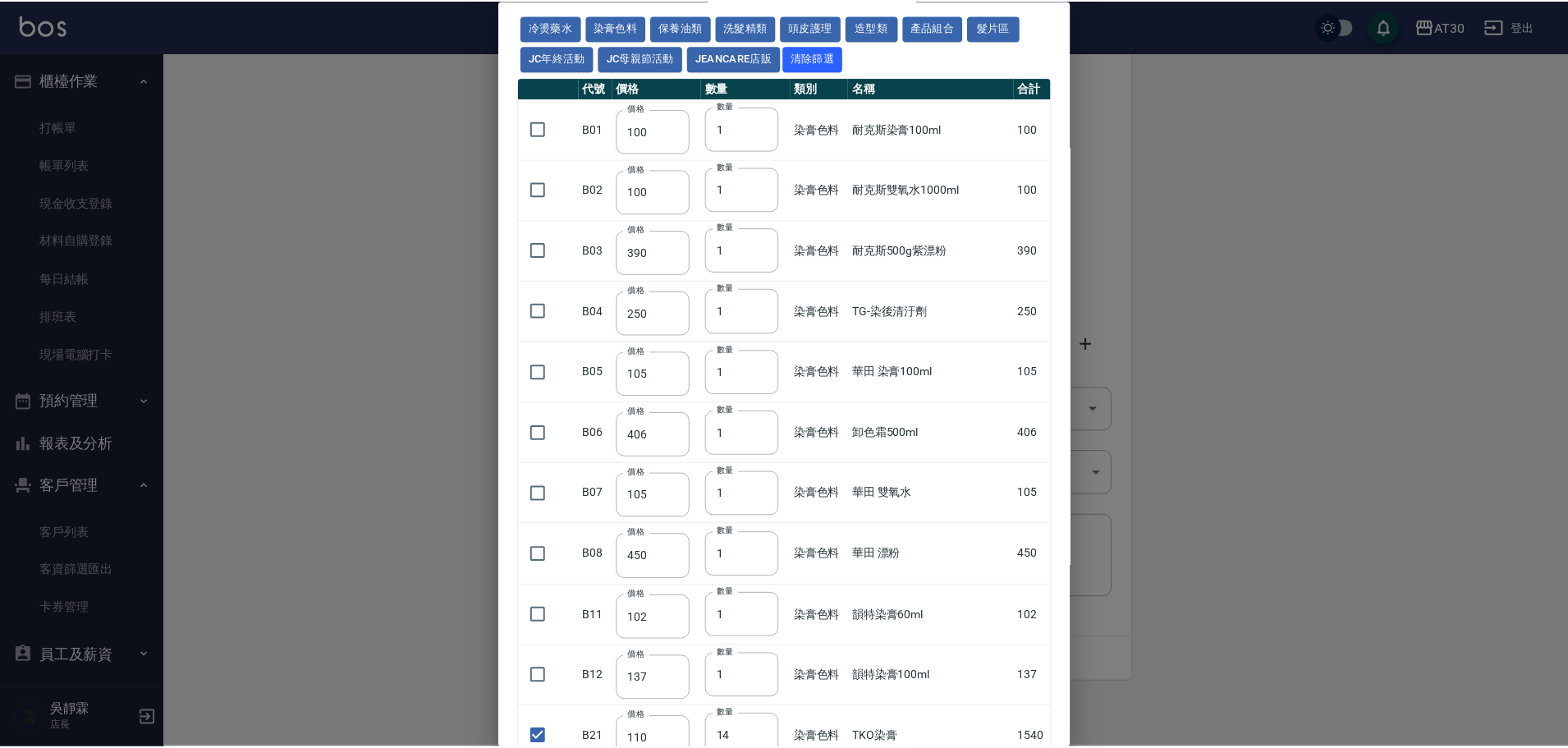
scroll to position [0, 0]
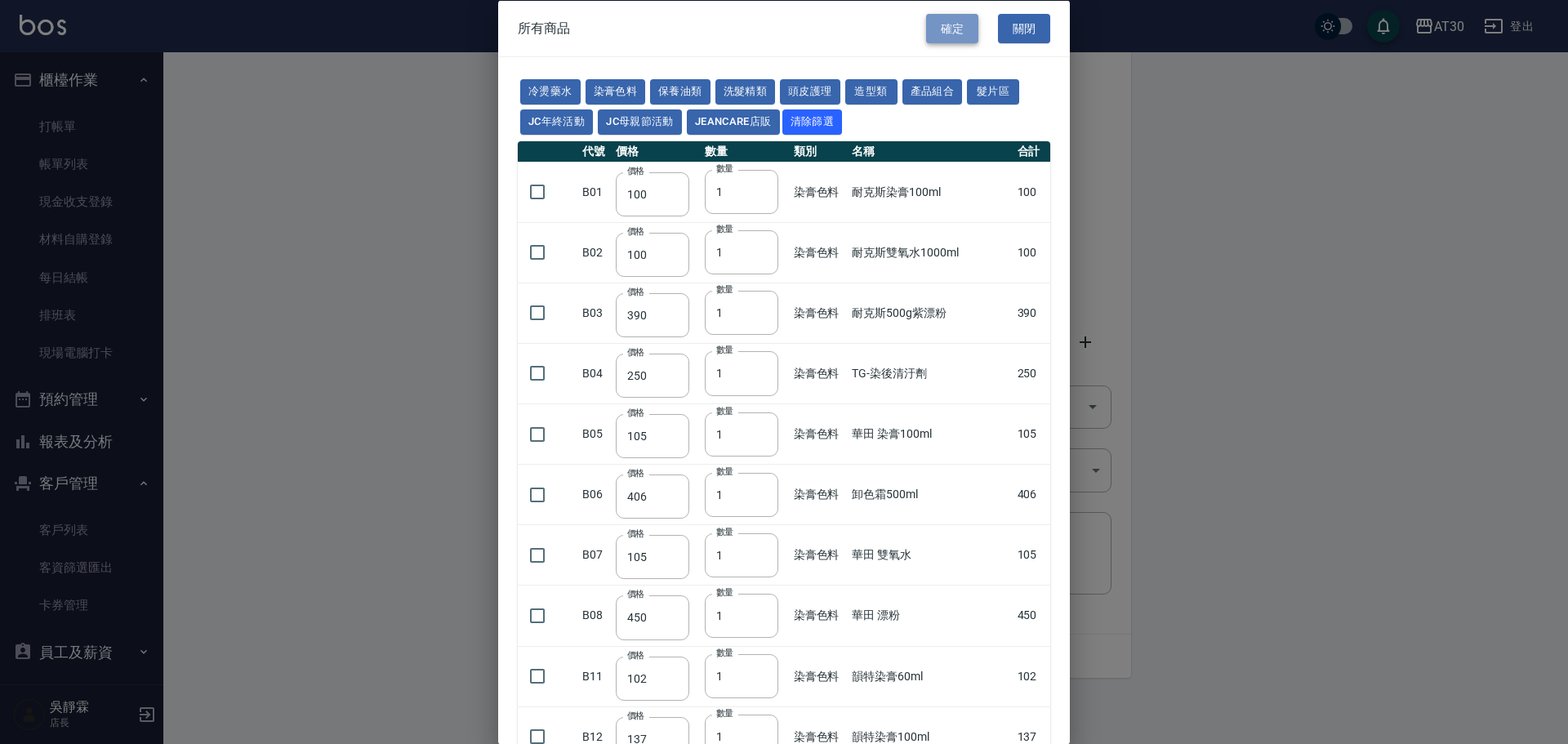
click at [927, 30] on button "確定" at bounding box center [952, 28] width 52 height 30
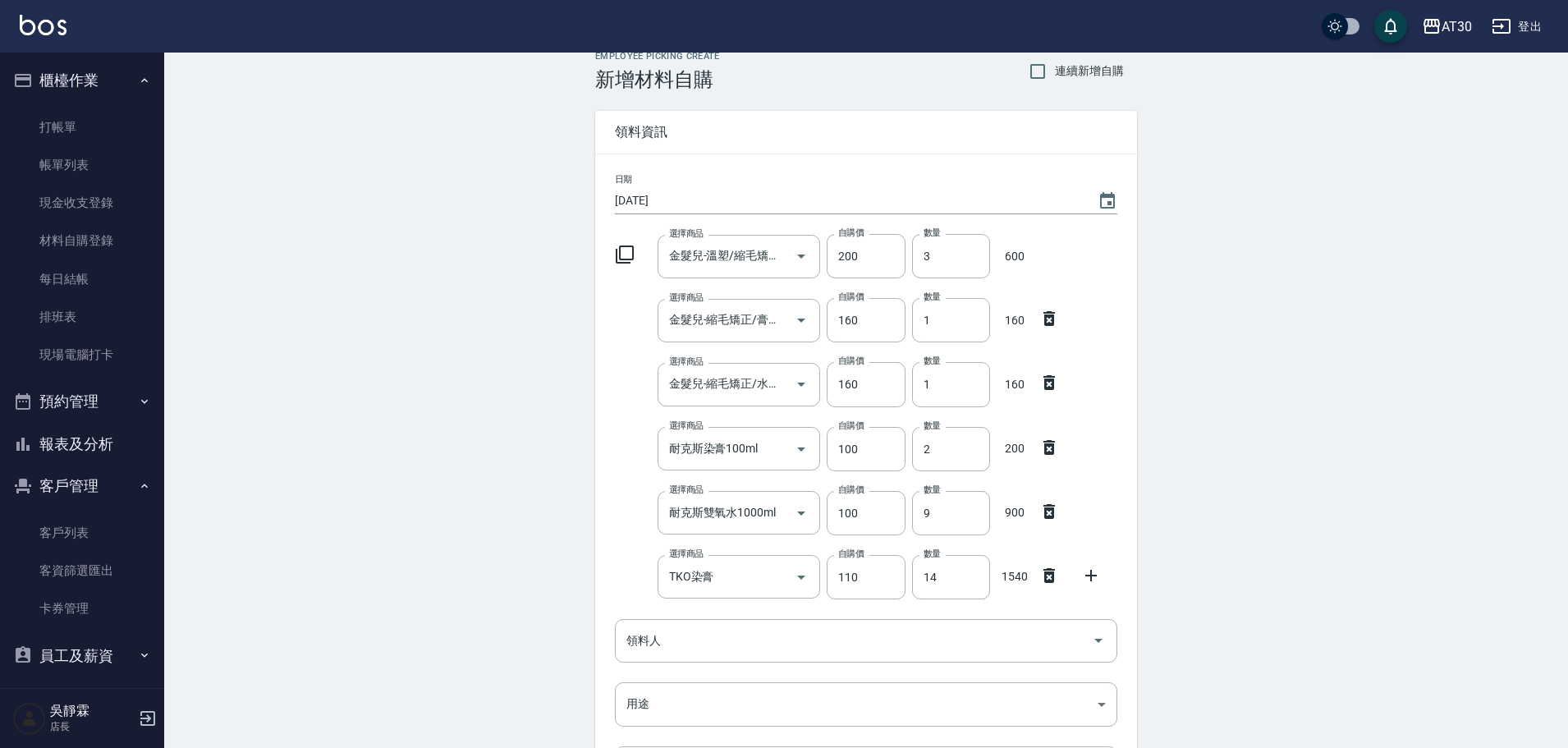
scroll to position [15, 0]
click at [631, 257] on icon at bounding box center [625, 257] width 20 height 20
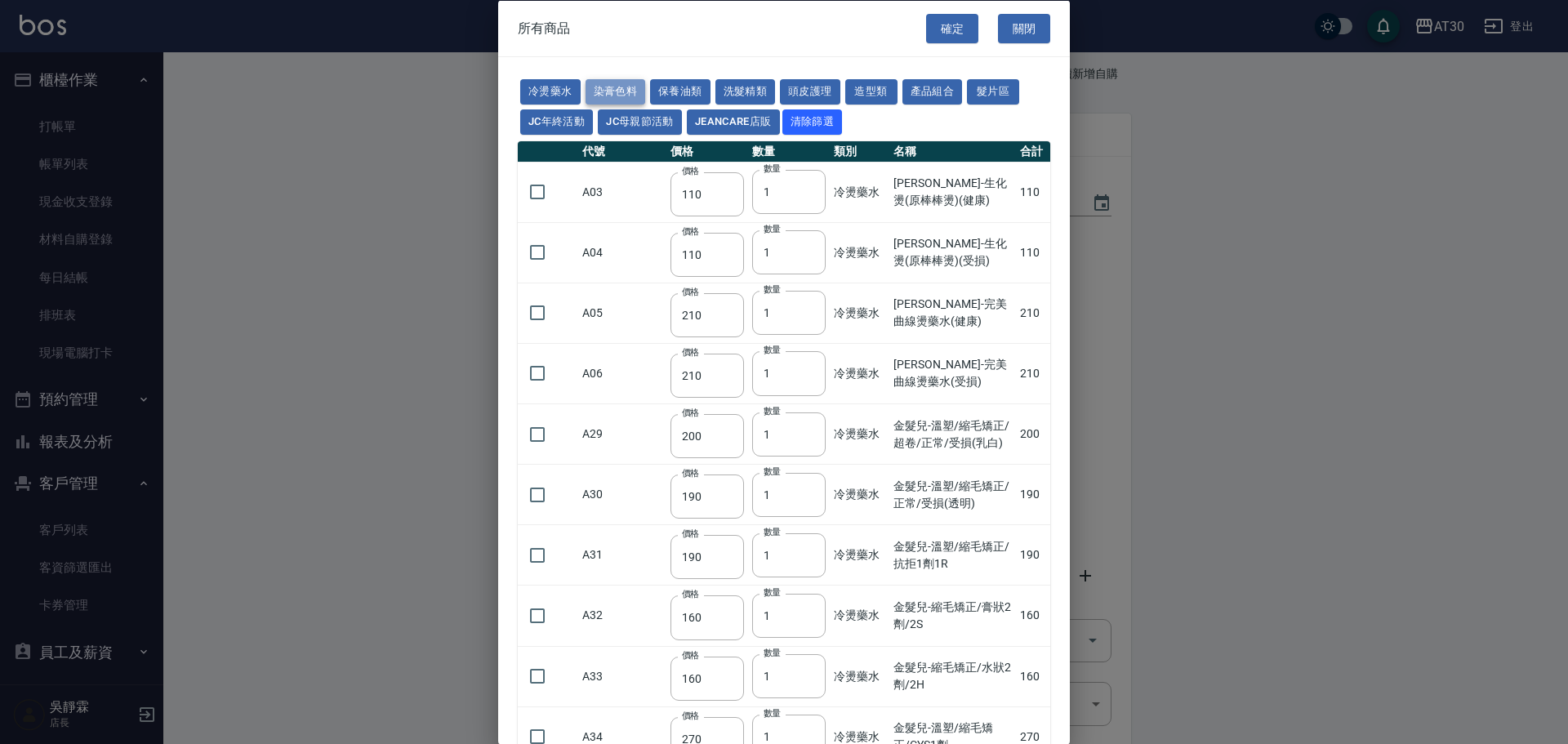
click at [624, 91] on button "染膏色料" at bounding box center [616, 91] width 61 height 25
type input "100"
type input "390"
type input "250"
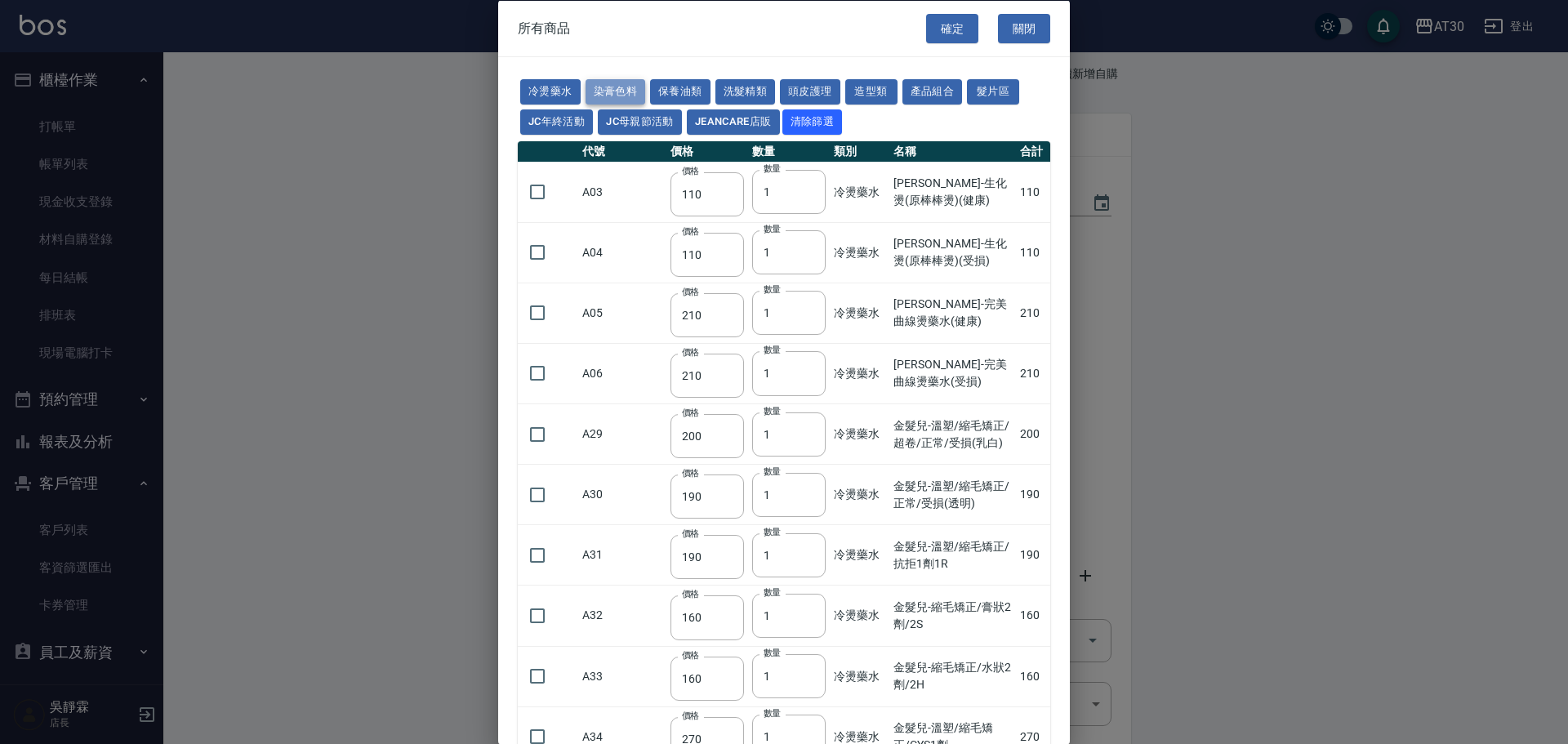
type input "105"
type input "406"
type input "105"
type input "450"
type input "102"
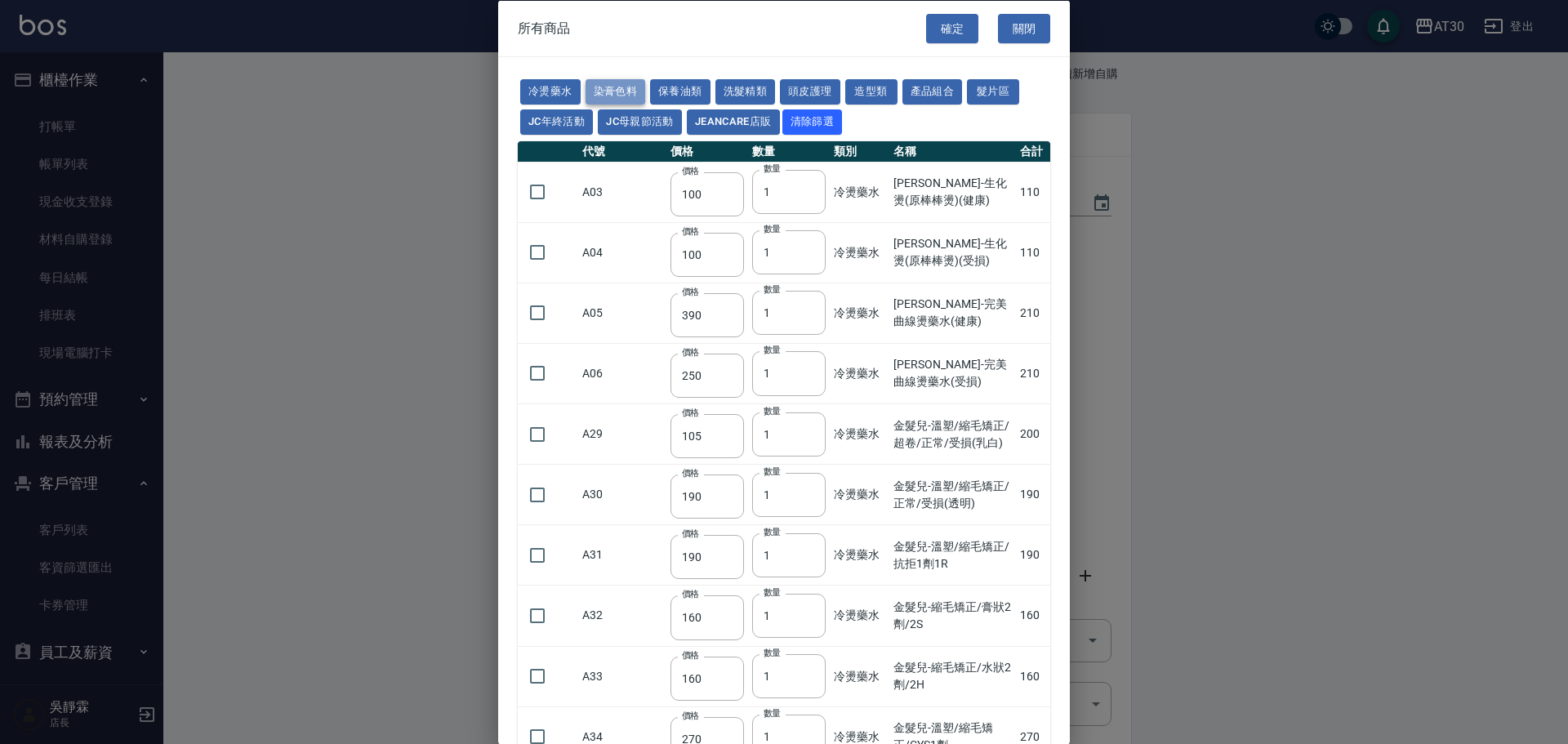
type input "137"
type input "110"
type input "100"
type input "133"
type input "186"
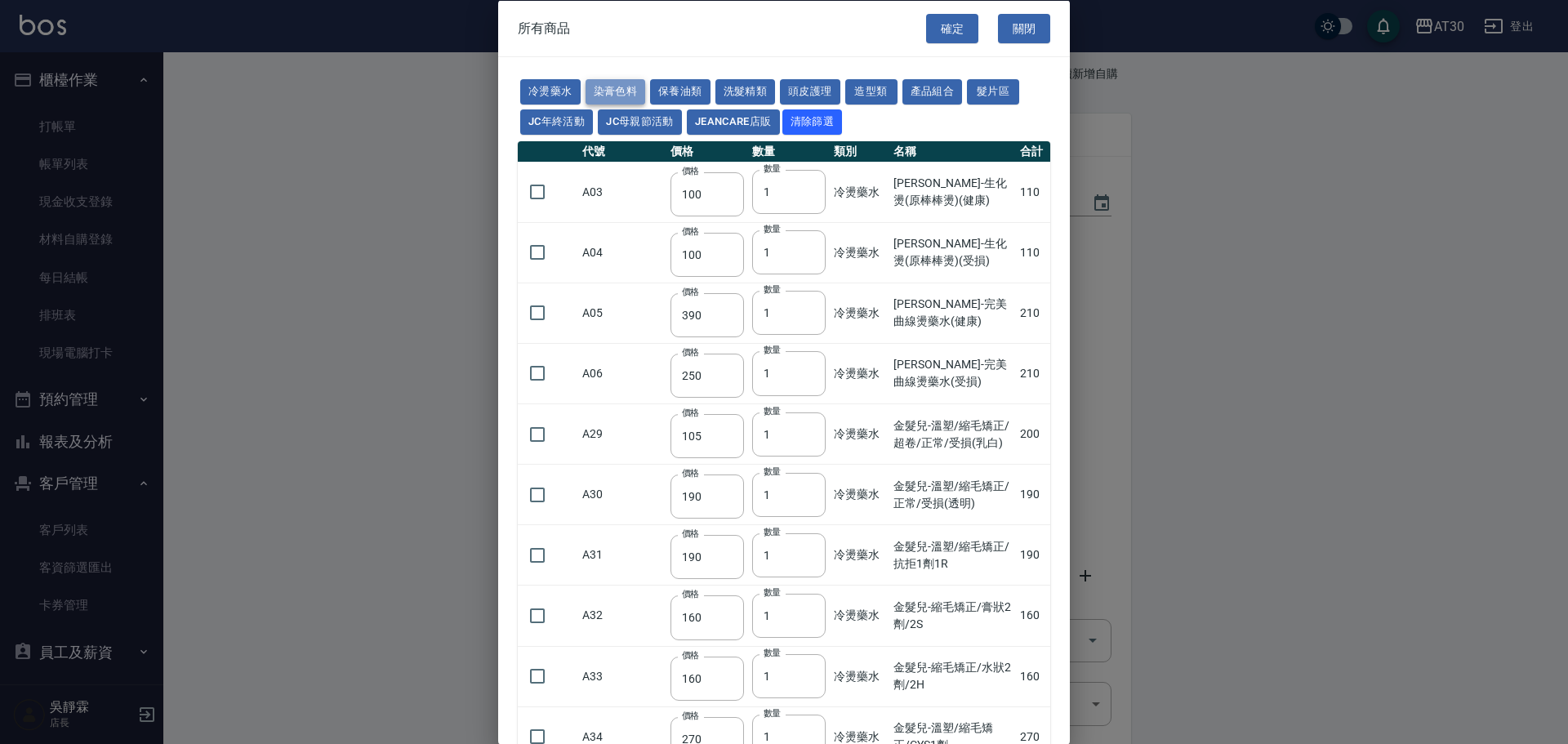
type input "133"
type input "450"
type input "350"
type input "112"
type input "450"
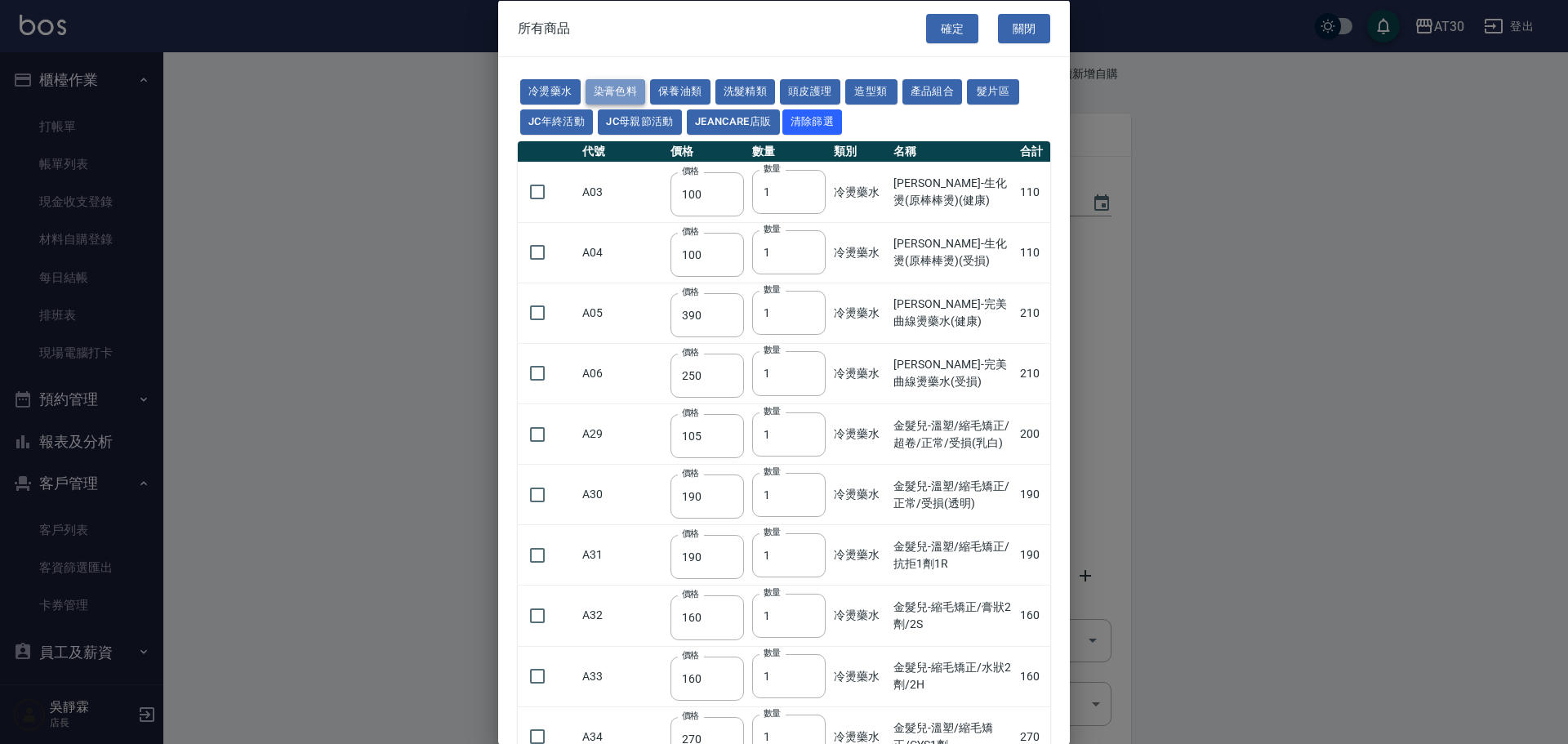
type input "1060"
type input "190"
type input "250"
type input "350"
type input "735"
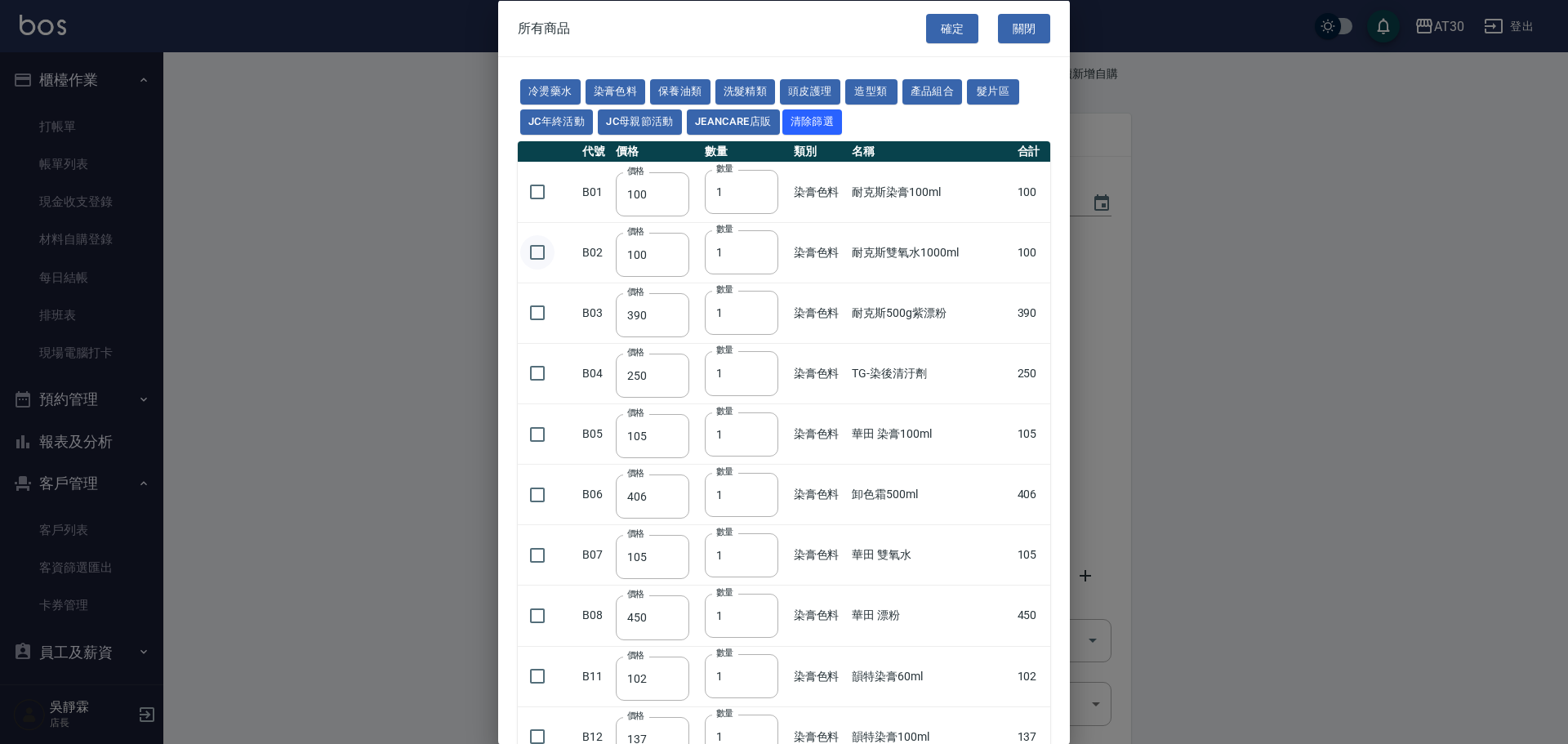
click at [534, 259] on input "checkbox" at bounding box center [537, 251] width 34 height 34
checkbox input "true"
click at [536, 307] on input "checkbox" at bounding box center [537, 312] width 34 height 34
checkbox input "true"
drag, startPoint x: 752, startPoint y: 256, endPoint x: 685, endPoint y: 258, distance: 67.0
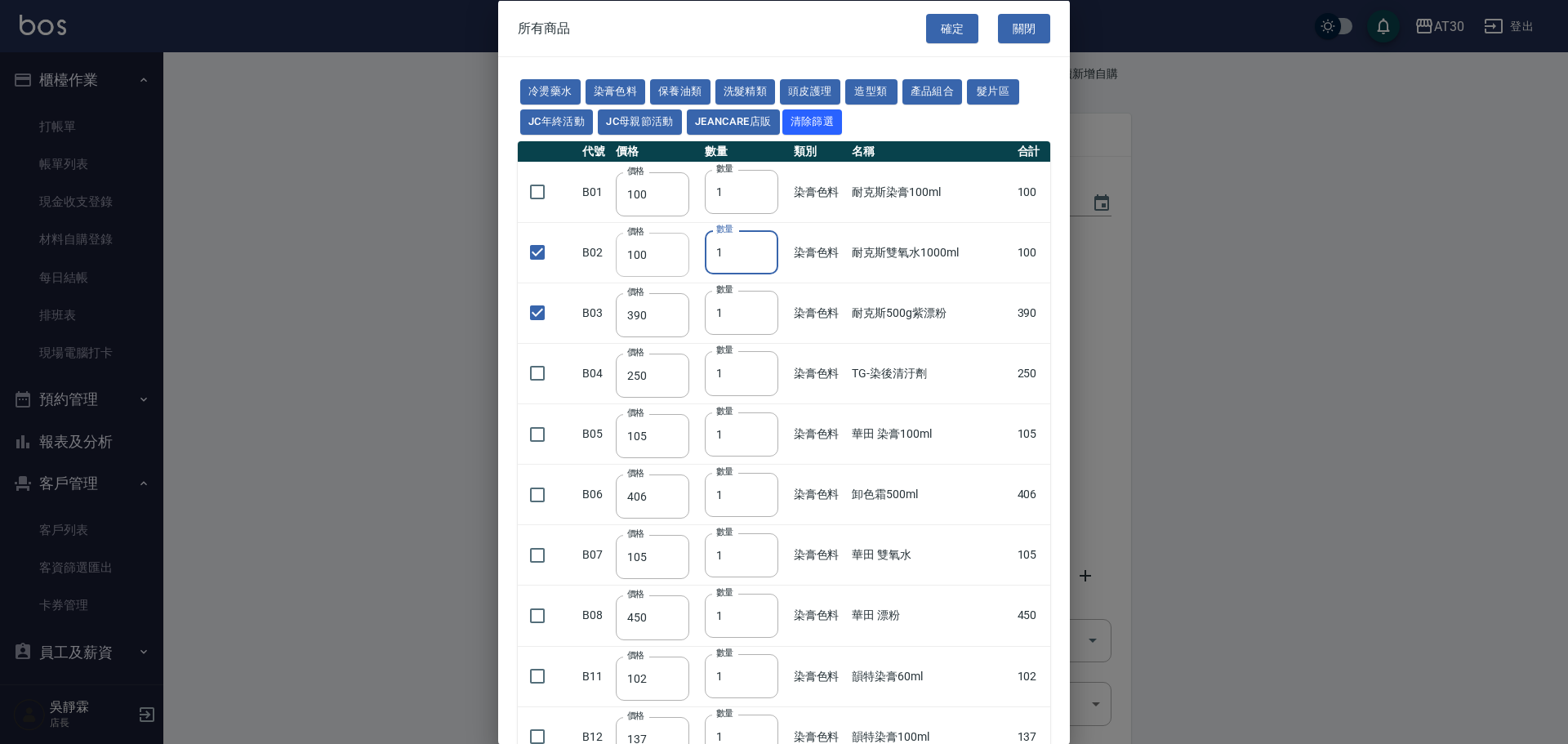
click at [690, 258] on tr "B02 價格 100 價格 數量 1 數量 染膏色料 耐克斯雙氧水1000ml 100" at bounding box center [784, 251] width 533 height 61
type input "9"
drag, startPoint x: 708, startPoint y: 308, endPoint x: 693, endPoint y: 315, distance: 16.6
click at [693, 315] on tr "B03 價格 390 價格 數量 1 數量 染膏色料 耐克斯500g紫漂粉 390" at bounding box center [784, 312] width 533 height 61
type input "2"
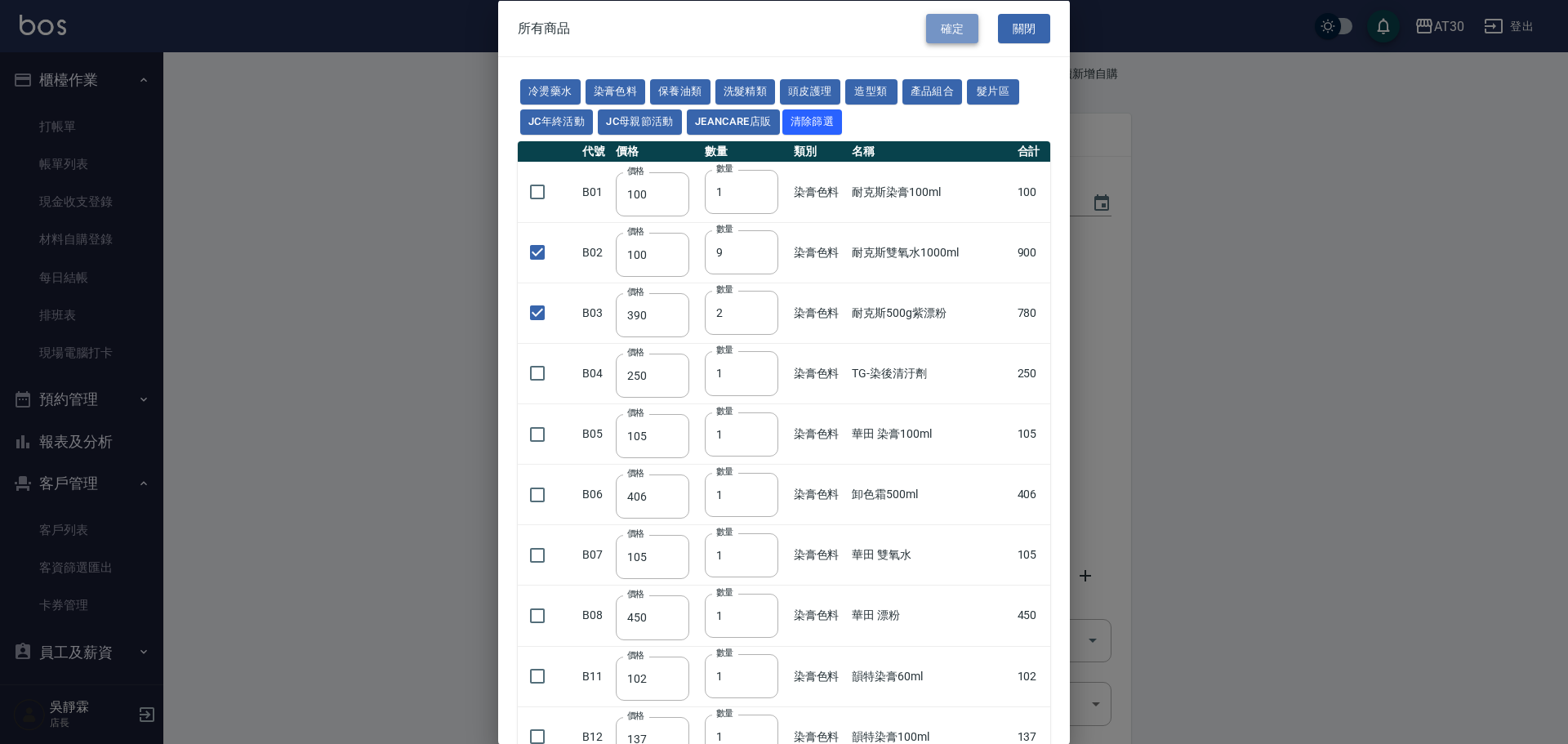
click at [937, 31] on button "確定" at bounding box center [952, 28] width 52 height 30
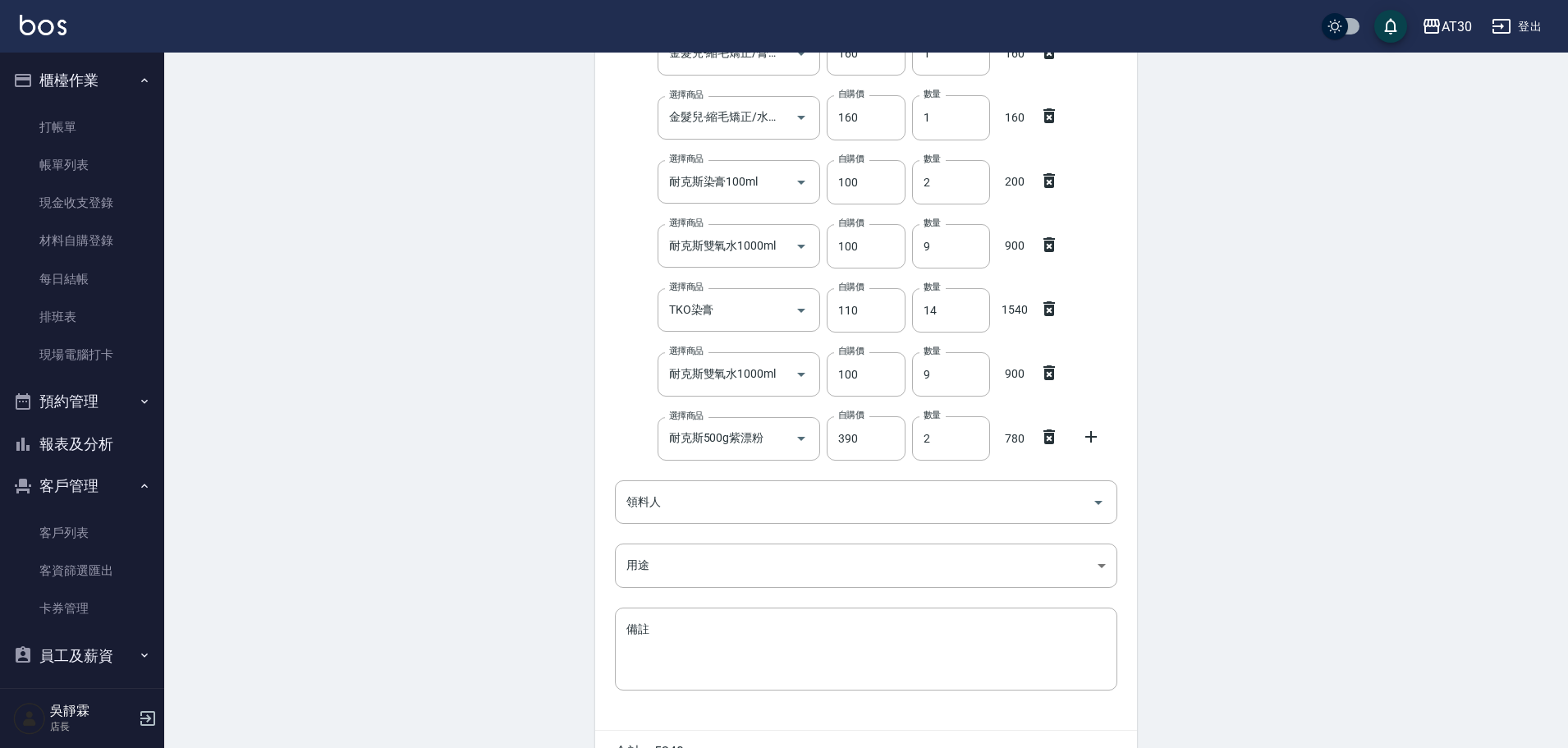
scroll to position [380, 0]
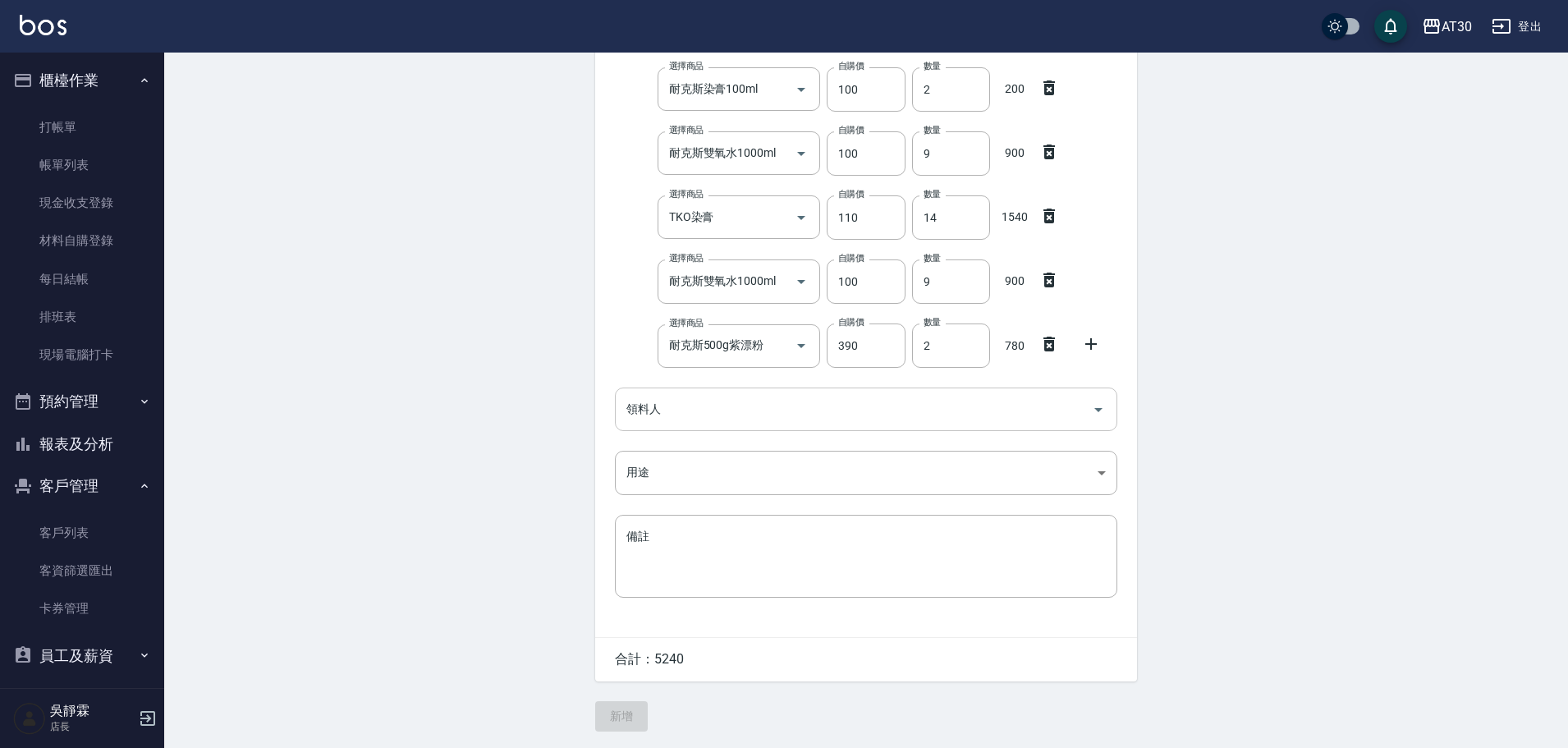
click at [693, 410] on input "領料人" at bounding box center [854, 409] width 463 height 29
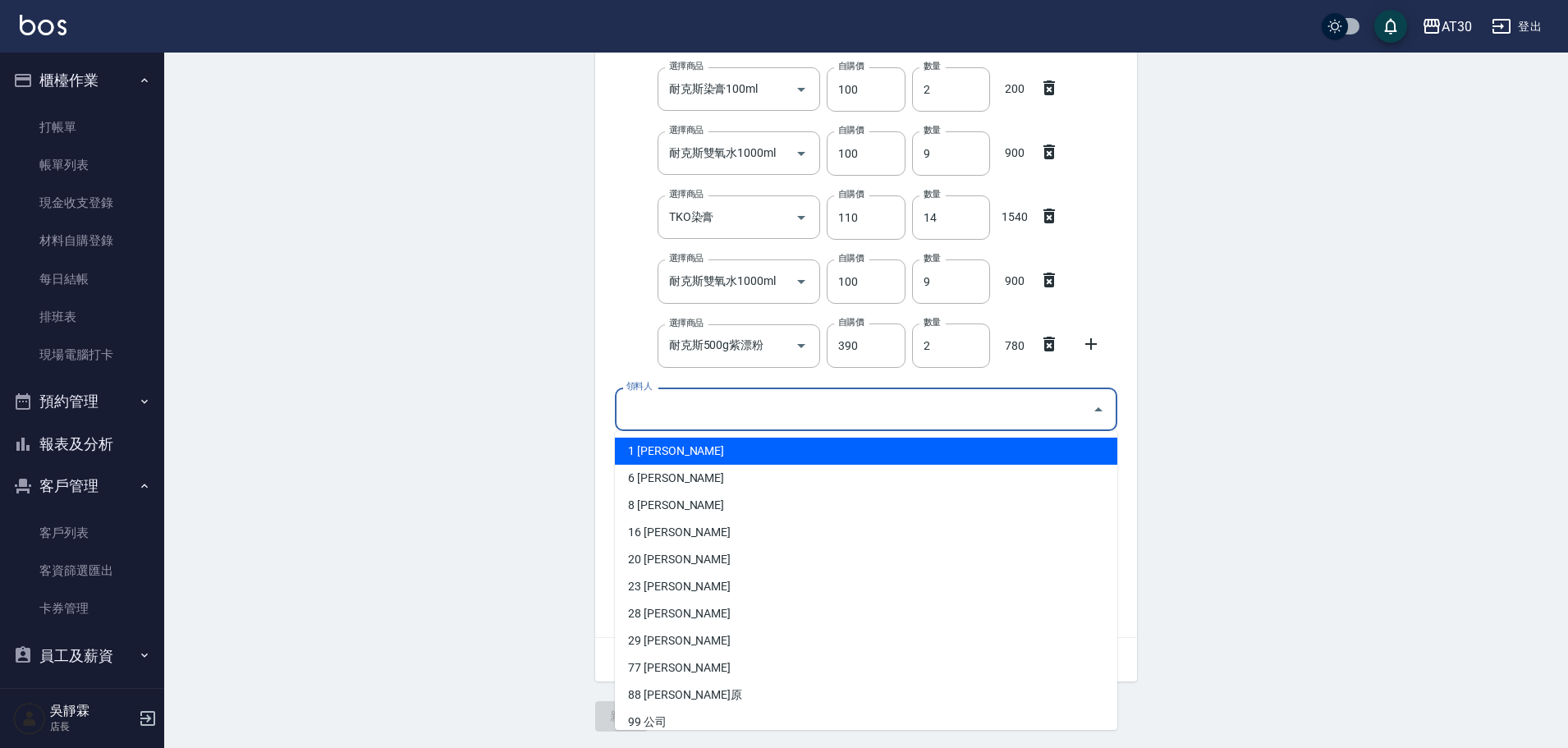
click at [678, 449] on li "1 [PERSON_NAME]" at bounding box center [866, 450] width 503 height 27
type input "劉千慈"
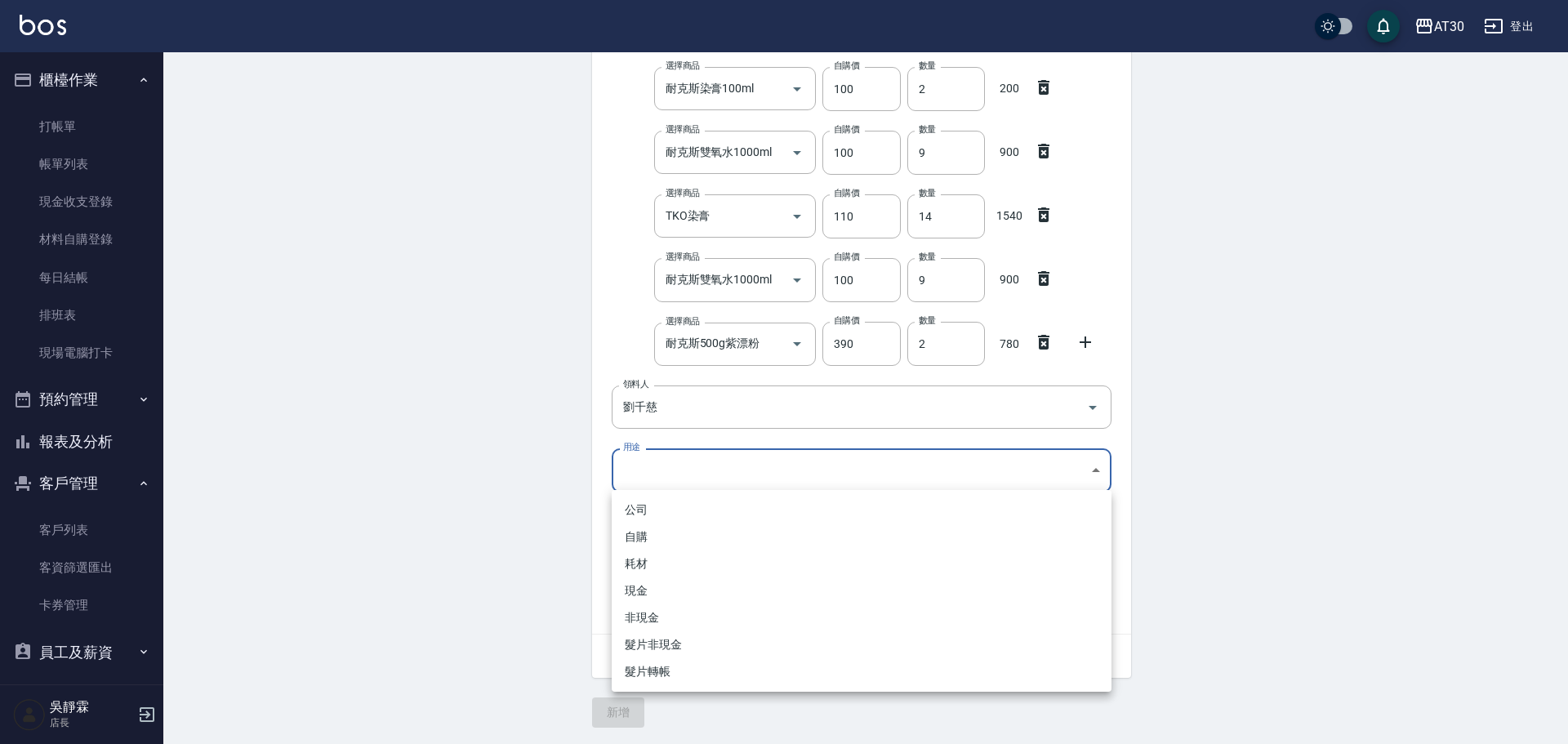
click at [660, 478] on body "AT30 登出 櫃檯作業 打帳單 帳單列表 現金收支登錄 材料自購登錄 每日結帳 排班表 現場電腦打卡 預約管理 預約管理 單日預約紀錄 單週預約紀錄 報表及…" at bounding box center [784, 184] width 1568 height 1119
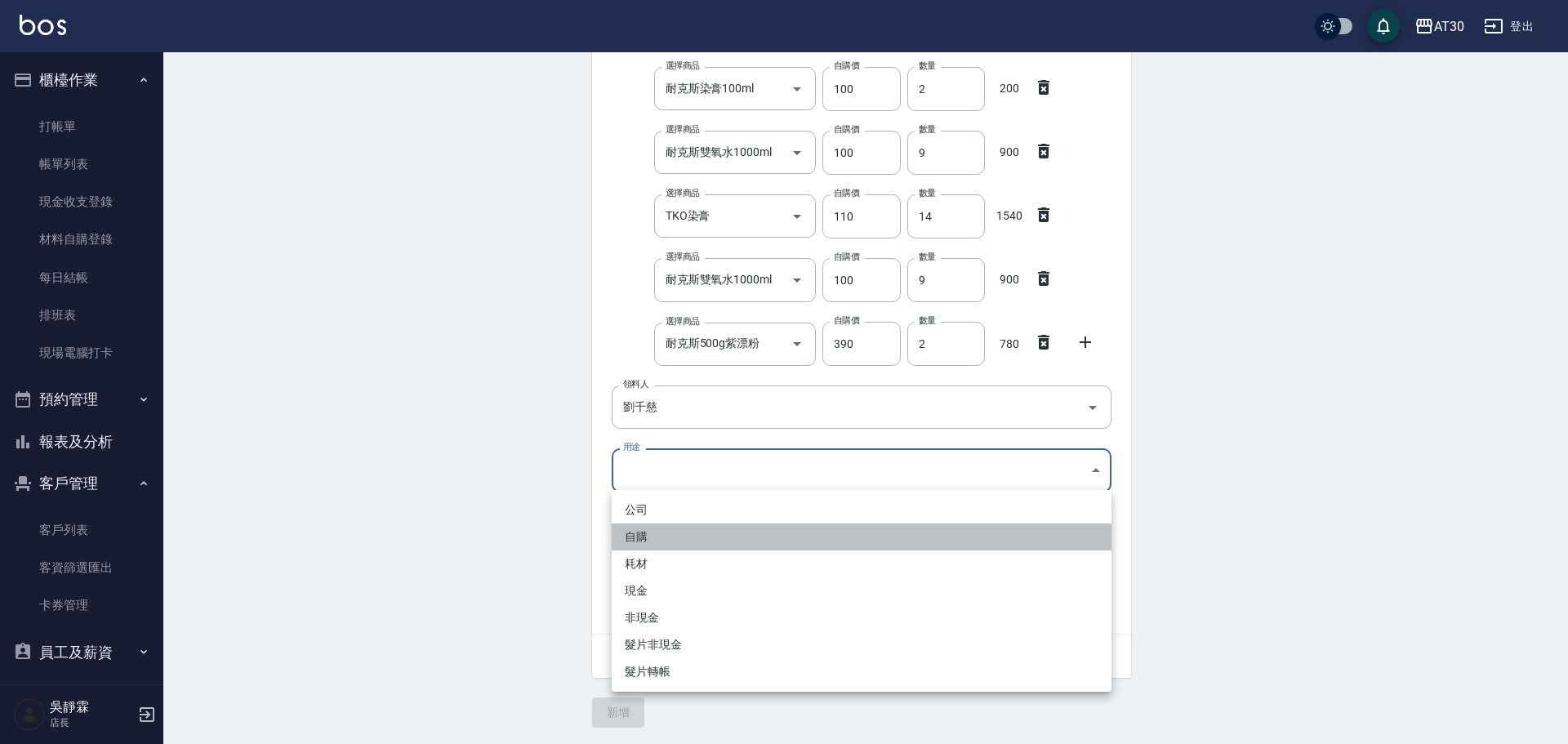
click at [656, 537] on li "自購" at bounding box center [862, 536] width 500 height 27
type input "自購"
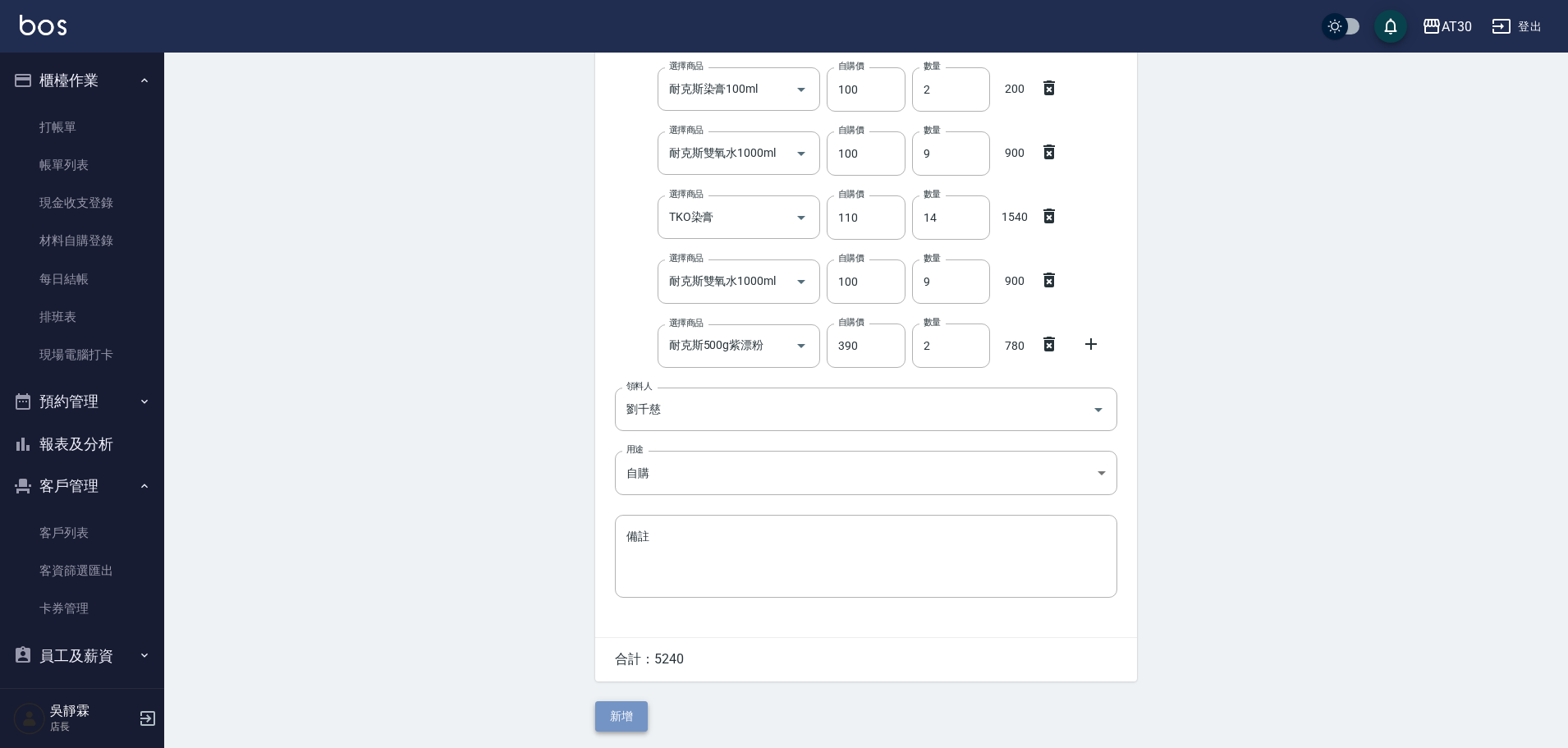
click at [631, 709] on button "新增" at bounding box center [622, 716] width 52 height 30
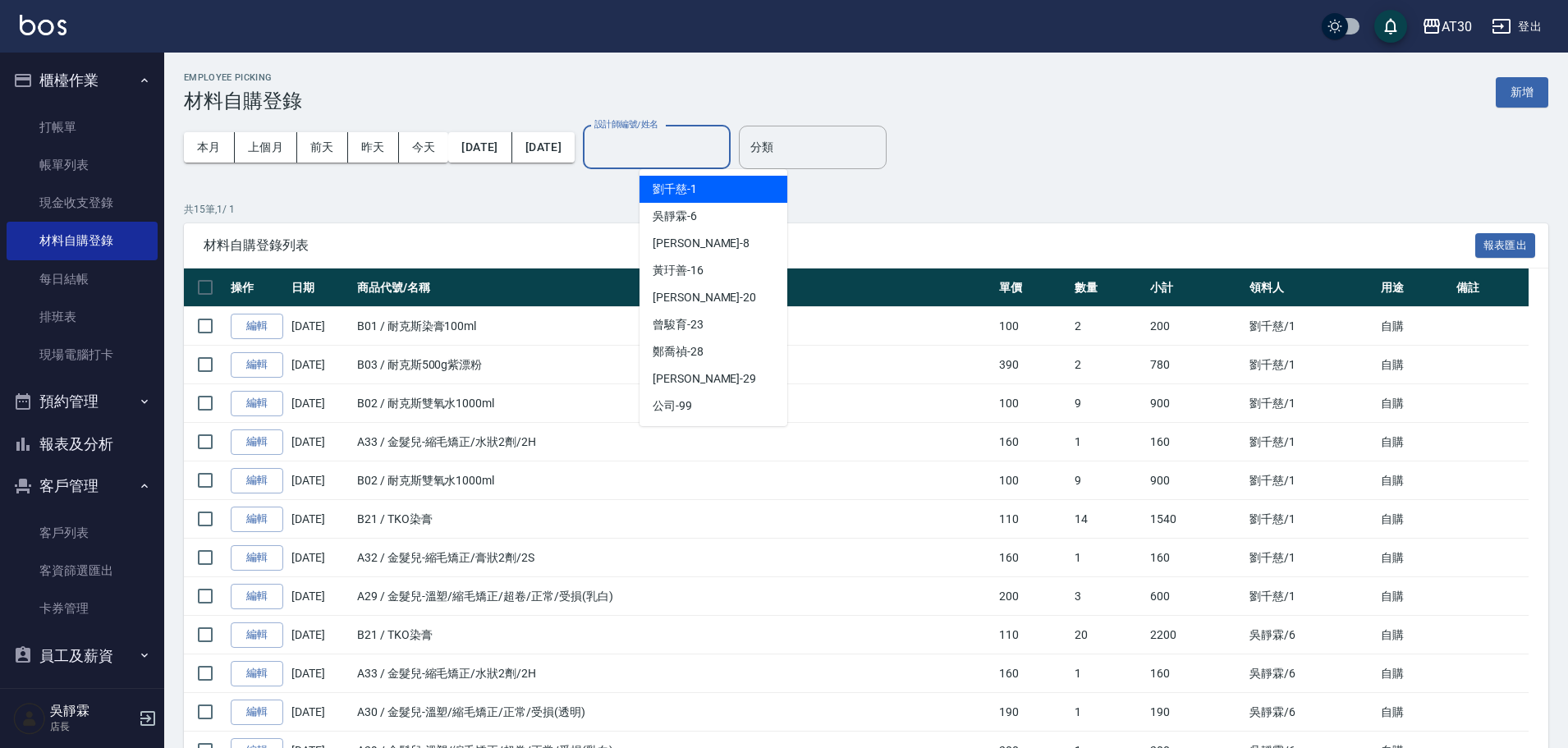
click at [723, 148] on input "設計師編號/姓名" at bounding box center [657, 147] width 133 height 29
click at [715, 185] on div "[PERSON_NAME]1" at bounding box center [714, 189] width 148 height 27
type input "[PERSON_NAME]1"
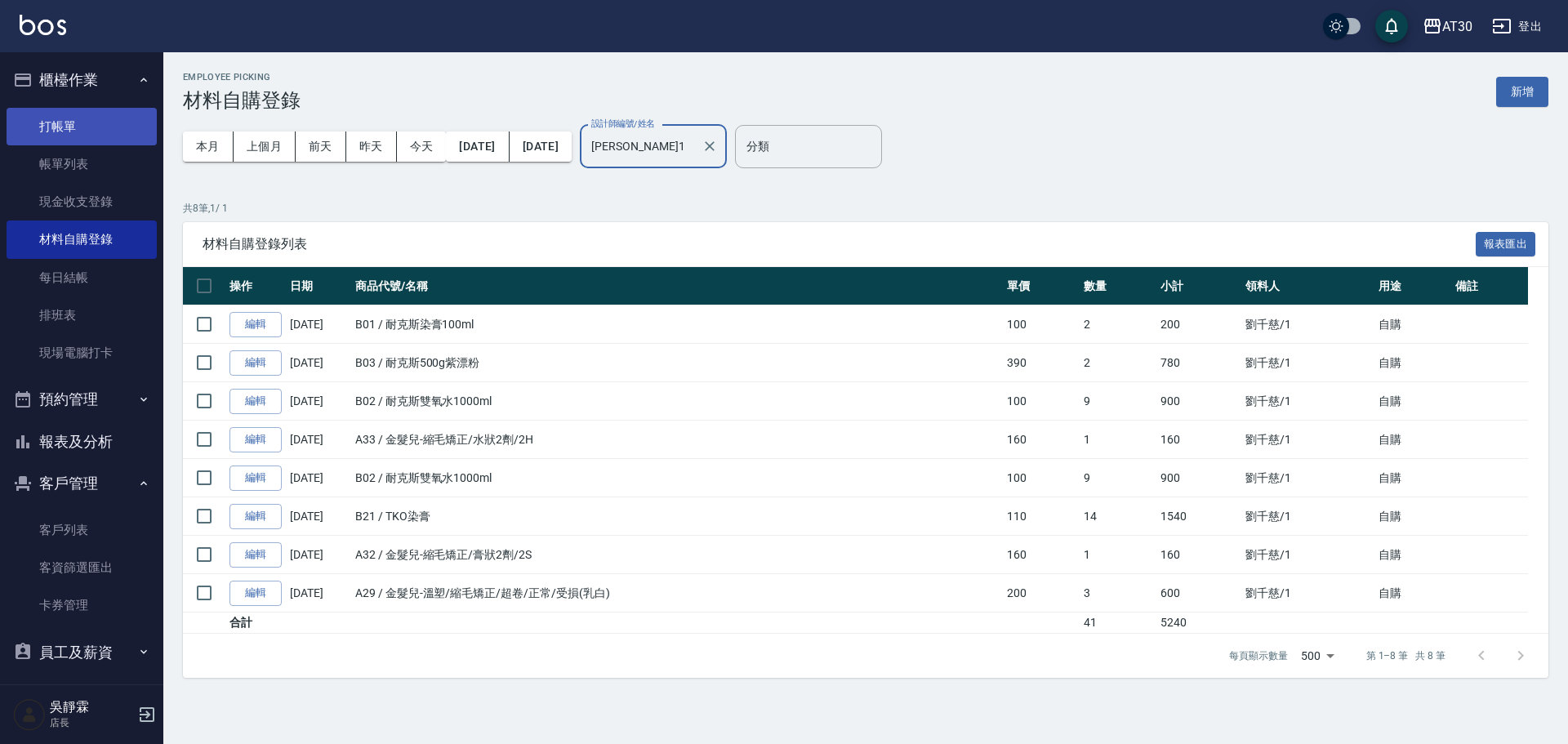
click at [56, 121] on link "打帳單" at bounding box center [81, 127] width 150 height 37
